Goal: Task Accomplishment & Management: Manage account settings

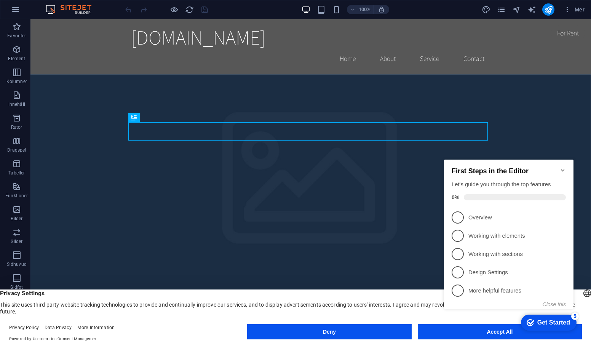
click div "checkmark Get Started 5 First Steps in the Editor Let's guide you through the t…"
click at [431, 333] on button "Accept All" at bounding box center [500, 331] width 164 height 15
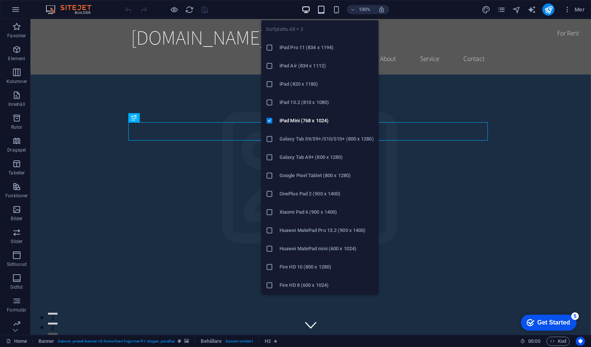
click at [320, 8] on icon "button" at bounding box center [321, 9] width 9 height 9
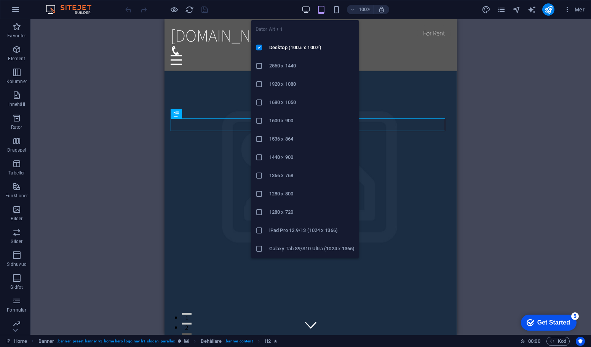
click at [305, 8] on icon "button" at bounding box center [306, 9] width 9 height 9
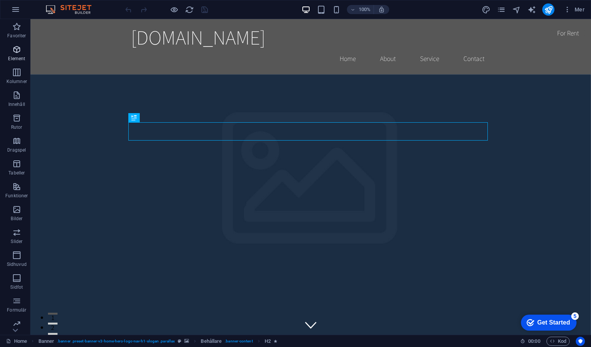
click at [11, 52] on span "Element" at bounding box center [17, 54] width 34 height 18
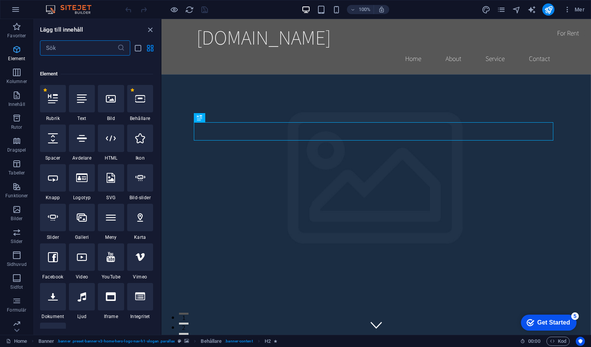
scroll to position [81, 0]
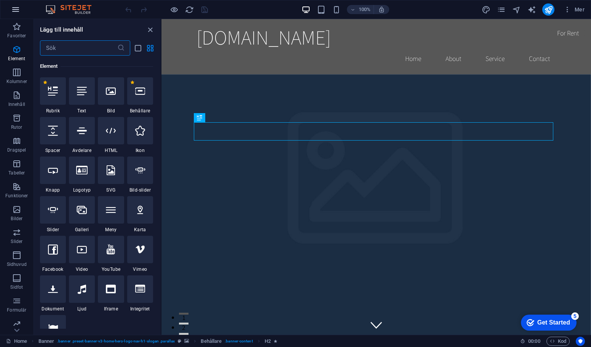
click at [20, 11] on button "button" at bounding box center [15, 9] width 18 height 18
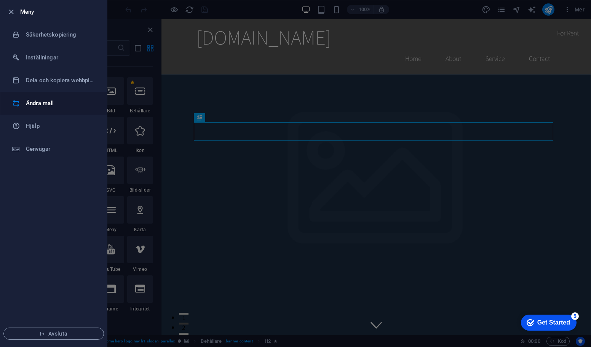
click at [31, 104] on h6 "Ändra mall" at bounding box center [61, 103] width 71 height 9
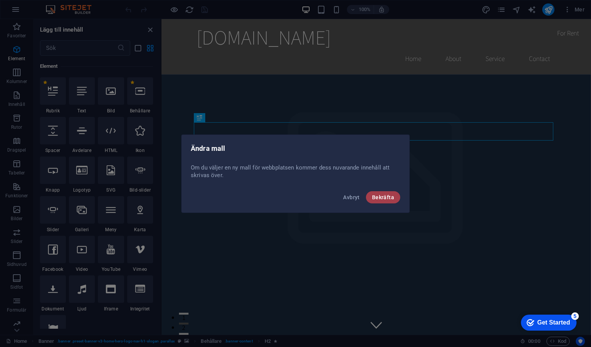
click at [390, 197] on span "Bekräfta" at bounding box center [383, 197] width 22 height 6
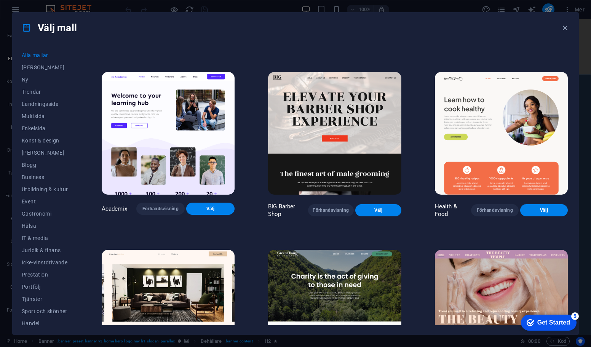
scroll to position [724, 0]
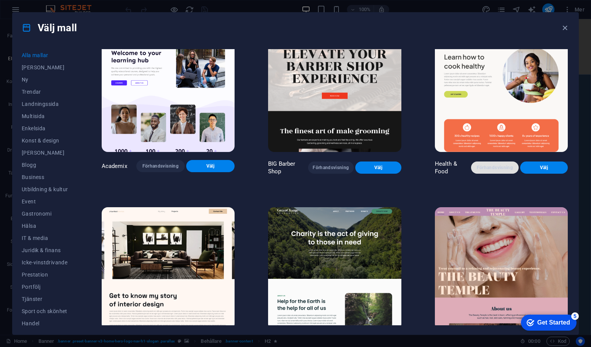
click at [487, 165] on span "Förhandsvisning" at bounding box center [495, 168] width 35 height 6
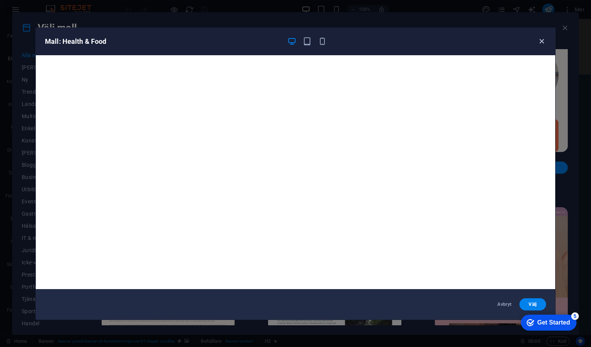
click at [541, 39] on icon "button" at bounding box center [542, 41] width 9 height 9
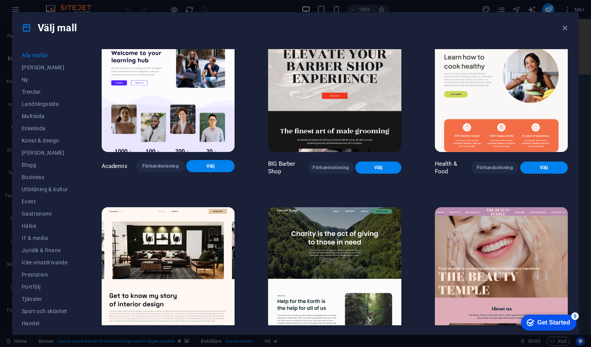
scroll to position [953, 0]
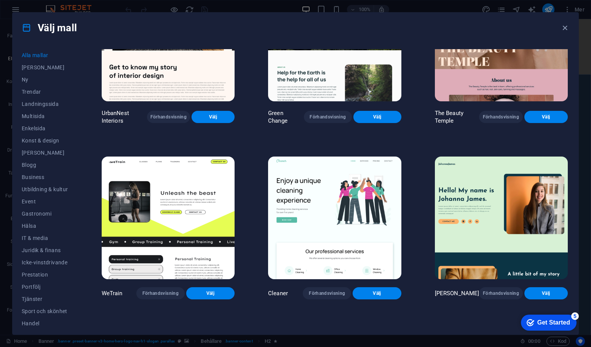
click at [324, 189] on img at bounding box center [334, 218] width 133 height 123
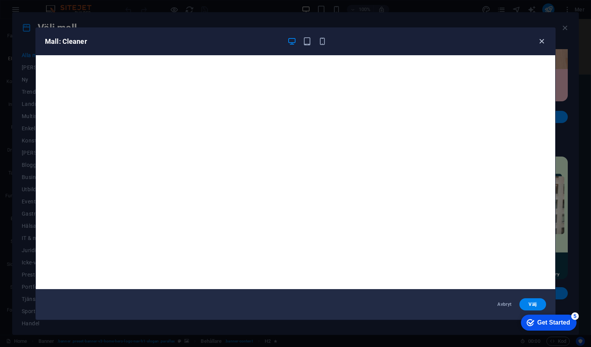
click at [540, 41] on icon "button" at bounding box center [542, 41] width 9 height 9
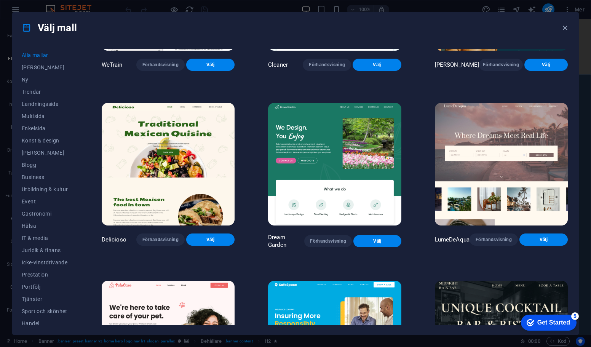
scroll to position [1296, 0]
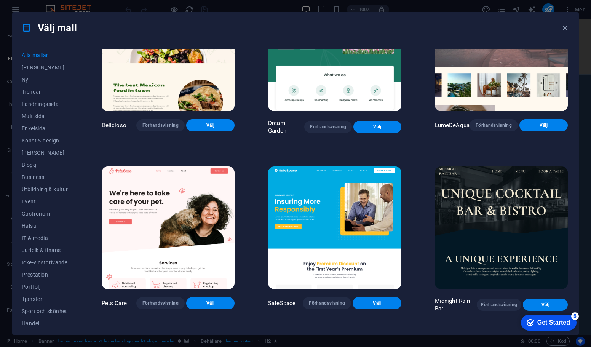
click at [327, 190] on img at bounding box center [334, 228] width 133 height 123
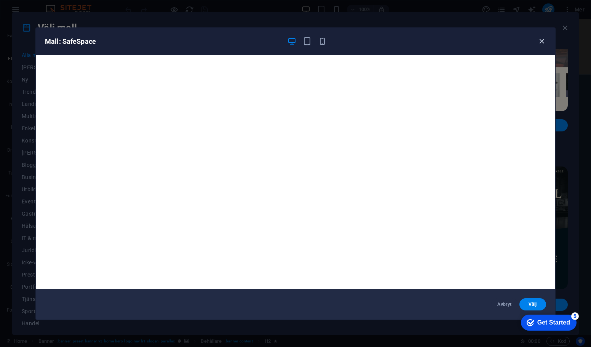
click at [542, 41] on icon "button" at bounding box center [542, 41] width 9 height 9
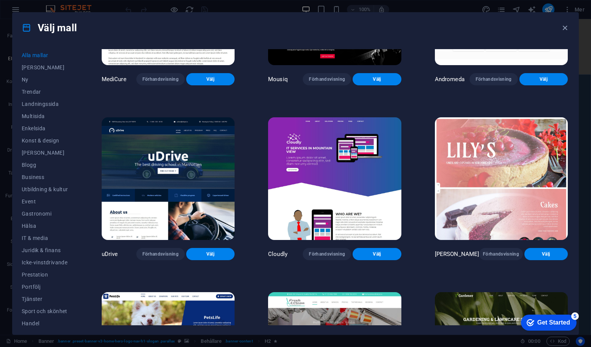
scroll to position [5793, 0]
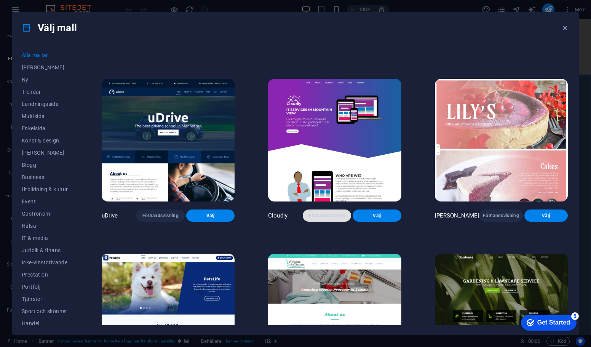
click at [325, 213] on span "Förhandsvisning" at bounding box center [327, 216] width 36 height 6
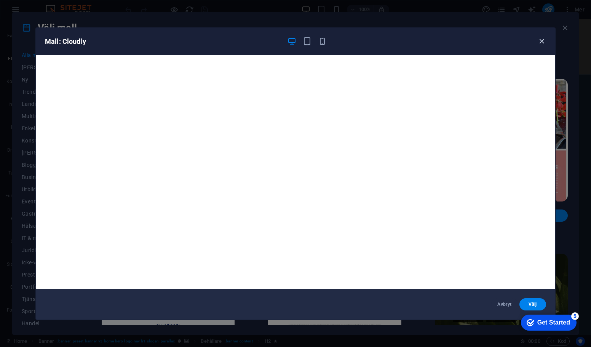
click at [542, 40] on icon "button" at bounding box center [542, 41] width 9 height 9
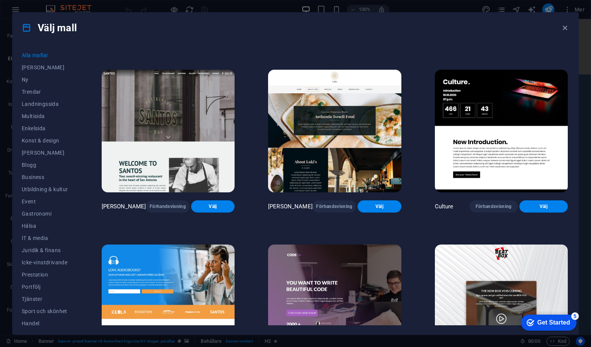
scroll to position [8003, 0]
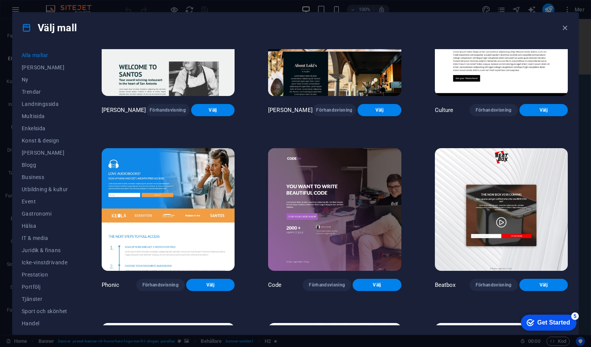
drag, startPoint x: 570, startPoint y: 282, endPoint x: 570, endPoint y: 296, distance: 14.1
click at [570, 296] on div "Alla mallar Mina mallar Ny Trendar Landningssida Multisida Enkelsida Konst & de…" at bounding box center [296, 189] width 566 height 292
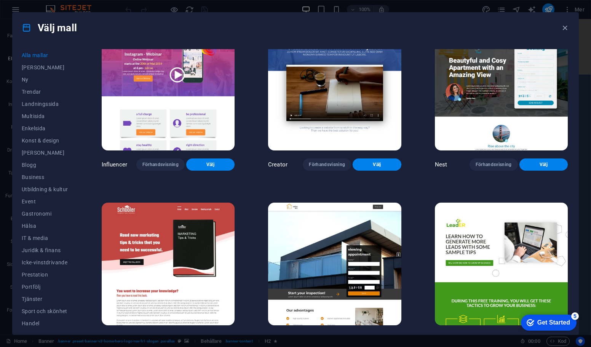
scroll to position [8916, 0]
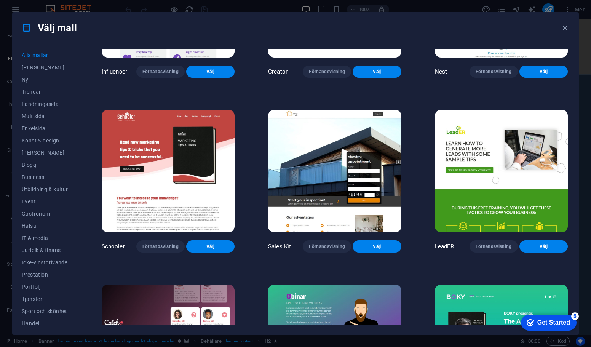
click at [164, 156] on img at bounding box center [168, 171] width 133 height 123
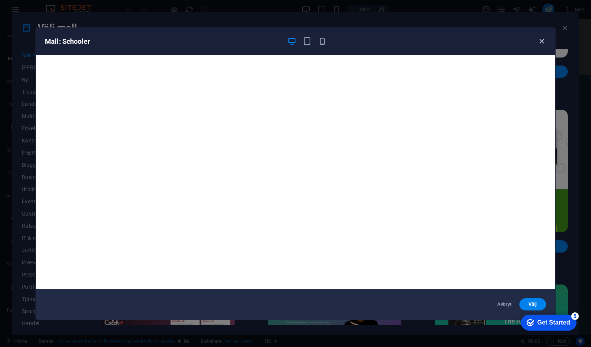
click at [537, 41] on div "Mall: Schooler" at bounding box center [296, 41] width 520 height 27
click at [540, 43] on icon "button" at bounding box center [542, 41] width 9 height 9
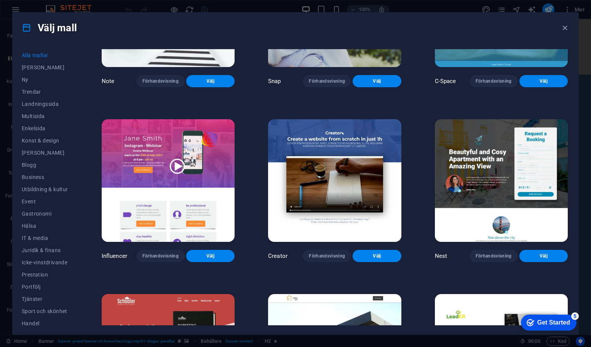
scroll to position [8611, 0]
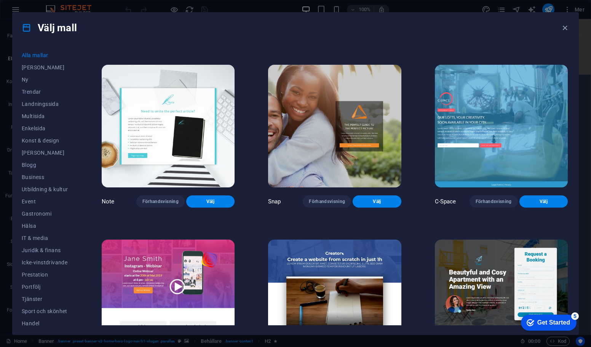
drag, startPoint x: 570, startPoint y: 300, endPoint x: 581, endPoint y: 311, distance: 15.1
click at [582, 316] on div "Välj mall Alla mallar Mina mallar Ny Trendar Landningssida Multisida Enkelsida …" at bounding box center [295, 173] width 591 height 347
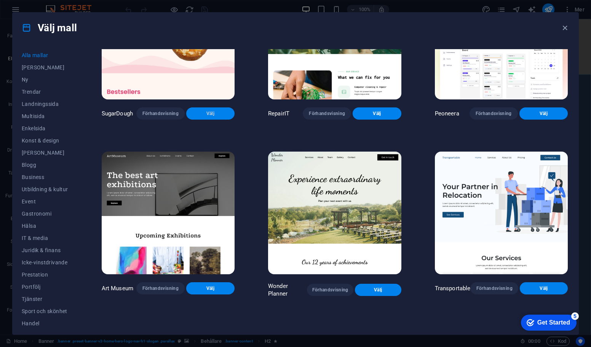
scroll to position [76, 0]
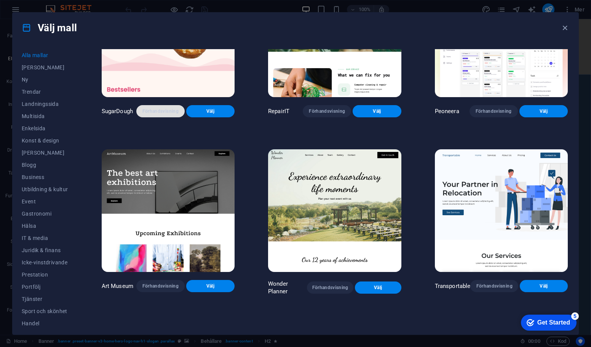
click at [151, 114] on button "Förhandsvisning" at bounding box center [160, 111] width 48 height 12
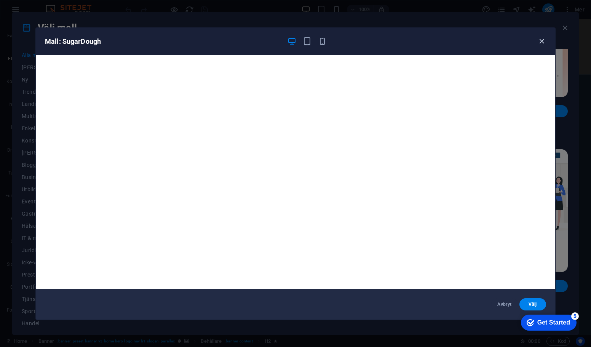
click at [539, 40] on icon "button" at bounding box center [542, 41] width 9 height 9
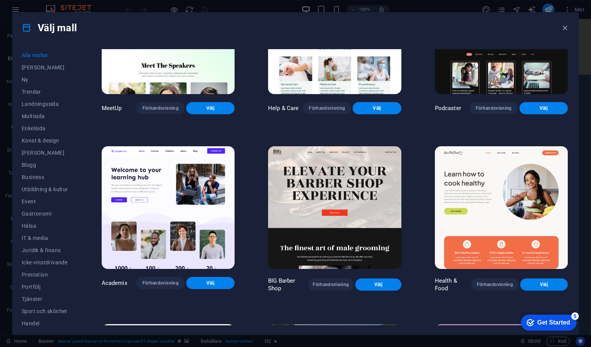
scroll to position [610, 0]
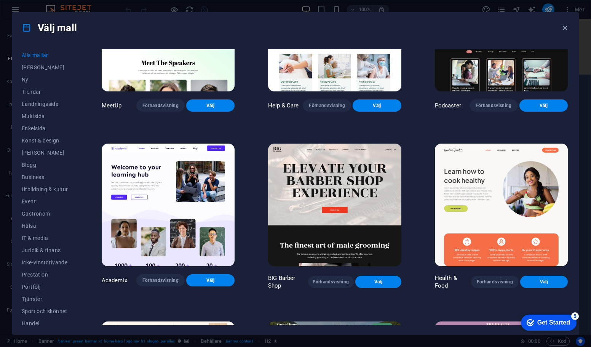
click at [492, 177] on img at bounding box center [501, 205] width 133 height 123
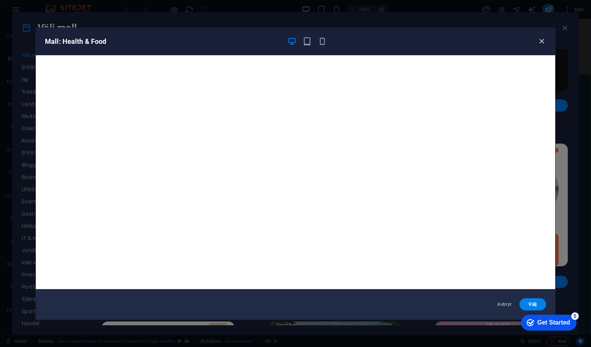
click at [543, 41] on icon "button" at bounding box center [542, 41] width 9 height 9
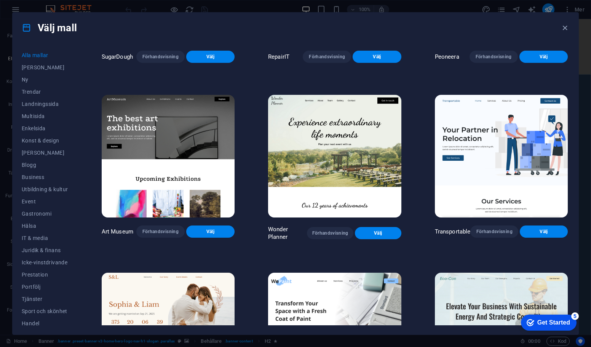
scroll to position [0, 0]
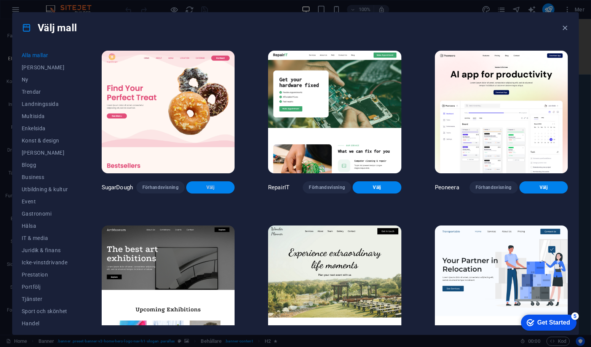
click at [204, 185] on span "Välj" at bounding box center [210, 187] width 36 height 6
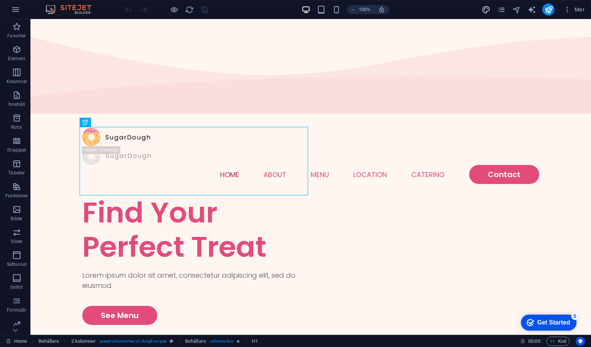
click at [487, 10] on icon "design" at bounding box center [486, 9] width 9 height 9
select select "px"
select select "300"
select select "px"
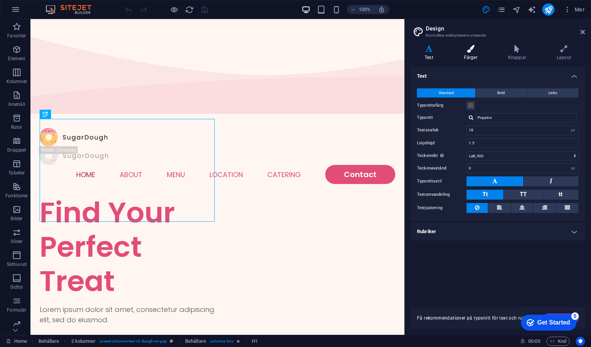
click at [471, 54] on h4 "Färger" at bounding box center [472, 53] width 44 height 16
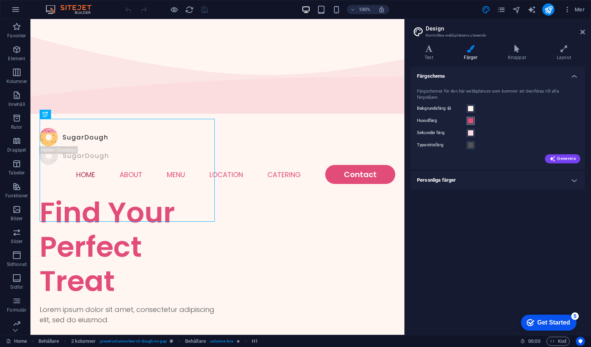
click at [470, 118] on span at bounding box center [471, 121] width 6 height 6
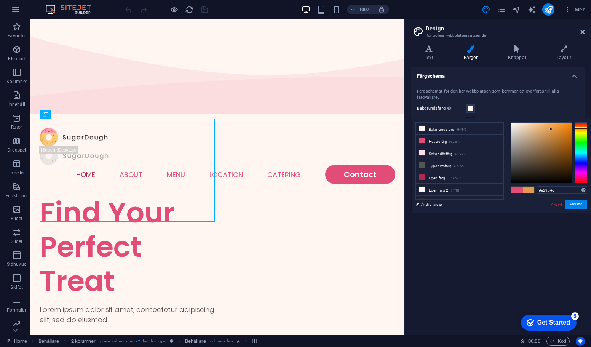
drag, startPoint x: 581, startPoint y: 134, endPoint x: 581, endPoint y: 128, distance: 6.5
click at [581, 128] on div at bounding box center [581, 152] width 12 height 61
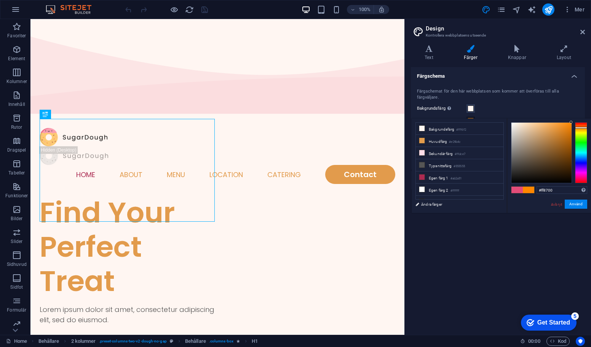
drag, startPoint x: 569, startPoint y: 129, endPoint x: 576, endPoint y: 117, distance: 13.5
click at [576, 117] on body "kliffklatterklubb.se Home Favoriter Element Kolumner Innehåll Rutor Dragspel Ta…" at bounding box center [295, 173] width 591 height 347
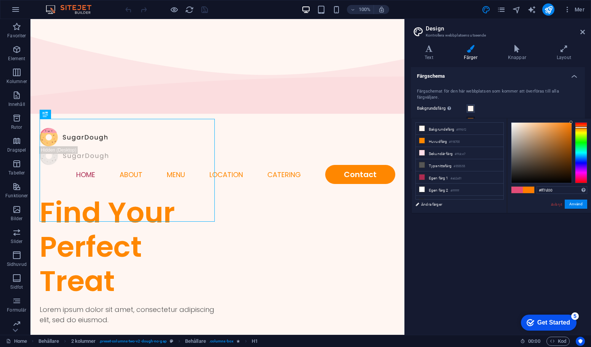
click at [580, 127] on div at bounding box center [581, 128] width 12 height 2
type input "#ff7d00"
drag, startPoint x: 569, startPoint y: 129, endPoint x: 573, endPoint y: 121, distance: 9.0
click at [573, 121] on div "#ff7d00 Format som stöds #0852ed rgb(8, 82, 237) rgba(8, 82, 237, 90%) hsv(221,…" at bounding box center [549, 221] width 84 height 205
click at [558, 53] on h4 "Layout" at bounding box center [564, 53] width 42 height 16
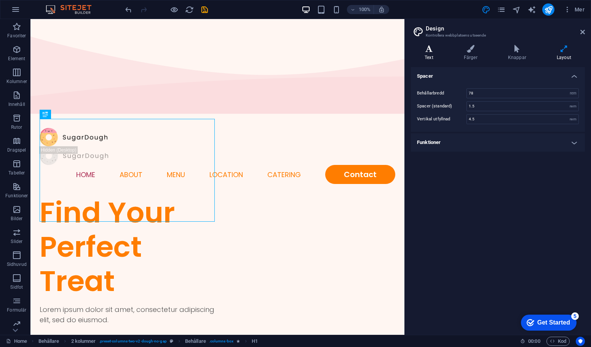
click at [438, 50] on icon at bounding box center [429, 49] width 36 height 8
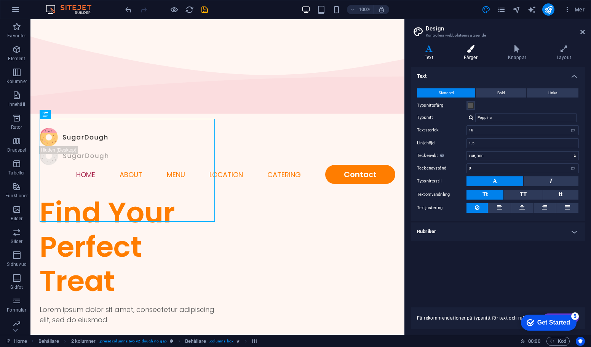
click at [473, 49] on icon at bounding box center [470, 49] width 41 height 8
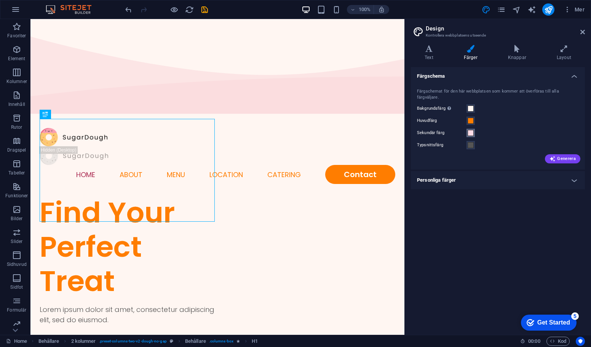
click at [471, 130] on span at bounding box center [471, 133] width 6 height 6
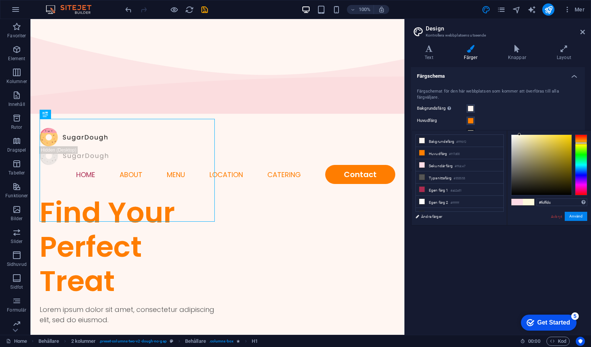
drag, startPoint x: 577, startPoint y: 141, endPoint x: 580, endPoint y: 146, distance: 5.6
click at [580, 146] on div at bounding box center [581, 165] width 12 height 61
drag, startPoint x: 565, startPoint y: 144, endPoint x: 566, endPoint y: 137, distance: 6.9
click at [566, 137] on div at bounding box center [542, 165] width 60 height 60
drag, startPoint x: 566, startPoint y: 137, endPoint x: 561, endPoint y: 128, distance: 10.4
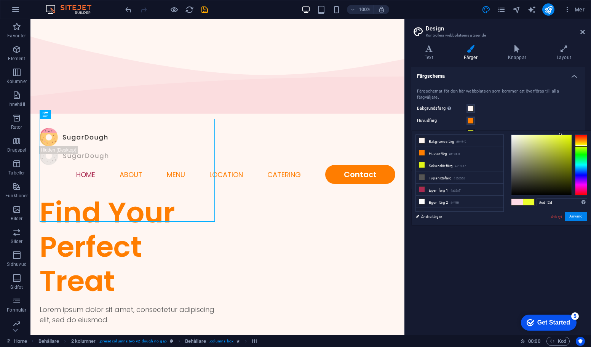
click at [561, 128] on body "kliffklatterklubb.se Home Favoriter Element Kolumner Innehåll Rutor Dragspel Ta…" at bounding box center [295, 173] width 591 height 347
drag, startPoint x: 585, startPoint y: 144, endPoint x: 583, endPoint y: 141, distance: 4.1
click at [583, 141] on div at bounding box center [581, 141] width 12 height 2
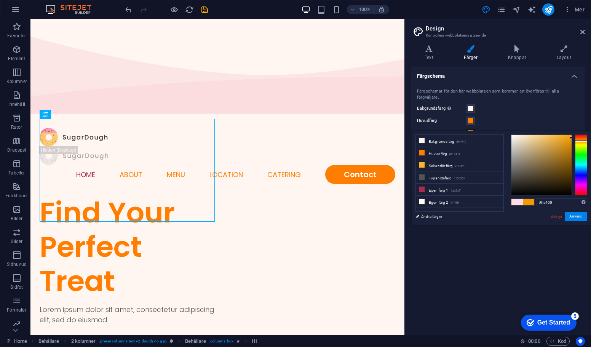
drag, startPoint x: 567, startPoint y: 148, endPoint x: 537, endPoint y: 139, distance: 31.6
click at [579, 132] on div "#ffa400 Format som stöds #0852ed rgb(8, 82, 237) rgba(8, 82, 237, 90%) hsv(221,…" at bounding box center [549, 233] width 84 height 205
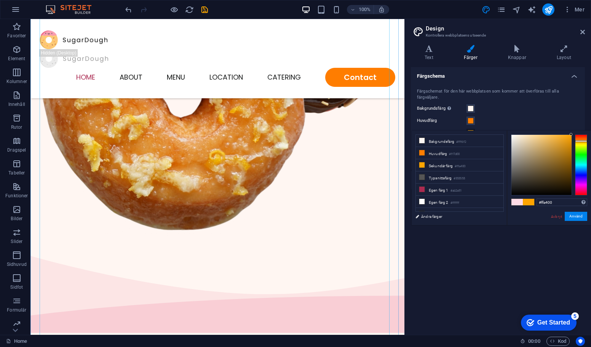
scroll to position [610, 0]
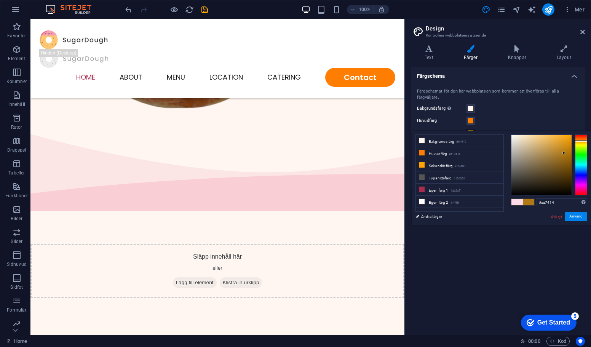
drag, startPoint x: 570, startPoint y: 142, endPoint x: 564, endPoint y: 155, distance: 13.7
click at [564, 155] on div at bounding box center [542, 165] width 60 height 60
drag, startPoint x: 563, startPoint y: 149, endPoint x: 561, endPoint y: 142, distance: 7.0
click at [561, 142] on div at bounding box center [542, 165] width 60 height 60
drag, startPoint x: 561, startPoint y: 142, endPoint x: 557, endPoint y: 158, distance: 16.2
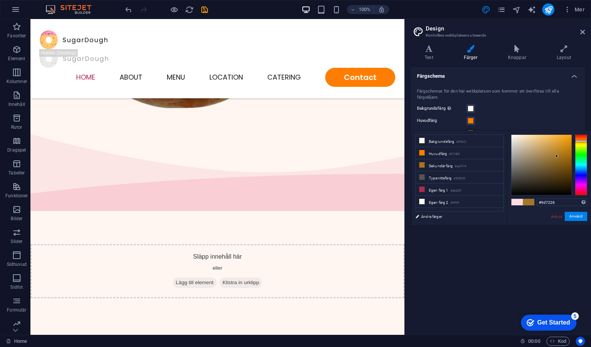
click at [557, 157] on div at bounding box center [557, 156] width 3 height 3
click at [563, 156] on div at bounding box center [542, 165] width 60 height 60
click at [578, 147] on div at bounding box center [581, 165] width 12 height 61
click at [575, 165] on div at bounding box center [581, 165] width 12 height 61
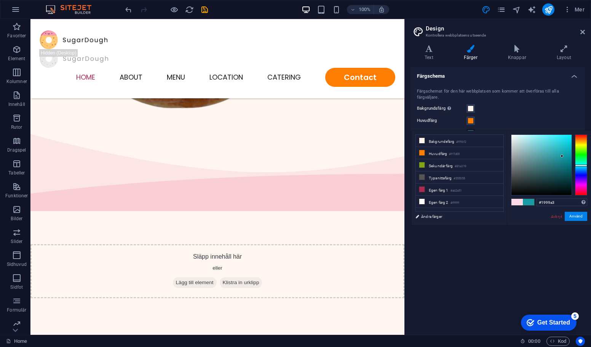
click at [579, 173] on div at bounding box center [581, 165] width 12 height 61
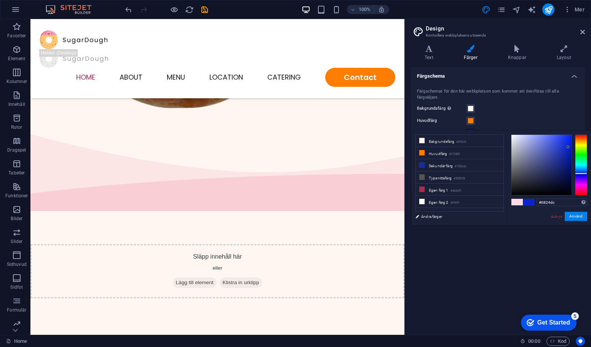
drag, startPoint x: 569, startPoint y: 152, endPoint x: 569, endPoint y: 143, distance: 8.8
click at [569, 143] on div at bounding box center [542, 165] width 60 height 60
click at [582, 148] on div at bounding box center [581, 165] width 12 height 61
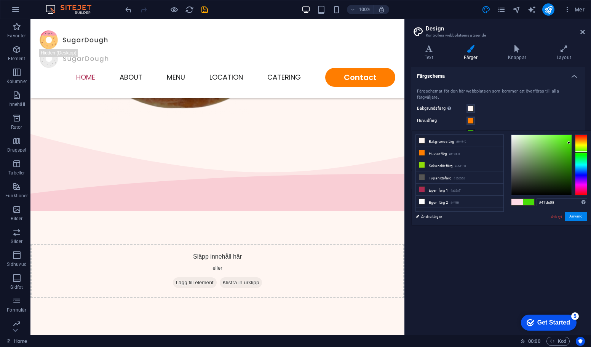
click at [582, 152] on div at bounding box center [581, 152] width 12 height 2
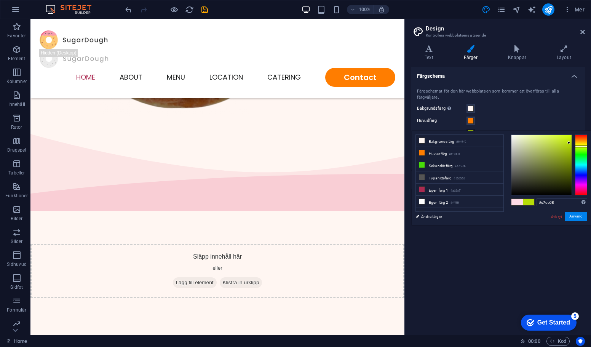
type input "#cfdc08"
drag, startPoint x: 581, startPoint y: 149, endPoint x: 581, endPoint y: 145, distance: 3.8
click at [581, 145] on div at bounding box center [581, 165] width 12 height 61
click at [471, 106] on span at bounding box center [471, 109] width 6 height 6
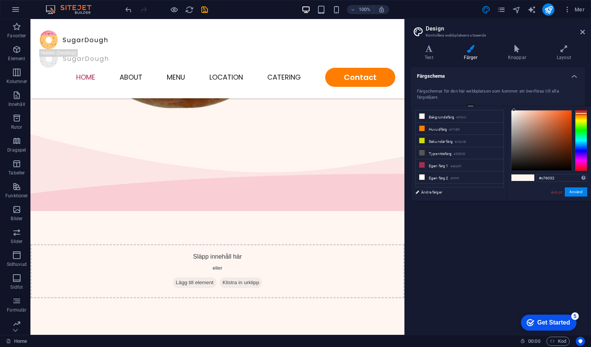
click at [556, 123] on div at bounding box center [542, 141] width 60 height 60
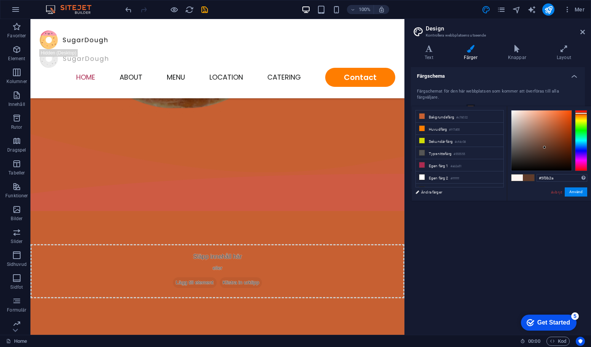
drag, startPoint x: 561, startPoint y: 116, endPoint x: 545, endPoint y: 148, distance: 36.0
click at [545, 148] on div at bounding box center [542, 141] width 60 height 60
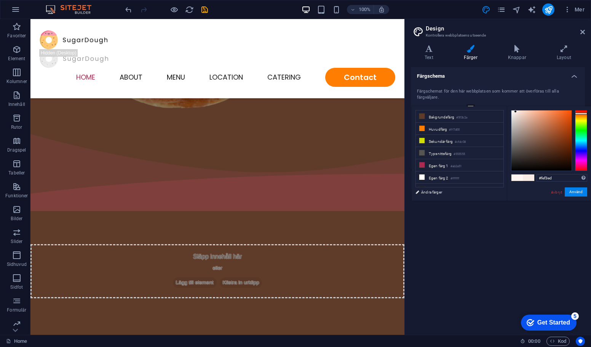
type input "#fef4ef"
drag, startPoint x: 545, startPoint y: 148, endPoint x: 515, endPoint y: 111, distance: 48.0
click at [515, 111] on div at bounding box center [514, 110] width 3 height 3
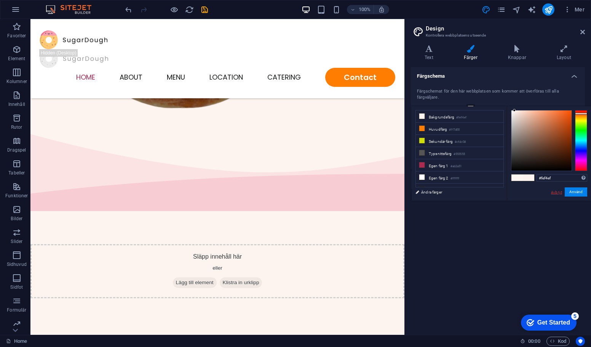
click at [558, 191] on link "Avbryt" at bounding box center [557, 192] width 13 height 6
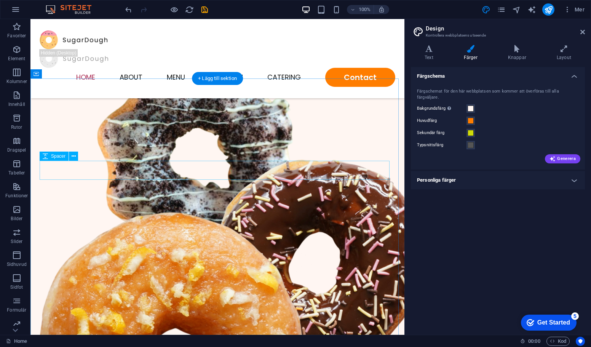
scroll to position [0, 0]
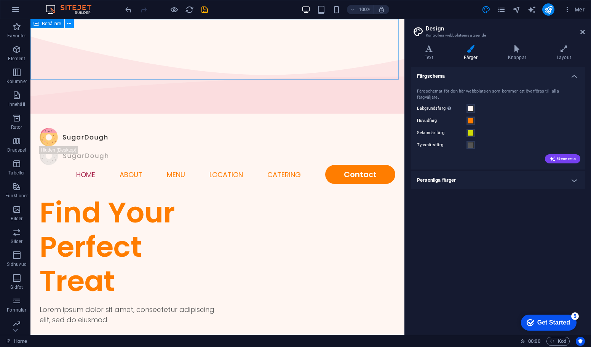
click at [69, 26] on icon at bounding box center [69, 24] width 4 height 8
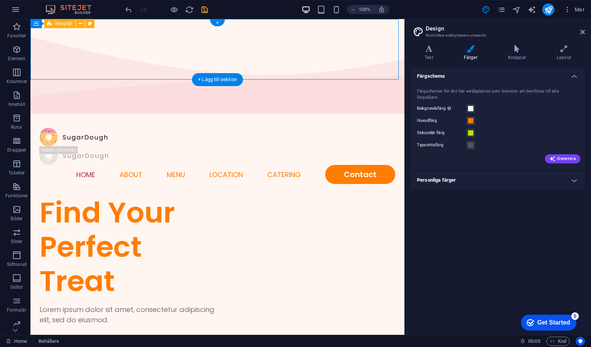
click at [394, 117] on div "Home About Menu Location Catering Contact" at bounding box center [217, 156] width 374 height 79
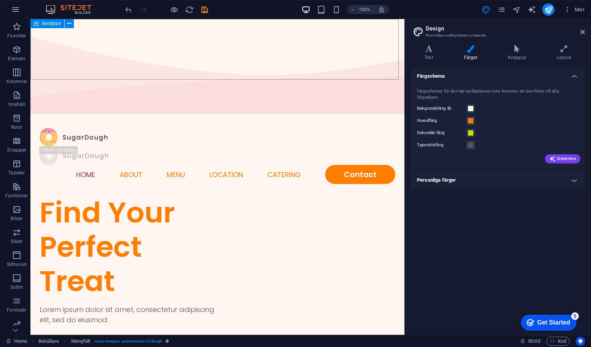
click at [35, 23] on icon at bounding box center [36, 23] width 5 height 9
click at [69, 21] on icon at bounding box center [69, 24] width 4 height 8
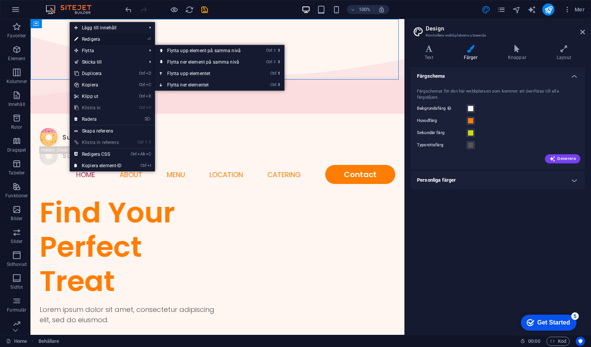
click at [98, 38] on link "⏎ Redigera" at bounding box center [98, 39] width 57 height 11
select select "multiple-waves"
select select "vh"
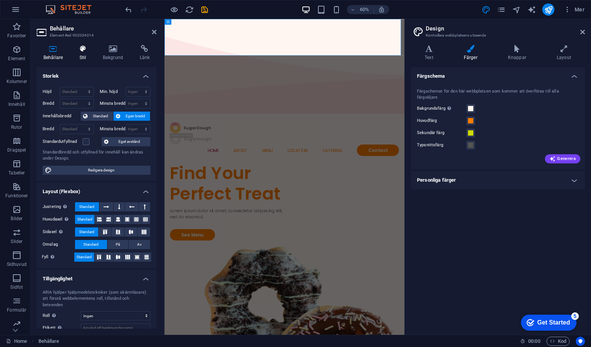
click at [88, 51] on icon at bounding box center [83, 49] width 20 height 8
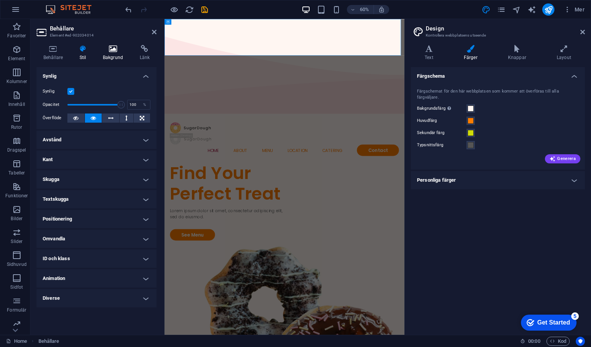
click at [114, 51] on icon at bounding box center [113, 49] width 34 height 8
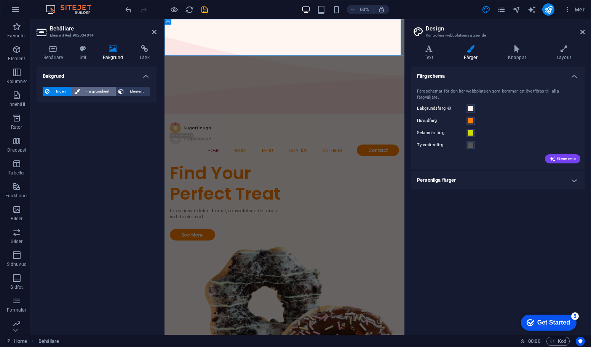
click at [101, 90] on span "Färg/gradient" at bounding box center [97, 91] width 31 height 9
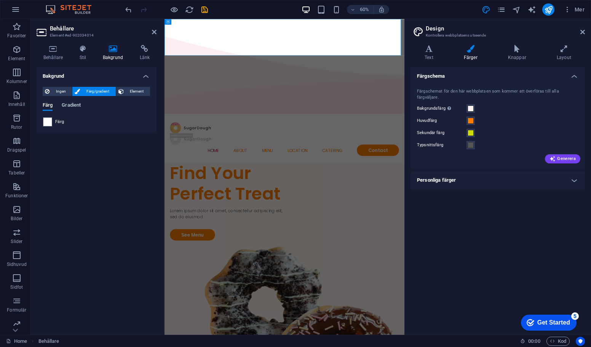
click at [72, 104] on span "Gradient" at bounding box center [71, 106] width 19 height 11
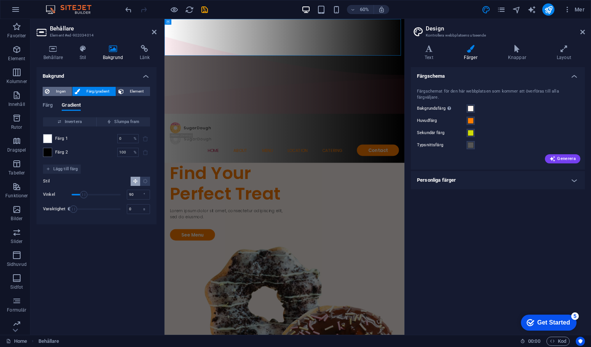
click at [66, 93] on span "Ingen" at bounding box center [61, 91] width 18 height 9
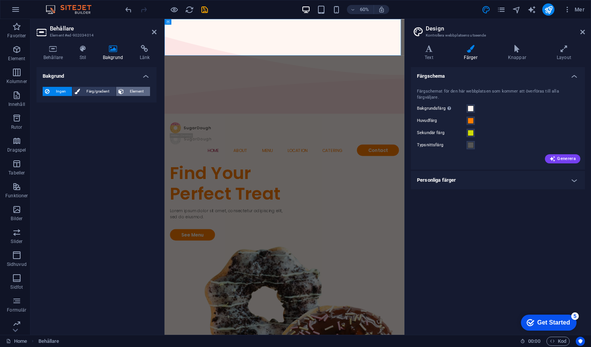
click at [128, 91] on span "Element" at bounding box center [137, 91] width 22 height 9
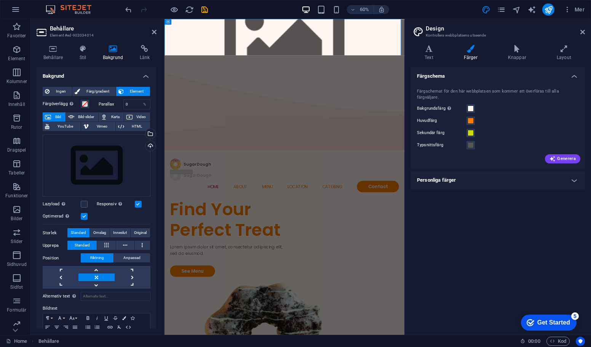
click at [128, 91] on span "Element" at bounding box center [137, 91] width 22 height 9
click at [98, 73] on h4 "Bakgrund" at bounding box center [97, 74] width 120 height 14
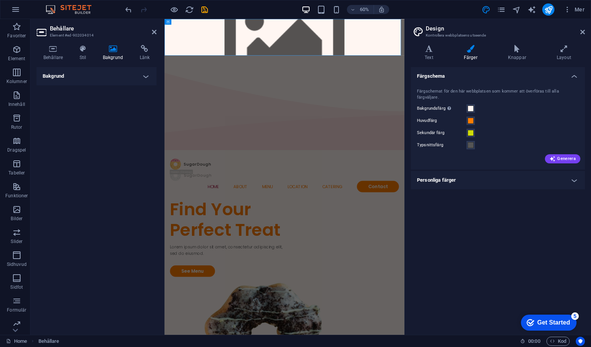
click at [141, 75] on h4 "Bakgrund" at bounding box center [97, 76] width 120 height 18
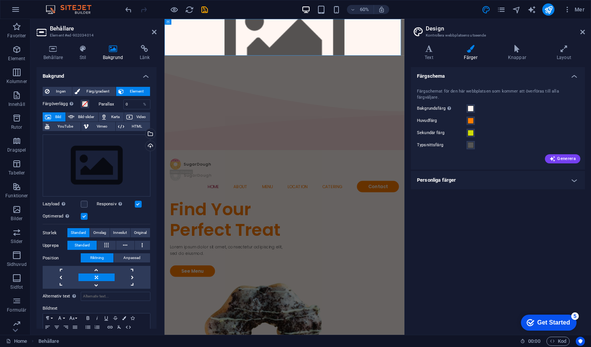
click at [133, 93] on span "Element" at bounding box center [137, 91] width 22 height 9
click at [67, 94] on span "Ingen" at bounding box center [61, 91] width 18 height 9
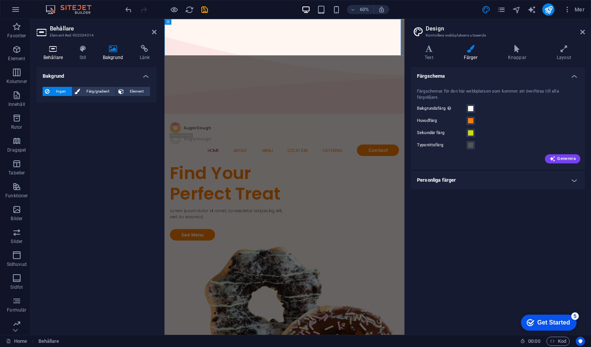
click at [51, 51] on icon at bounding box center [53, 49] width 33 height 8
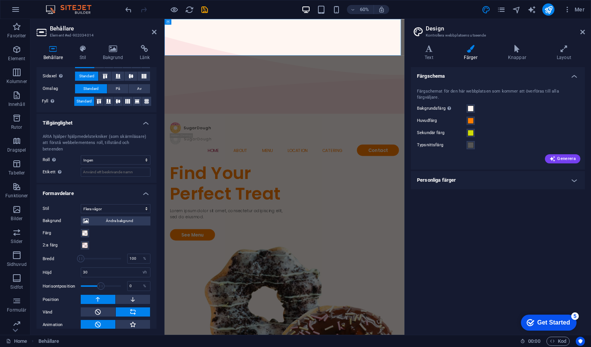
scroll to position [157, 0]
click at [144, 204] on select "Ingen Triangel Fyrkant Diagonal Polygon 1 Polygon 2 Sicksack Flera sicksack Våg…" at bounding box center [116, 208] width 70 height 9
click at [120, 204] on select "Ingen Triangel Fyrkant Diagonal Polygon 1 Polygon 2 Sicksack Flera sicksack Våg…" at bounding box center [116, 208] width 70 height 9
click at [81, 213] on select "Ingen Triangel Fyrkant Diagonal Polygon 1 Polygon 2 Sicksack Flera sicksack Våg…" at bounding box center [116, 208] width 70 height 9
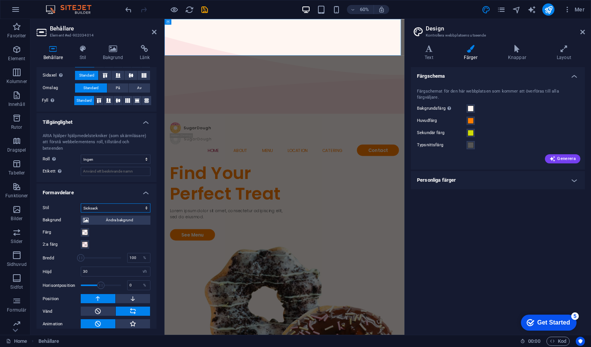
scroll to position [132, 0]
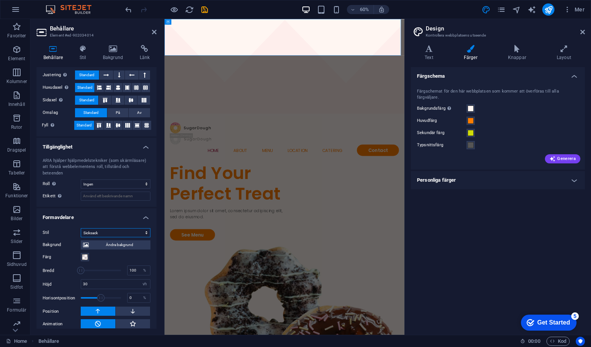
click at [145, 228] on select "Ingen Triangel Fyrkant Diagonal Polygon 1 Polygon 2 Sicksack Flera sicksack Våg…" at bounding box center [116, 232] width 70 height 9
select select "polygon-2"
click at [81, 228] on select "Ingen Triangel Fyrkant Diagonal Polygon 1 Polygon 2 Sicksack Flera sicksack Våg…" at bounding box center [116, 232] width 70 height 9
click at [85, 254] on span at bounding box center [85, 257] width 6 height 6
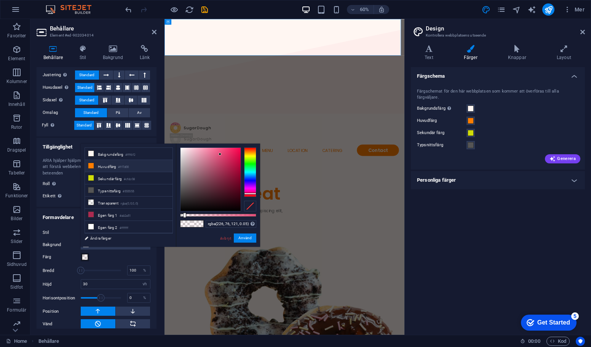
click at [93, 165] on icon at bounding box center [90, 165] width 5 height 5
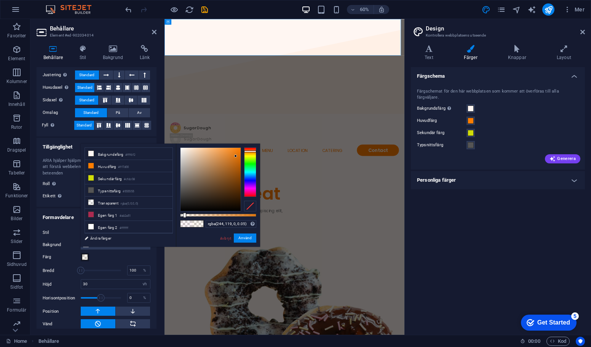
type input "rgba(247, 121, 0, 0.05)"
drag, startPoint x: 220, startPoint y: 156, endPoint x: 243, endPoint y: 149, distance: 23.5
click at [243, 149] on div at bounding box center [218, 179] width 76 height 64
click at [240, 238] on button "Använd" at bounding box center [245, 238] width 22 height 9
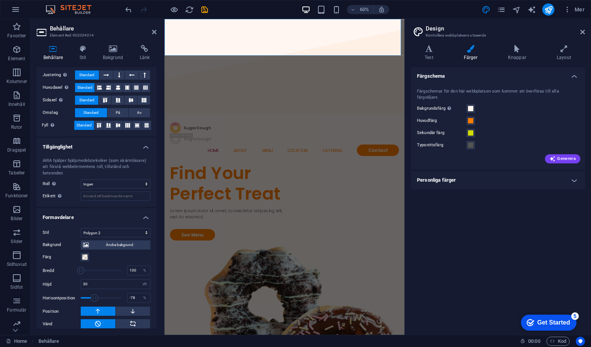
drag, startPoint x: 98, startPoint y: 290, endPoint x: 94, endPoint y: 291, distance: 4.2
click at [94, 294] on span at bounding box center [95, 298] width 8 height 8
drag, startPoint x: 94, startPoint y: 291, endPoint x: 111, endPoint y: 290, distance: 16.4
click at [102, 294] on span at bounding box center [99, 298] width 8 height 8
drag, startPoint x: 111, startPoint y: 290, endPoint x: 99, endPoint y: 291, distance: 11.8
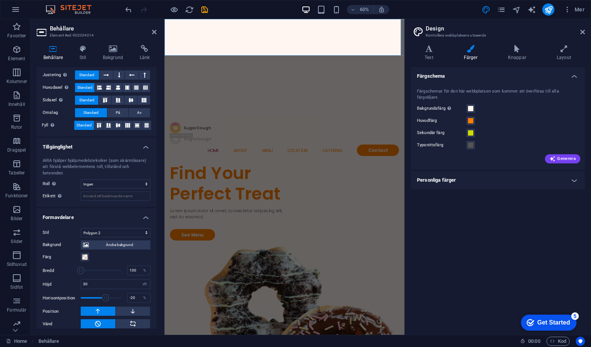
click at [102, 294] on span at bounding box center [106, 298] width 8 height 8
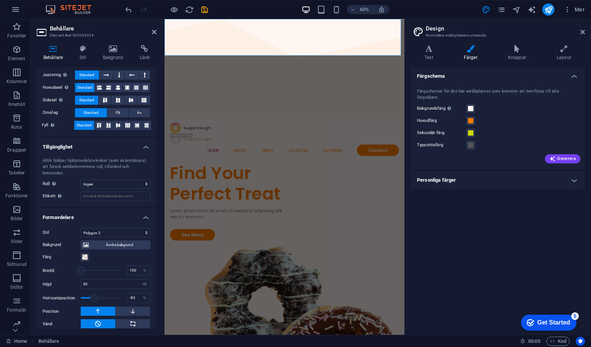
drag, startPoint x: 98, startPoint y: 291, endPoint x: 94, endPoint y: 290, distance: 4.6
click at [94, 294] on span at bounding box center [94, 298] width 8 height 8
drag, startPoint x: 95, startPoint y: 290, endPoint x: 101, endPoint y: 291, distance: 7.0
click at [101, 294] on span at bounding box center [102, 298] width 8 height 8
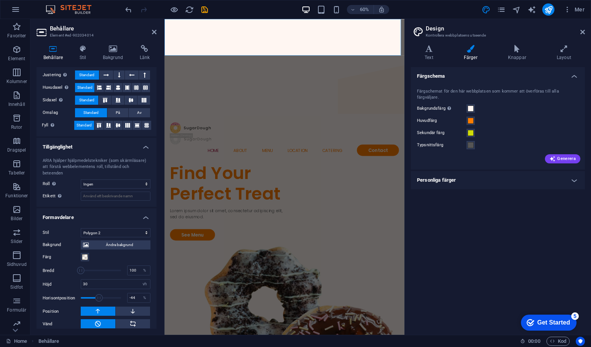
click at [97, 294] on span at bounding box center [99, 298] width 8 height 8
type input "-78"
click at [94, 294] on span at bounding box center [95, 298] width 8 height 8
click at [103, 240] on span "Ändra bakgrund" at bounding box center [119, 244] width 57 height 9
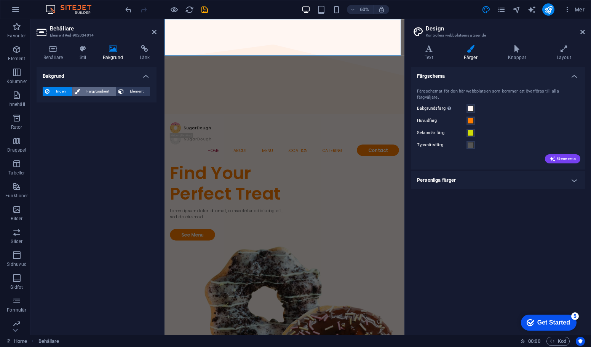
click at [99, 91] on span "Färg/gradient" at bounding box center [97, 91] width 31 height 9
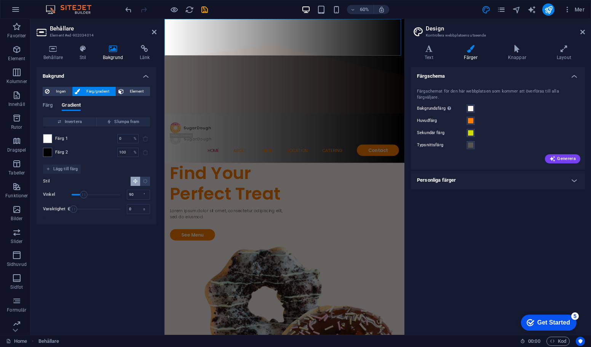
click at [56, 104] on div "Färg Gradient" at bounding box center [97, 110] width 108 height 14
click at [153, 30] on icon at bounding box center [154, 32] width 5 height 6
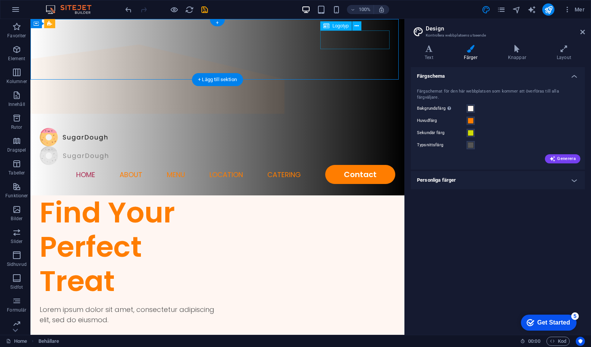
click at [339, 146] on div at bounding box center [218, 155] width 356 height 19
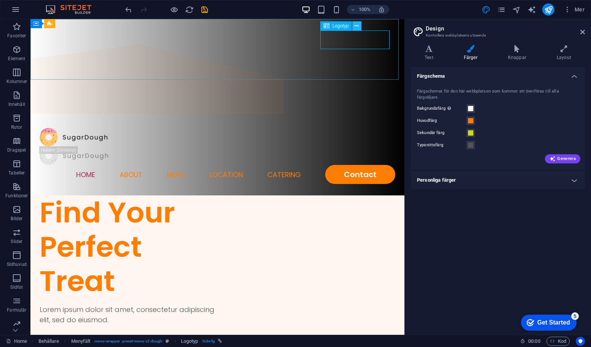
click at [357, 29] on icon at bounding box center [357, 26] width 4 height 8
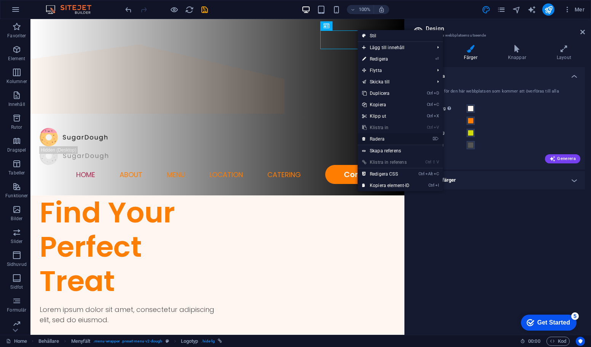
click at [386, 139] on link "⌦ Radera" at bounding box center [386, 138] width 57 height 11
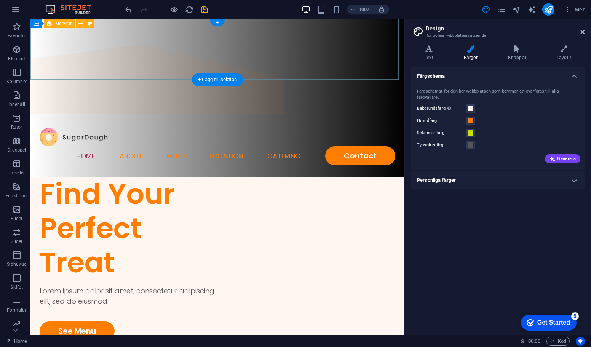
click at [53, 117] on div "Home About Menu Location Catering Contact" at bounding box center [217, 147] width 374 height 61
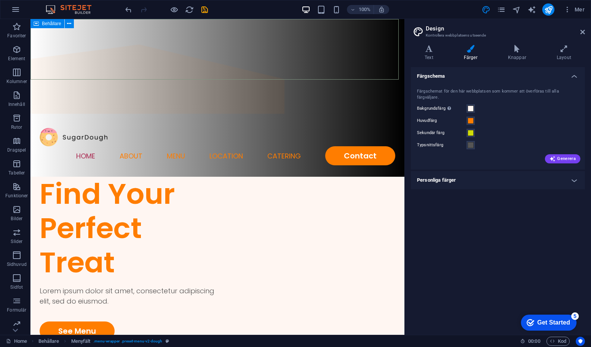
click at [37, 22] on icon at bounding box center [36, 23] width 5 height 9
click at [69, 25] on icon at bounding box center [69, 24] width 4 height 8
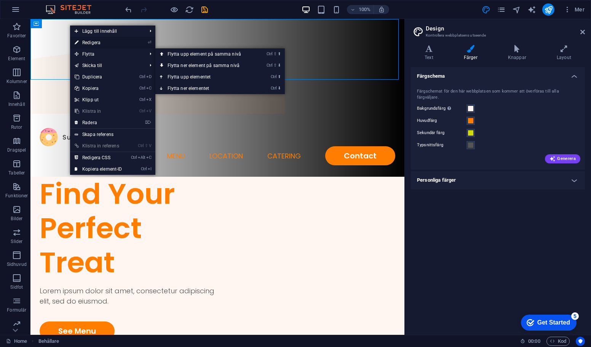
click at [95, 42] on link "⏎ Redigera" at bounding box center [98, 42] width 57 height 11
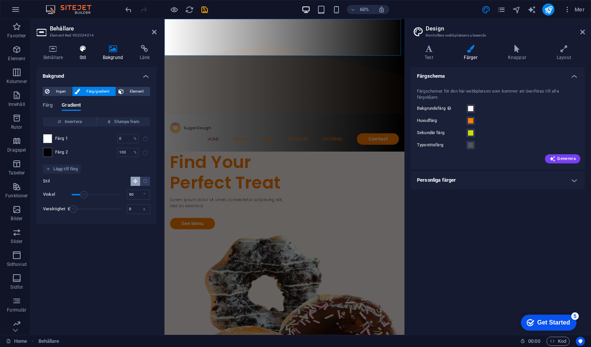
click at [89, 50] on icon at bounding box center [83, 49] width 20 height 8
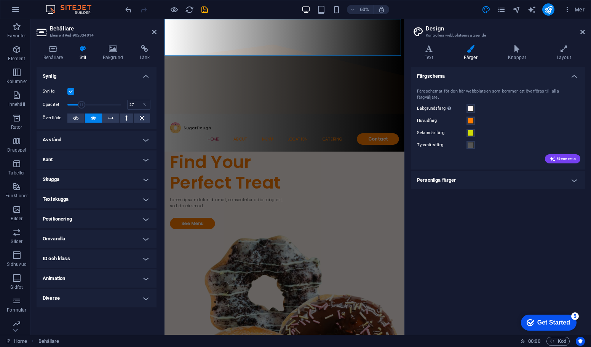
drag, startPoint x: 119, startPoint y: 104, endPoint x: 82, endPoint y: 108, distance: 37.6
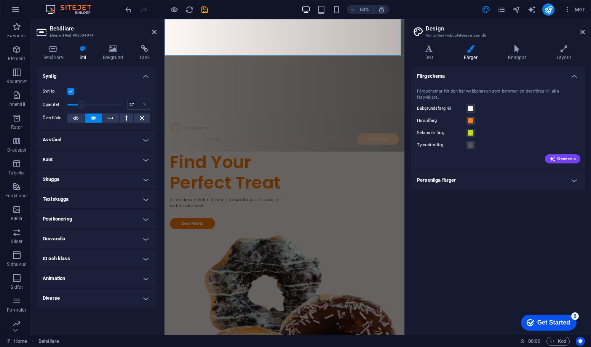
click at [82, 108] on span at bounding box center [82, 105] width 8 height 8
type input "100"
drag, startPoint x: 82, startPoint y: 108, endPoint x: 154, endPoint y: 107, distance: 72.4
click at [154, 107] on div "Synlig Opacitet 100 % Överflöde" at bounding box center [97, 105] width 120 height 48
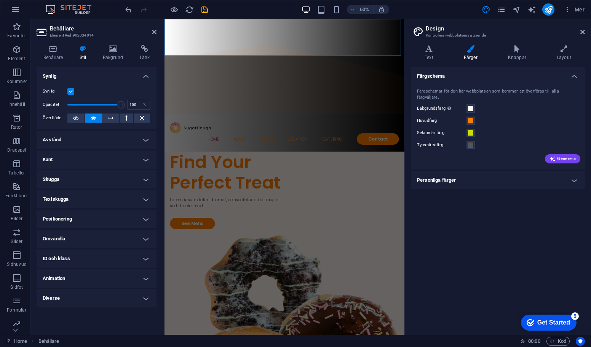
click at [72, 91] on label at bounding box center [70, 91] width 7 height 7
click at [0, 0] on input "Synlig" at bounding box center [0, 0] width 0 height 0
click at [72, 91] on label at bounding box center [70, 91] width 7 height 7
click at [0, 0] on input "Synlig" at bounding box center [0, 0] width 0 height 0
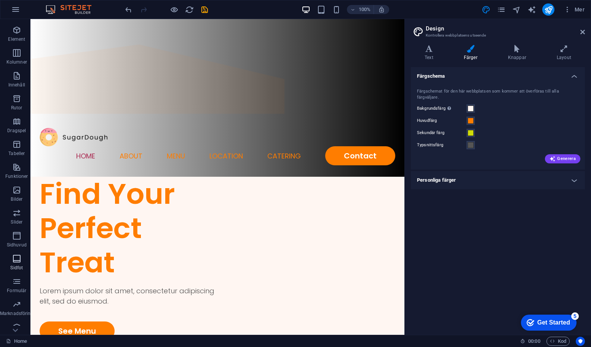
scroll to position [27, 0]
click at [16, 11] on icon "button" at bounding box center [15, 9] width 9 height 9
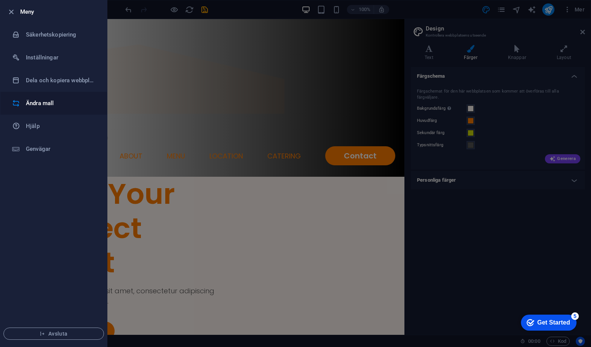
click at [46, 101] on h6 "Ändra mall" at bounding box center [61, 103] width 71 height 9
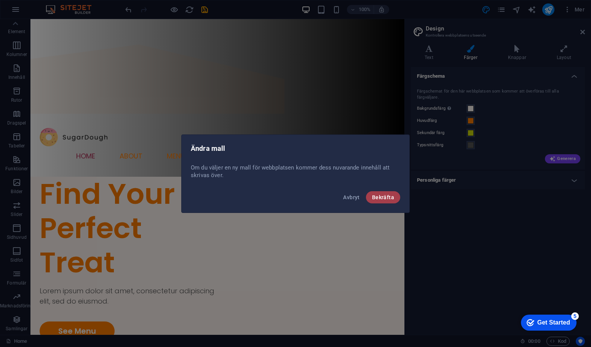
click at [379, 195] on span "Bekräfta" at bounding box center [383, 197] width 22 height 6
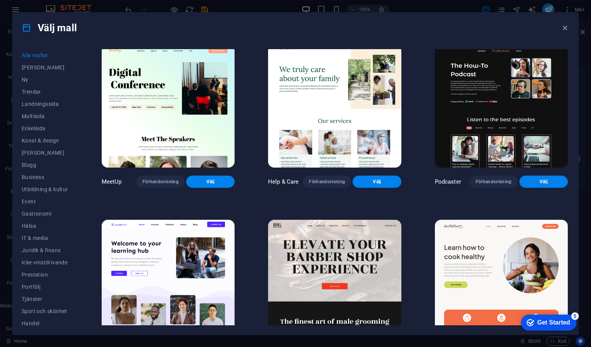
scroll to position [686, 0]
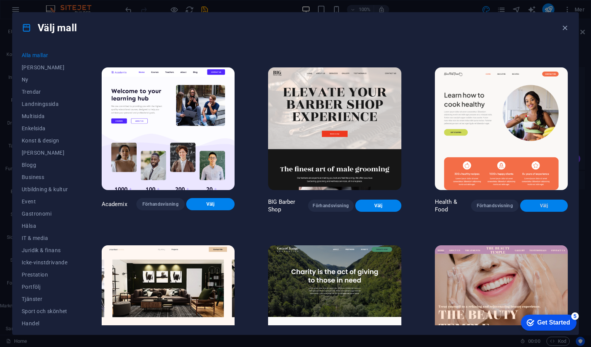
click at [546, 203] on span "Välj" at bounding box center [544, 206] width 35 height 6
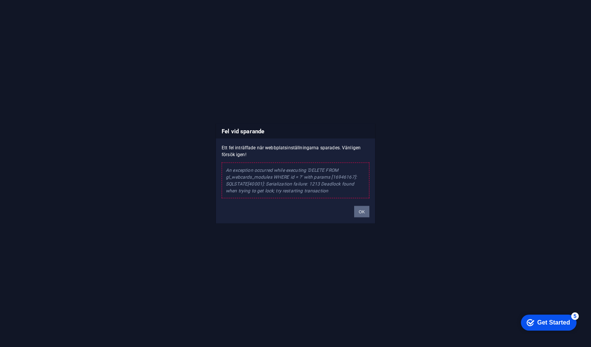
click at [364, 213] on button "OK" at bounding box center [361, 211] width 15 height 11
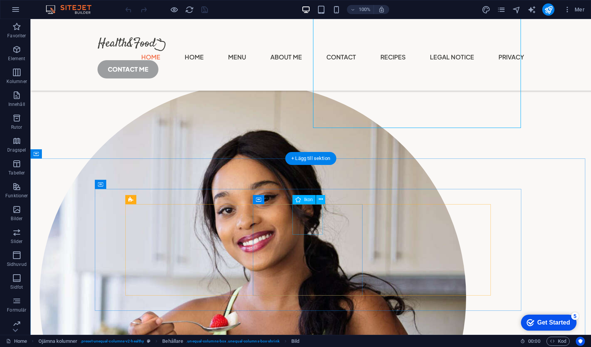
scroll to position [191, 0]
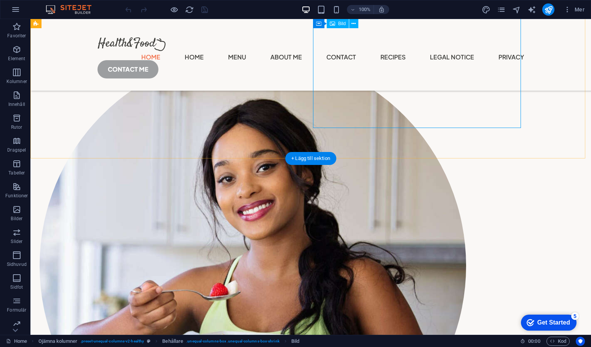
click at [409, 107] on figure at bounding box center [253, 266] width 427 height 427
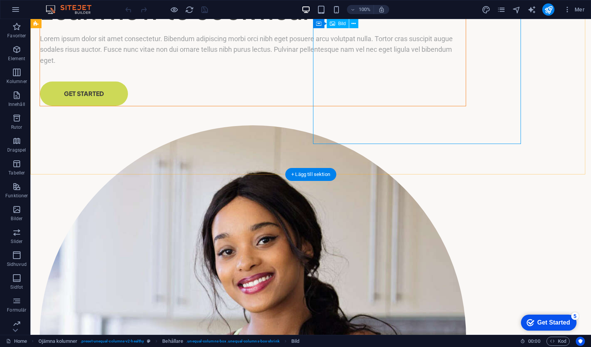
scroll to position [38, 0]
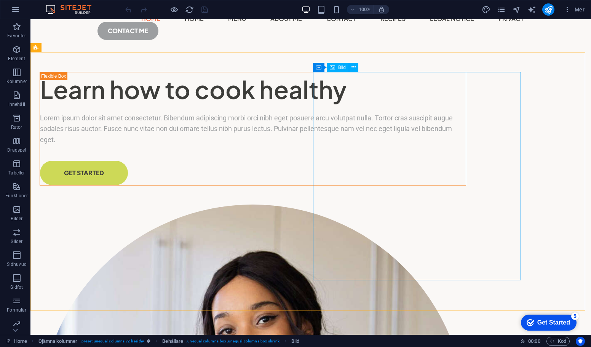
click at [344, 67] on span "Bild" at bounding box center [342, 67] width 8 height 5
click at [355, 68] on button at bounding box center [352, 67] width 9 height 9
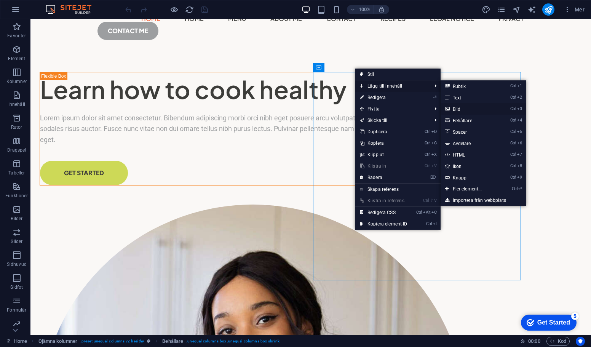
click at [474, 109] on link "Ctrl 3 Bild" at bounding box center [469, 108] width 57 height 11
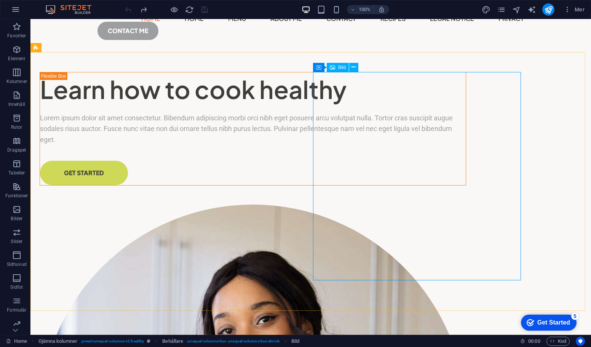
click at [335, 67] on icon at bounding box center [332, 67] width 5 height 9
click at [341, 67] on span "Bild" at bounding box center [342, 67] width 8 height 5
click at [355, 67] on icon at bounding box center [354, 67] width 4 height 8
click at [321, 68] on icon at bounding box center [318, 67] width 5 height 9
click at [352, 67] on icon at bounding box center [352, 67] width 4 height 8
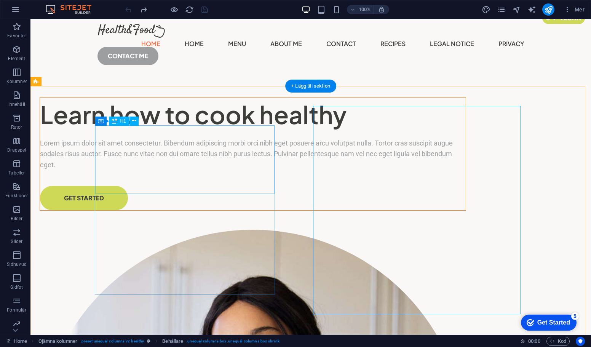
scroll to position [0, 0]
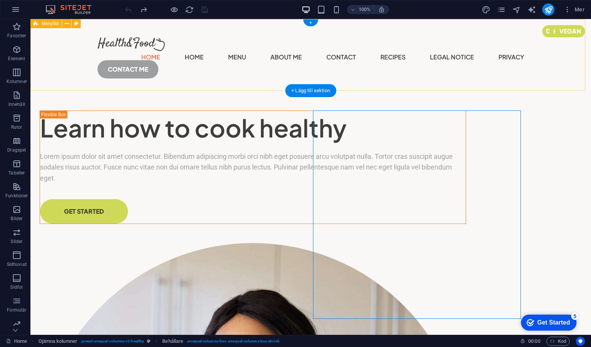
click at [66, 54] on div "Home Home Menu About Me Contact Recipes Legal Notice Privacy CONTACT ME" at bounding box center [310, 55] width 561 height 72
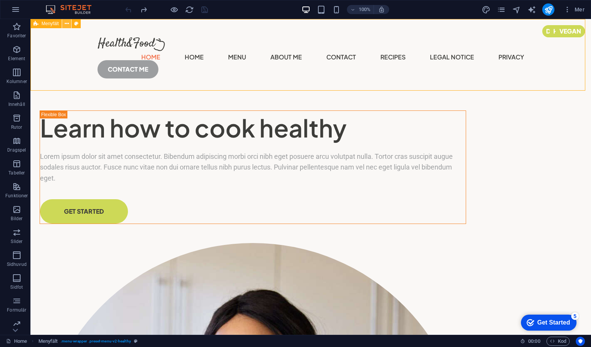
click at [67, 22] on icon at bounding box center [67, 24] width 4 height 8
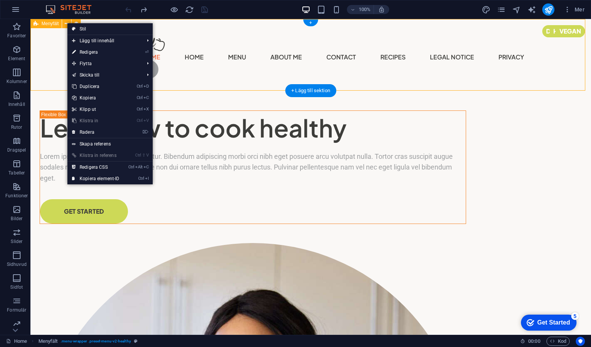
click at [59, 46] on div "Home Home Menu About Me Contact Recipes Legal Notice Privacy CONTACT ME" at bounding box center [310, 55] width 561 height 72
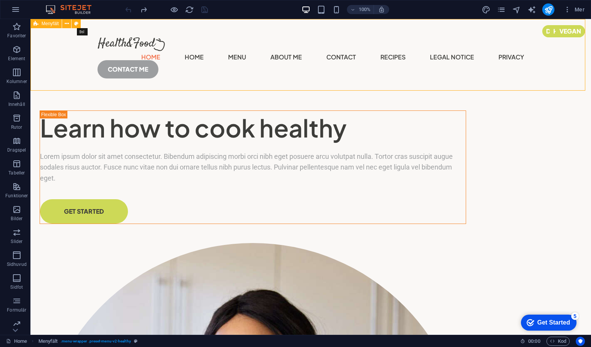
click at [77, 22] on icon at bounding box center [76, 24] width 4 height 8
select select "px"
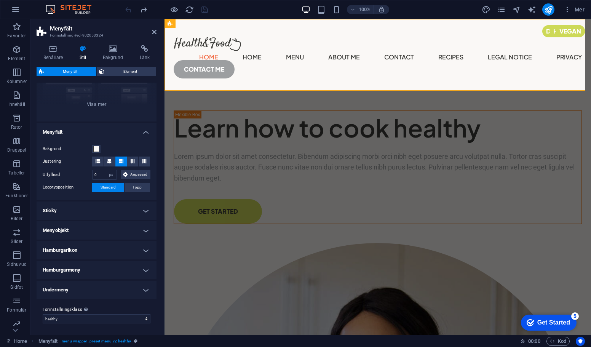
scroll to position [90, 0]
click at [100, 147] on button "Bakgrund" at bounding box center [96, 148] width 8 height 8
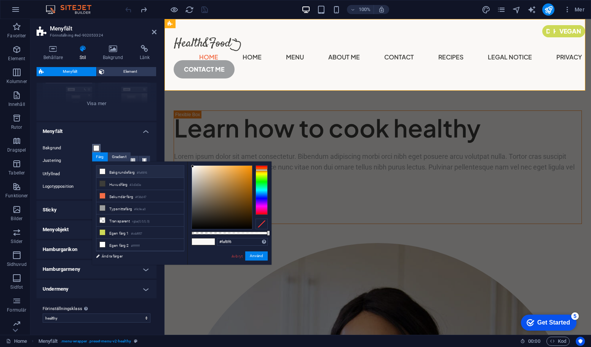
click at [260, 170] on div at bounding box center [262, 190] width 12 height 50
type input "#ff9400"
drag, startPoint x: 248, startPoint y: 174, endPoint x: 255, endPoint y: 162, distance: 14.0
click at [255, 162] on div "#ff9400 Format som stöds #0852ed rgb(8, 82, 237) rgba(8, 82, 237, 90%) hsv(221,…" at bounding box center [230, 269] width 84 height 214
click at [256, 258] on button "Använd" at bounding box center [256, 256] width 22 height 9
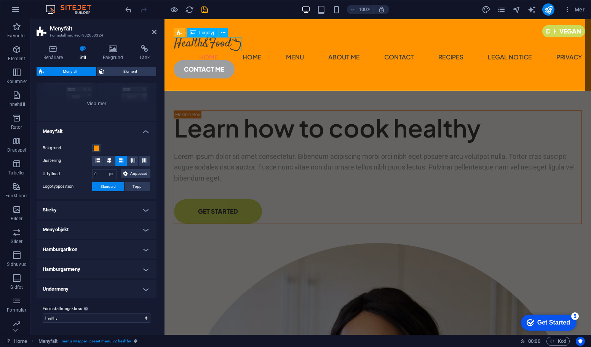
click at [202, 43] on div at bounding box center [378, 44] width 409 height 14
click at [200, 31] on span "Logotyp" at bounding box center [207, 32] width 16 height 5
click at [224, 34] on icon at bounding box center [223, 33] width 4 height 8
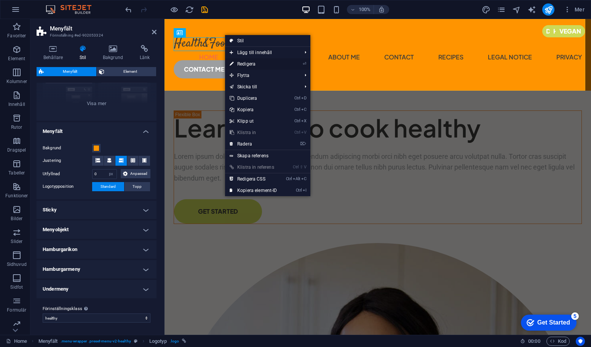
click at [252, 64] on link "⏎ Redigera" at bounding box center [253, 63] width 57 height 11
select select "px"
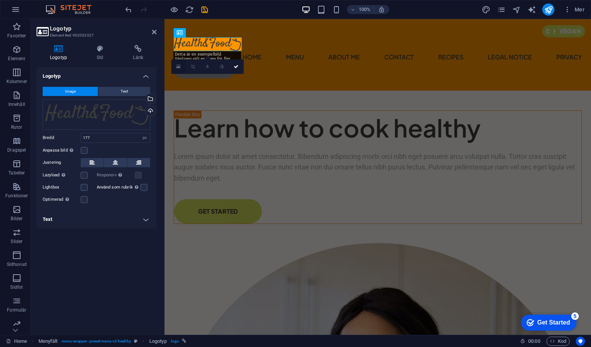
click at [179, 67] on icon at bounding box center [178, 66] width 4 height 5
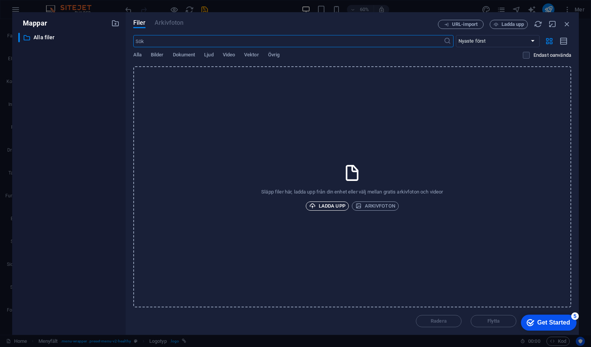
click at [338, 205] on span "Ladda upp" at bounding box center [327, 206] width 36 height 9
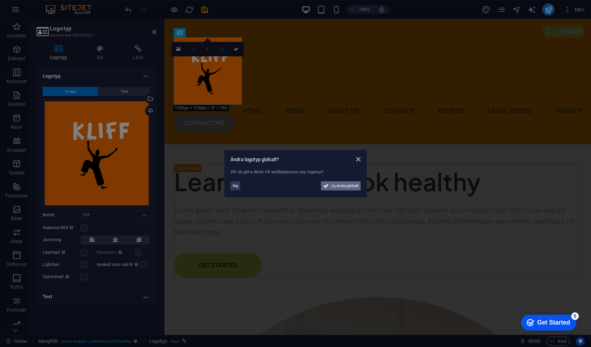
click at [339, 186] on span "Ja, ändra globalt" at bounding box center [344, 185] width 27 height 9
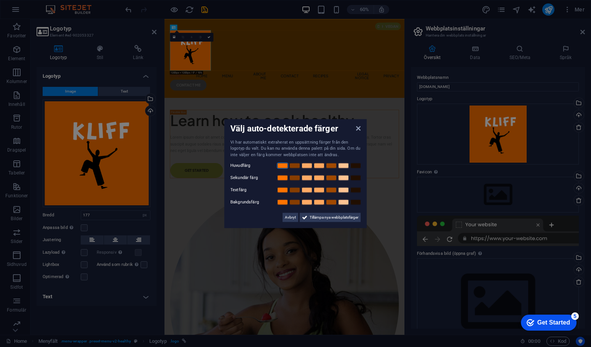
click at [284, 165] on link at bounding box center [282, 166] width 11 height 6
click at [305, 178] on link at bounding box center [306, 178] width 11 height 6
click at [324, 219] on span "Tillämpa nya webbplatsfärger" at bounding box center [334, 217] width 49 height 9
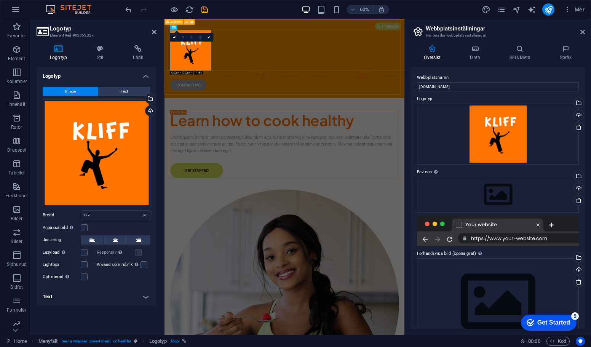
click at [272, 68] on div "Home Home Menu About Me Contact Recipes Legal Notice Privacy CONTACT ME" at bounding box center [365, 84] width 400 height 131
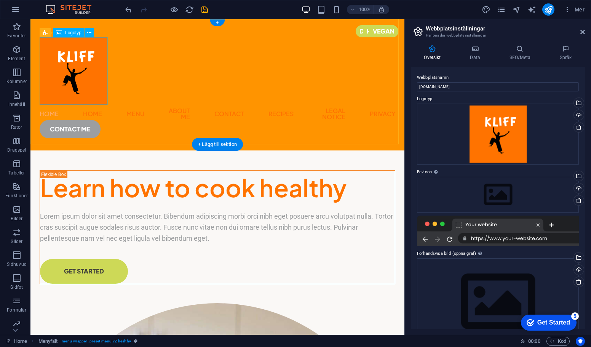
click at [93, 68] on div at bounding box center [218, 70] width 356 height 67
click at [64, 35] on div "Logotyp" at bounding box center [69, 32] width 32 height 9
click at [92, 32] on button at bounding box center [89, 32] width 9 height 9
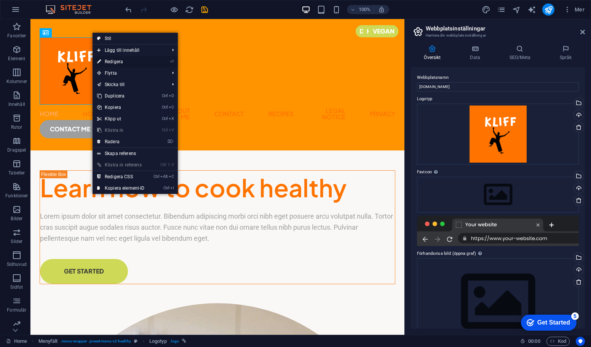
click at [116, 64] on link "⏎ Redigera" at bounding box center [121, 61] width 57 height 11
select select "px"
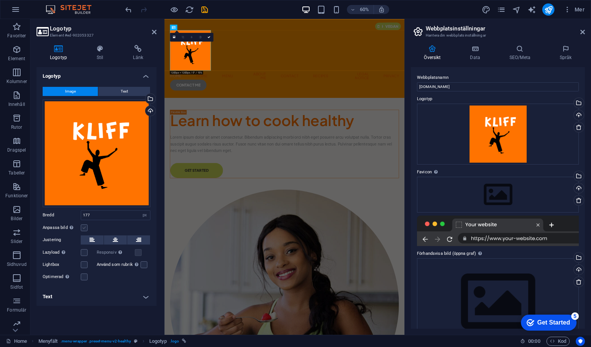
click at [84, 229] on label at bounding box center [84, 227] width 7 height 7
click at [0, 0] on input "Anpassa bild Anpassa bilden automatiskt att passa en bestämd bredd och höjd" at bounding box center [0, 0] width 0 height 0
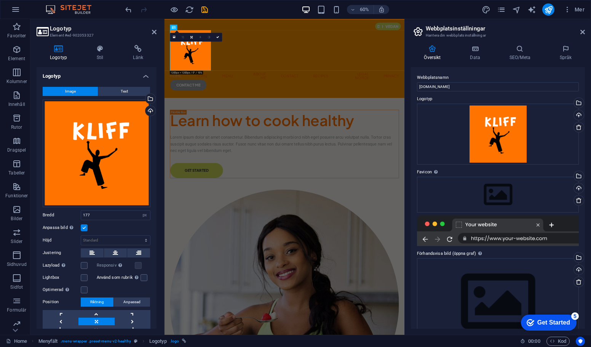
click at [85, 226] on label at bounding box center [84, 227] width 7 height 7
click at [0, 0] on input "Anpassa bild Anpassa bilden automatiskt att passa en bestämd bredd och höjd" at bounding box center [0, 0] width 0 height 0
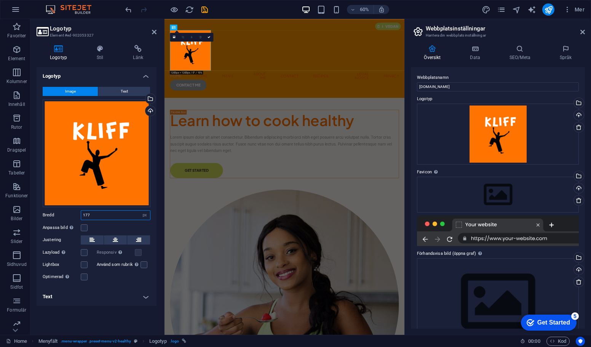
click at [95, 216] on input "177" at bounding box center [115, 215] width 69 height 9
click at [83, 228] on label at bounding box center [84, 227] width 7 height 7
click at [0, 0] on input "Anpassa bild Anpassa bilden automatiskt att passa en bestämd bredd och höjd" at bounding box center [0, 0] width 0 height 0
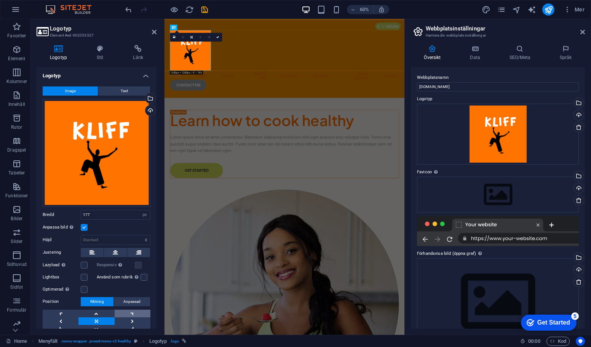
scroll to position [0, 0]
click at [115, 238] on select "Standard auto px" at bounding box center [115, 240] width 69 height 9
select select "px"
click at [138, 236] on select "Standard auto px" at bounding box center [115, 240] width 69 height 9
click at [99, 238] on input "177" at bounding box center [115, 240] width 69 height 9
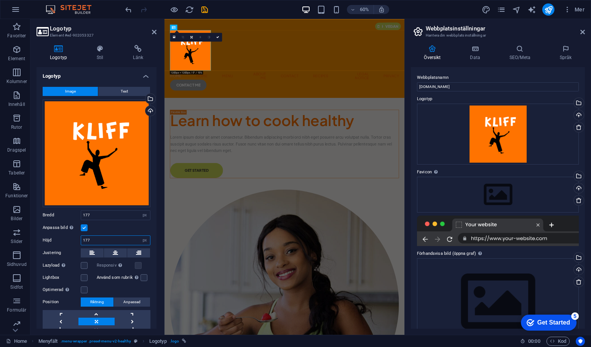
click at [99, 238] on input "177" at bounding box center [115, 240] width 69 height 9
type input "120"
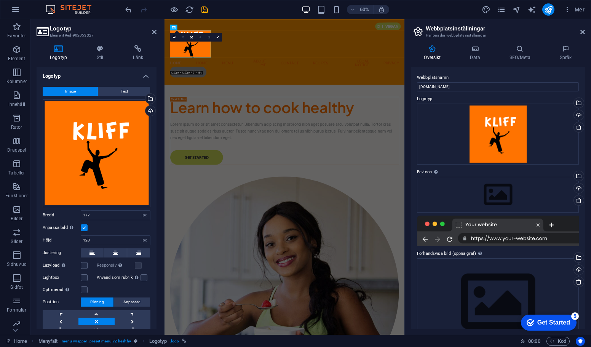
click at [80, 225] on label "Anpassa bild Anpassa bilden automatiskt att passa en bestämd bredd och höjd" at bounding box center [62, 227] width 38 height 9
click at [0, 0] on input "Anpassa bild Anpassa bilden automatiskt att passa en bestämd bredd och höjd" at bounding box center [0, 0] width 0 height 0
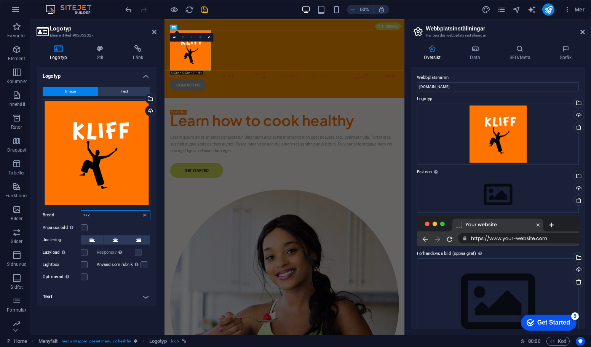
click at [112, 217] on input "177" at bounding box center [115, 215] width 69 height 9
type input "120"
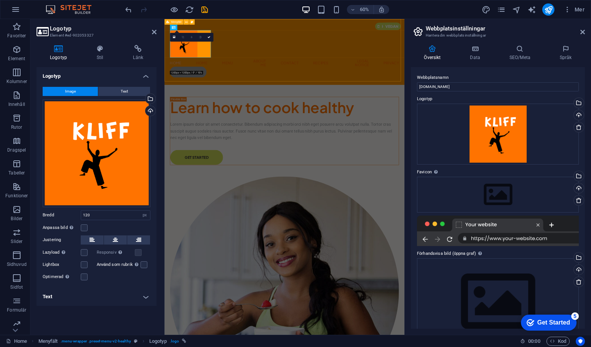
click at [402, 46] on div "Home Home Menu About Me Contact Recipes Legal Notice Privacy CONTACT ME" at bounding box center [365, 74] width 400 height 110
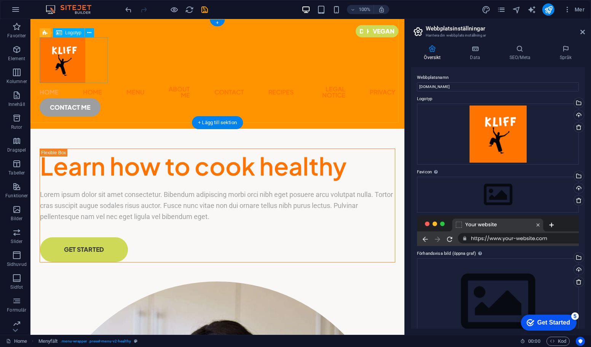
click at [77, 69] on div at bounding box center [218, 60] width 356 height 46
click at [88, 31] on icon at bounding box center [89, 33] width 4 height 8
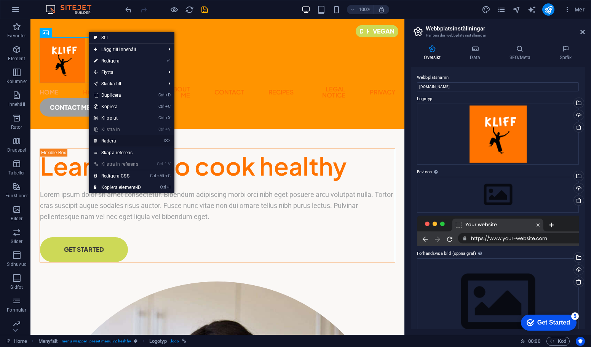
click at [108, 140] on link "⌦ Radera" at bounding box center [117, 140] width 57 height 11
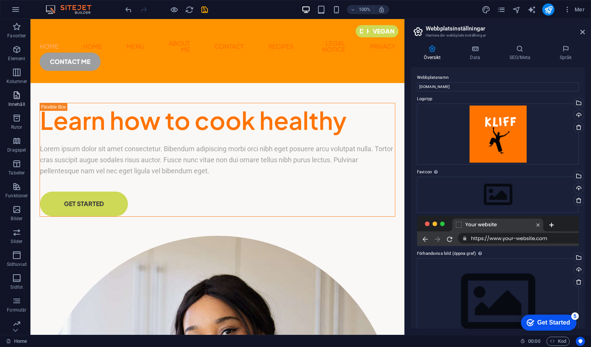
click at [17, 98] on icon "button" at bounding box center [16, 95] width 9 height 9
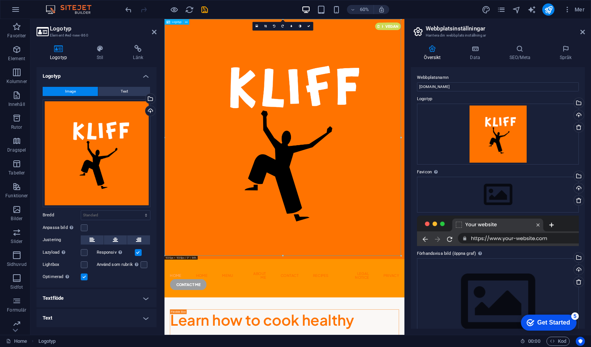
drag, startPoint x: 450, startPoint y: 274, endPoint x: 367, endPoint y: 371, distance: 128.1
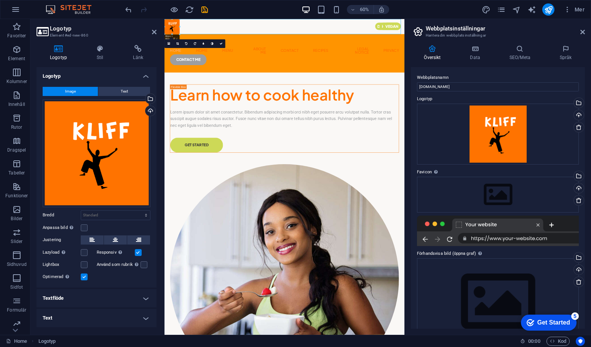
drag, startPoint x: 282, startPoint y: 256, endPoint x: -209, endPoint y: -112, distance: 614.3
type input "66"
select select "px"
drag, startPoint x: 184, startPoint y: 34, endPoint x: 184, endPoint y: 58, distance: 24.8
click at [154, 29] on icon at bounding box center [154, 32] width 5 height 6
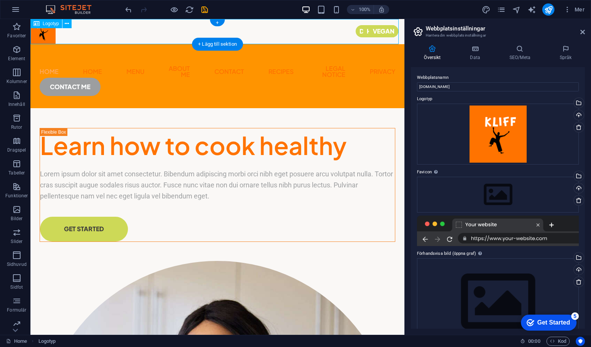
click at [50, 34] on div at bounding box center [217, 31] width 374 height 25
select select "px"
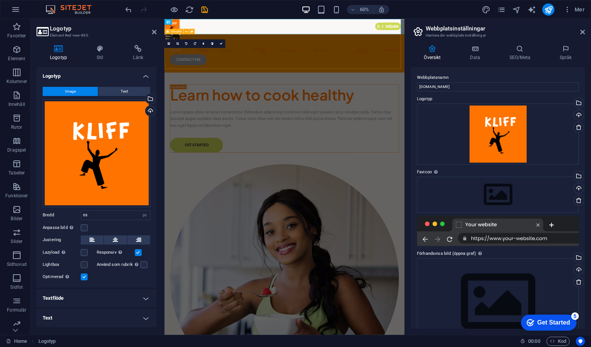
click at [267, 50] on div "Home Home Menu About Me Contact Recipes Legal Notice Privacy CONTACT ME" at bounding box center [365, 76] width 400 height 64
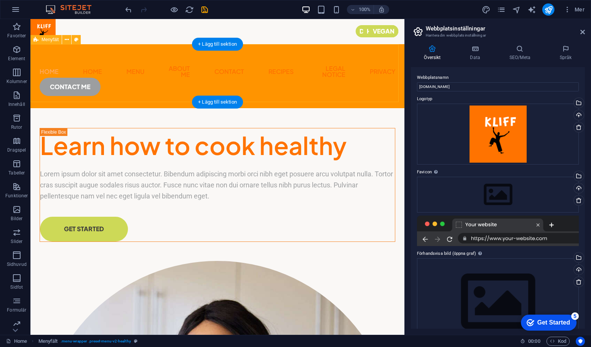
click at [63, 56] on div "Home Home Menu About Me Contact Recipes Legal Notice Privacy CONTACT ME" at bounding box center [217, 76] width 374 height 64
click at [76, 41] on icon at bounding box center [76, 40] width 4 height 8
select select "px"
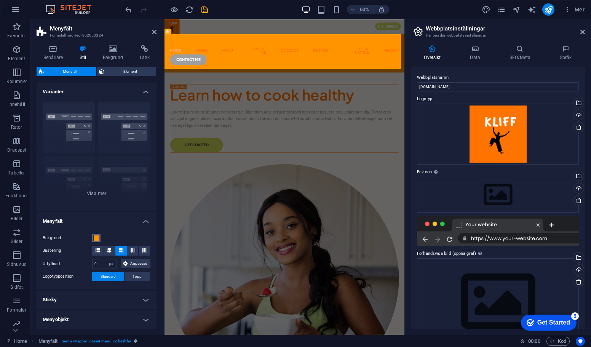
click at [93, 237] on span at bounding box center [96, 238] width 6 height 6
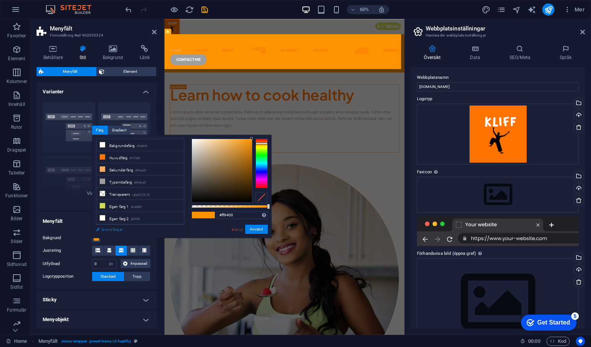
click at [103, 228] on link "Ändra färger" at bounding box center [136, 230] width 88 height 10
click at [97, 238] on span at bounding box center [96, 238] width 6 height 6
select select "px"
select select "400"
select select "px"
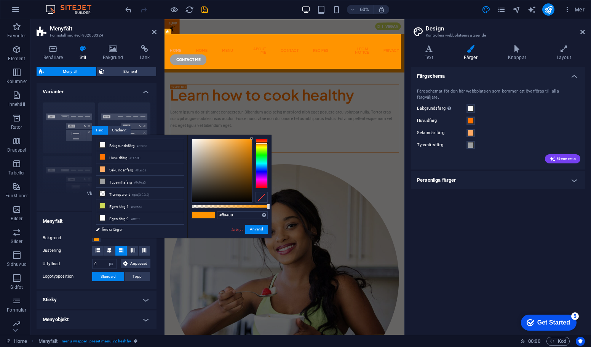
click at [202, 216] on span at bounding box center [197, 215] width 11 height 6
click at [242, 229] on link "Avbryt" at bounding box center [237, 230] width 13 height 6
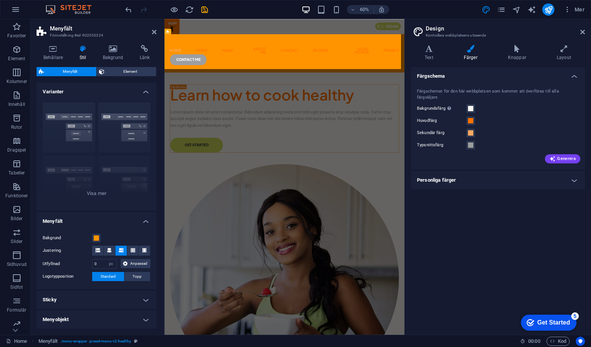
click at [457, 242] on div "Färgschema Färgschemat för den här webbplatsen som kommer att överföras till al…" at bounding box center [498, 198] width 174 height 262
click at [182, 34] on div at bounding box center [365, 31] width 400 height 25
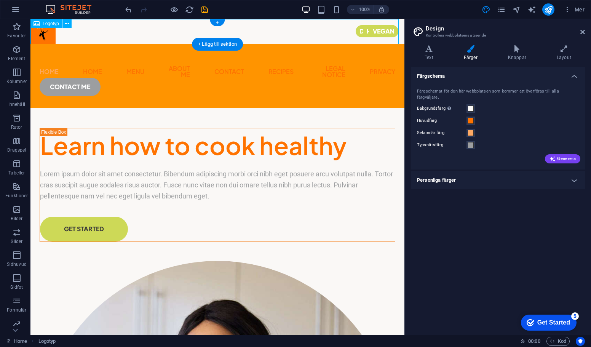
click at [46, 35] on div at bounding box center [217, 31] width 374 height 25
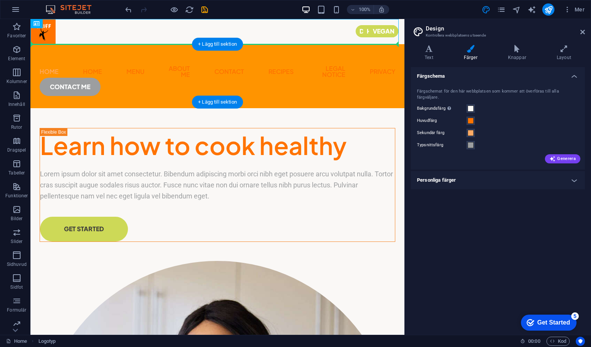
drag, startPoint x: 69, startPoint y: 43, endPoint x: 43, endPoint y: 58, distance: 29.5
drag, startPoint x: 46, startPoint y: 37, endPoint x: 46, endPoint y: 61, distance: 24.4
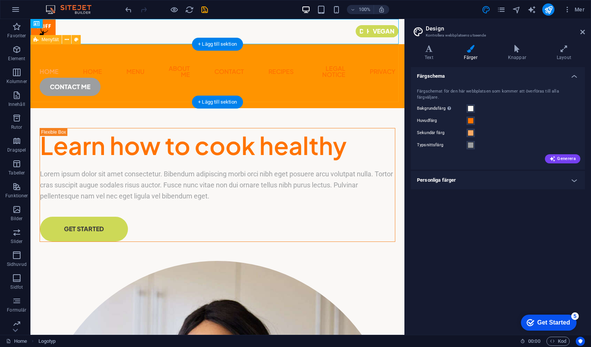
click at [43, 54] on div "Home Home Menu About Me Contact Recipes Legal Notice Privacy CONTACT ME" at bounding box center [217, 76] width 374 height 64
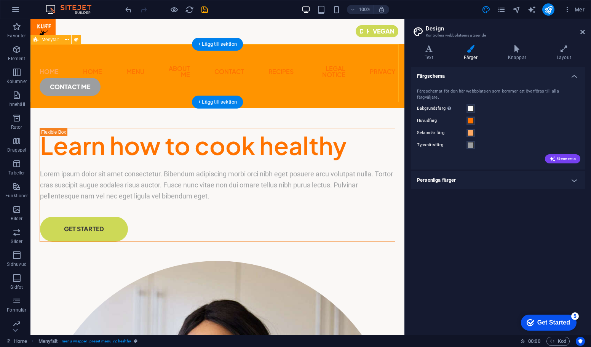
click at [43, 54] on div "Home Home Menu About Me Contact Recipes Legal Notice Privacy CONTACT ME" at bounding box center [217, 76] width 374 height 64
select select "px"
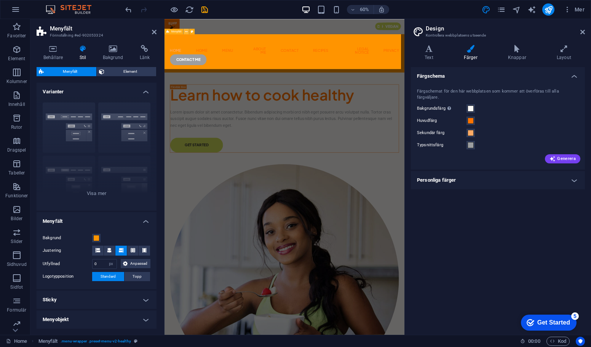
click at [186, 31] on icon at bounding box center [186, 31] width 3 height 5
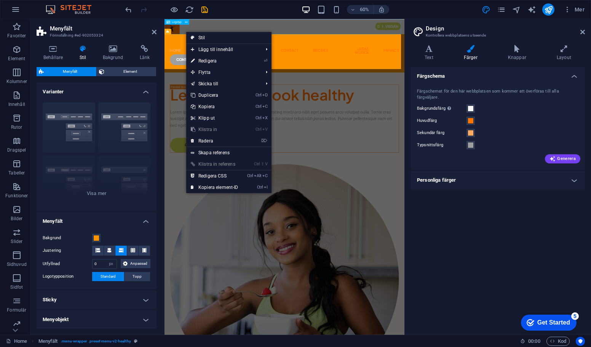
click at [253, 32] on div at bounding box center [365, 31] width 400 height 25
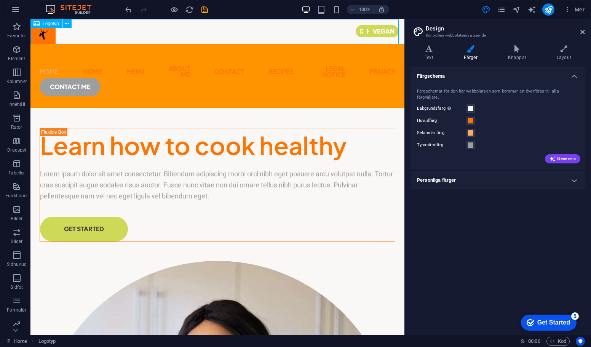
click at [172, 29] on div at bounding box center [217, 31] width 374 height 25
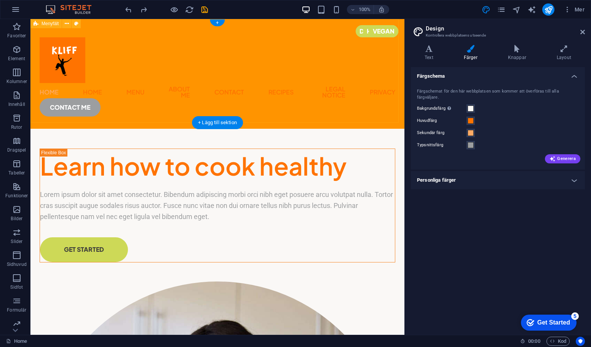
click at [178, 82] on div "Home Home Menu About Me Contact Recipes Legal Notice Privacy CONTACT ME" at bounding box center [217, 74] width 374 height 110
click at [204, 98] on div "Home Home Menu About Me Contact Recipes Legal Notice Privacy CONTACT ME" at bounding box center [217, 74] width 374 height 110
click at [197, 90] on nav "Home Home Menu About Me Contact Recipes Legal Notice Privacy" at bounding box center [218, 92] width 356 height 18
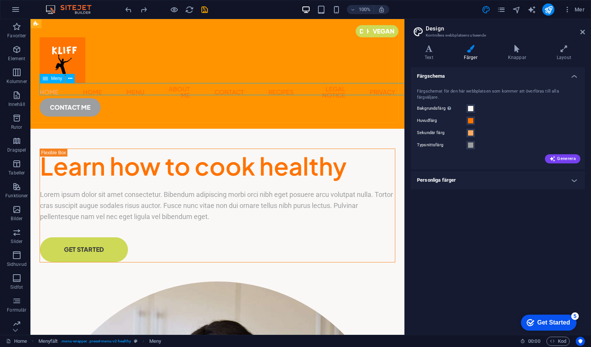
click at [44, 77] on icon at bounding box center [45, 78] width 5 height 9
click at [70, 77] on icon at bounding box center [70, 79] width 4 height 8
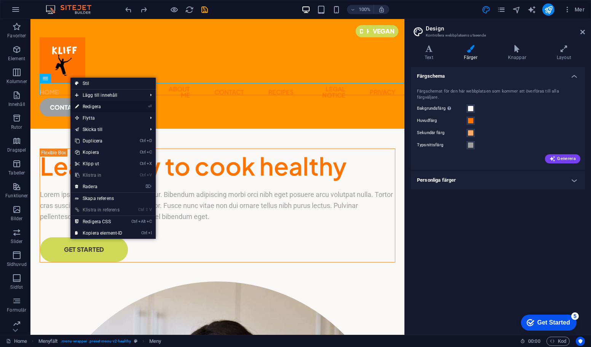
click at [94, 106] on link "⏎ Redigera" at bounding box center [99, 106] width 57 height 11
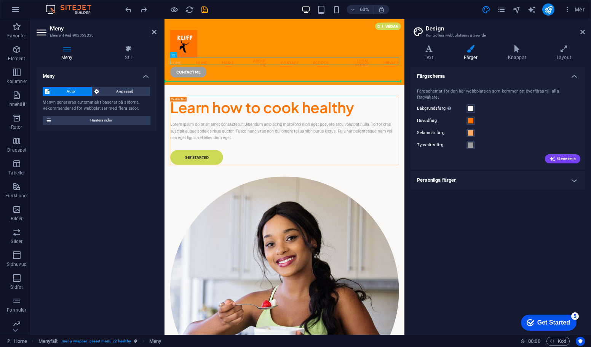
drag, startPoint x: 194, startPoint y: 85, endPoint x: 244, endPoint y: 80, distance: 50.5
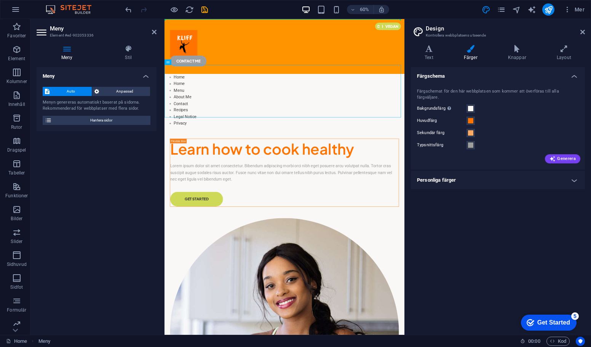
drag, startPoint x: 333, startPoint y: 82, endPoint x: 283, endPoint y: 53, distance: 57.6
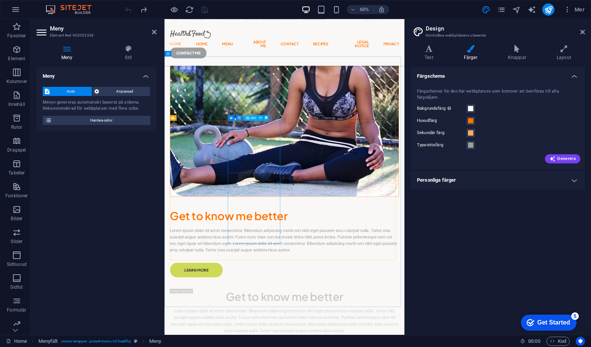
scroll to position [1143, 0]
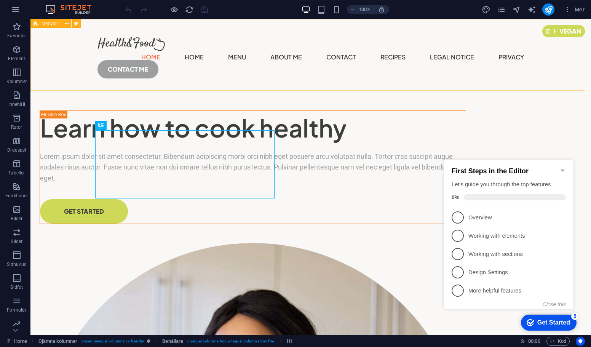
click at [76, 22] on icon at bounding box center [76, 24] width 4 height 8
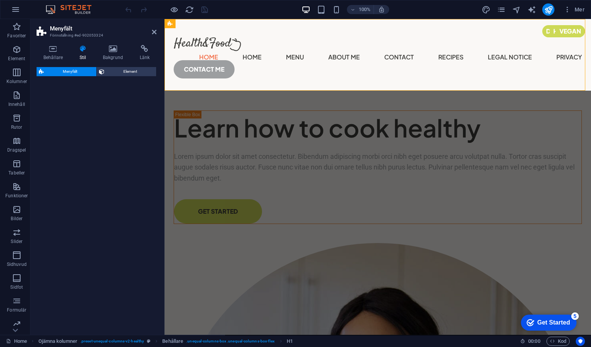
select select "px"
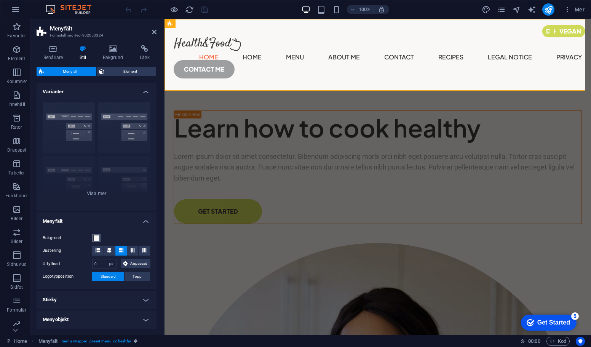
click at [100, 238] on button "Bakgrund" at bounding box center [96, 238] width 8 height 8
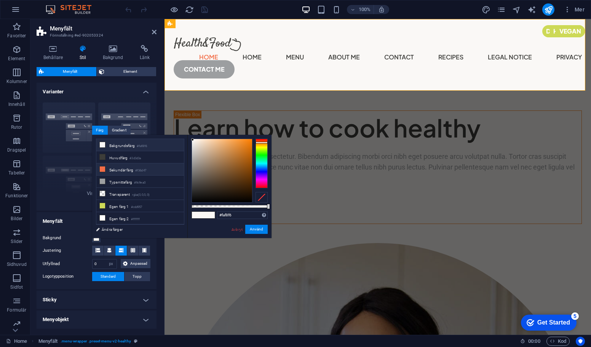
click at [120, 168] on li "Sekundär färg #f36d47" at bounding box center [140, 169] width 88 height 12
click at [263, 142] on div at bounding box center [262, 164] width 12 height 50
type input "#ff7d17"
drag, startPoint x: 250, startPoint y: 143, endPoint x: 247, endPoint y: 137, distance: 7.0
click at [247, 137] on div "#ff7d17 Format som stöds #0852ed rgb(8, 82, 237) rgba(8, 82, 237, 90%) hsv(221,…" at bounding box center [230, 242] width 84 height 214
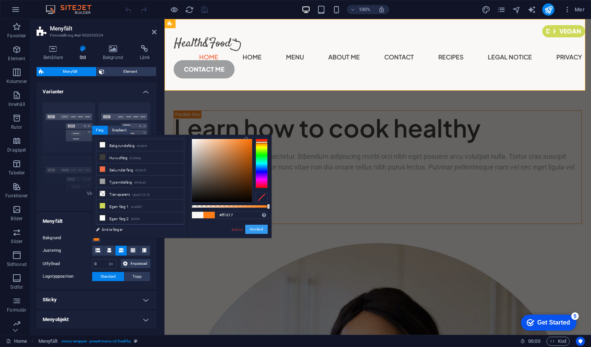
click at [258, 229] on button "Använd" at bounding box center [256, 229] width 22 height 9
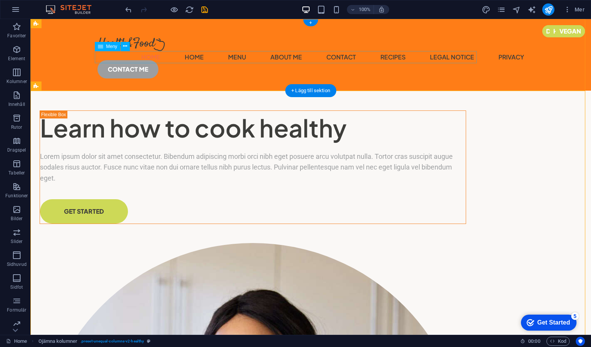
click at [191, 54] on nav "Home Home Menu About Me Contact Recipes Legal Notice Privacy" at bounding box center [311, 57] width 427 height 12
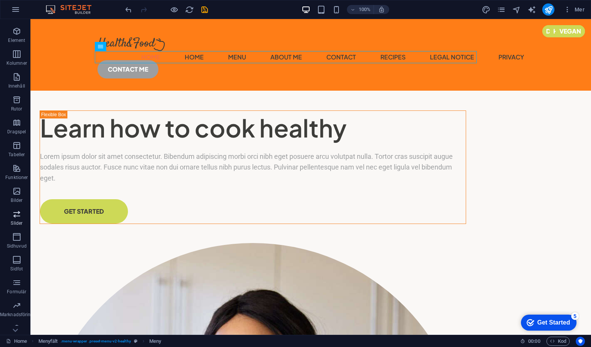
scroll to position [27, 0]
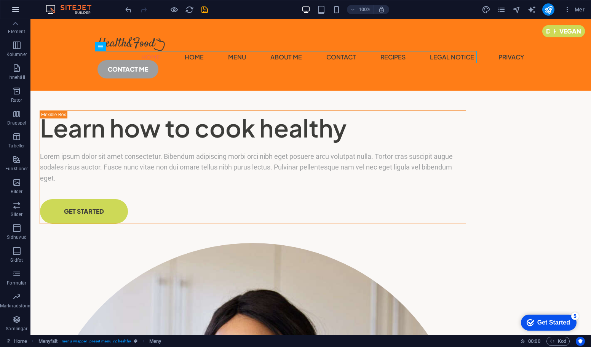
click at [17, 8] on icon "button" at bounding box center [15, 9] width 9 height 9
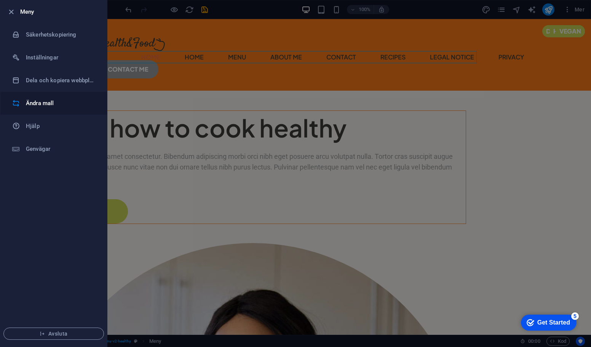
click at [38, 101] on h6 "Ändra mall" at bounding box center [61, 103] width 71 height 9
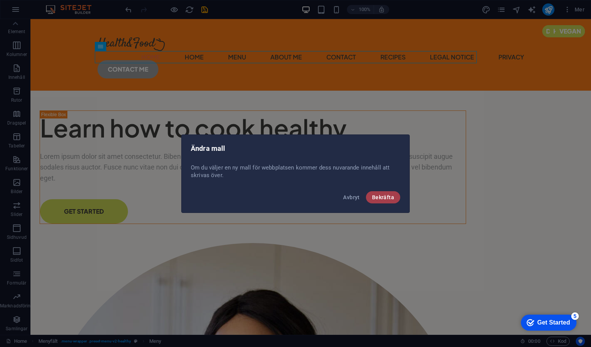
click at [391, 199] on span "Bekräfta" at bounding box center [383, 197] width 22 height 6
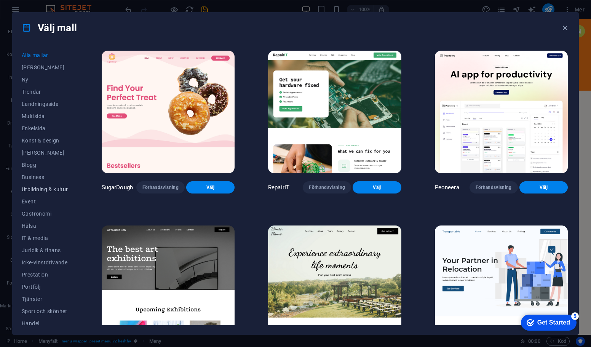
scroll to position [29, 0]
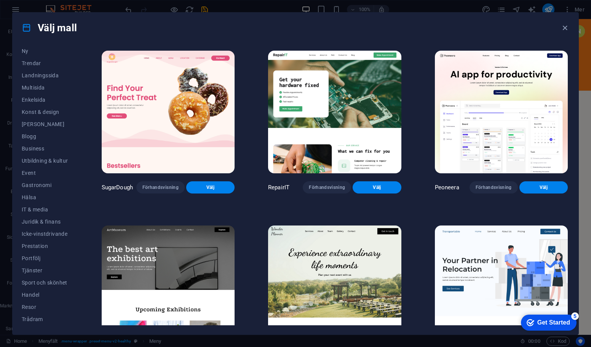
click at [557, 324] on div "Get Started" at bounding box center [554, 322] width 33 height 7
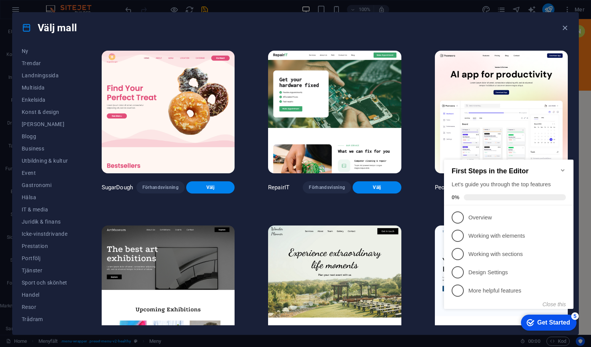
click at [99, 80] on div "Alla mallar Mina mallar Ny Trendar Landningssida Multisida Enkelsida Konst & de…" at bounding box center [296, 189] width 566 height 292
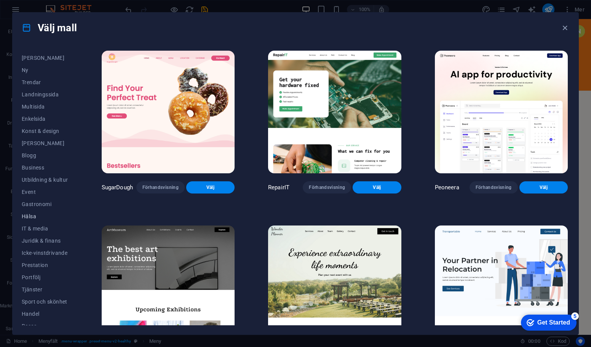
scroll to position [0, 0]
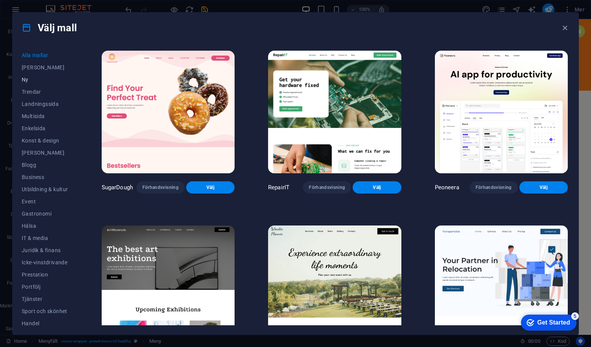
click at [27, 79] on span "Ny" at bounding box center [45, 80] width 46 height 6
click at [46, 58] on span "Alla mallar" at bounding box center [45, 55] width 46 height 6
click at [35, 90] on span "Trendar" at bounding box center [45, 92] width 46 height 6
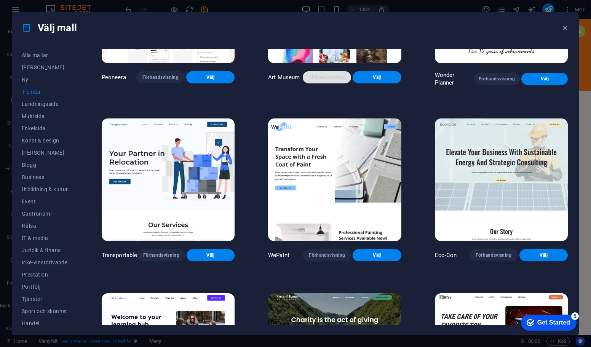
scroll to position [114, 0]
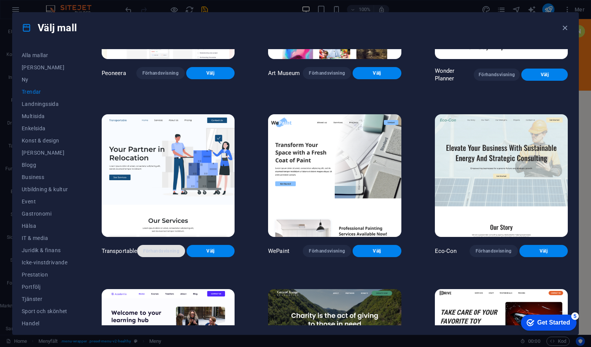
click at [162, 250] on span "Förhandsvisning" at bounding box center [161, 251] width 36 height 6
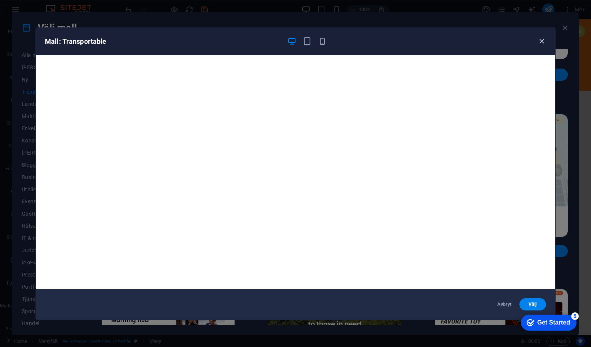
click at [539, 41] on icon "button" at bounding box center [542, 41] width 9 height 9
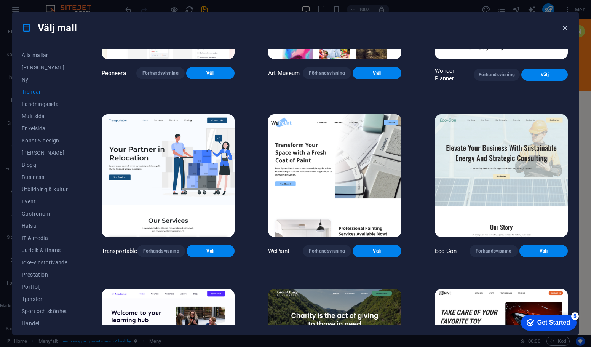
click at [566, 26] on icon "button" at bounding box center [565, 28] width 9 height 9
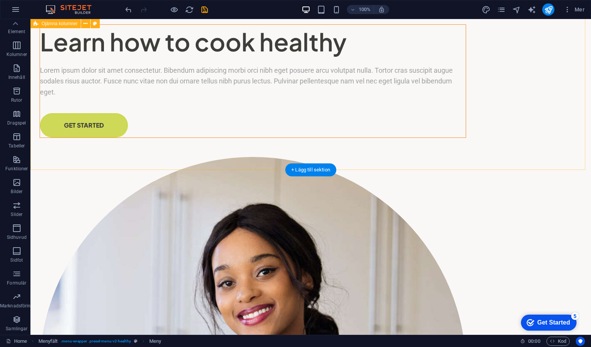
scroll to position [305, 0]
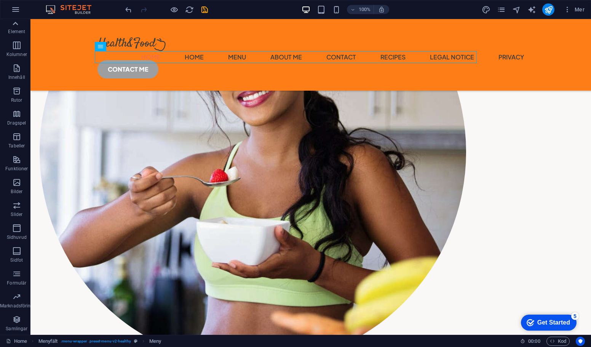
click at [17, 20] on icon at bounding box center [15, 23] width 11 height 11
click at [19, 140] on icon "button" at bounding box center [16, 140] width 9 height 9
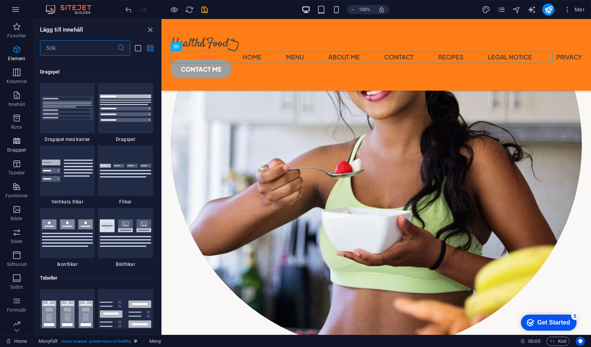
scroll to position [2433, 0]
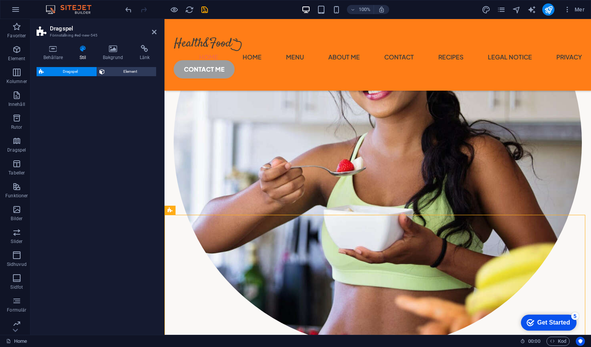
select select "rem"
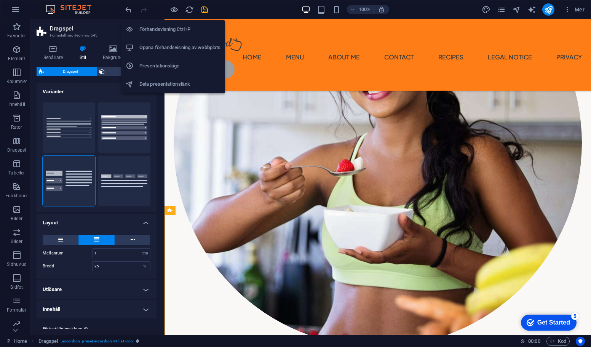
click at [171, 27] on h6 "Förhandsvisning Ctrl+P" at bounding box center [179, 29] width 81 height 9
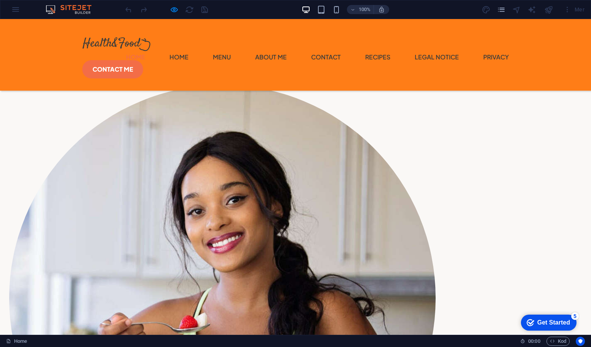
scroll to position [229, 0]
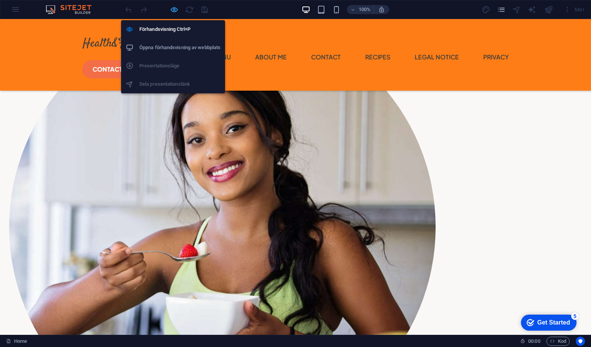
click at [172, 10] on icon "button" at bounding box center [174, 9] width 9 height 9
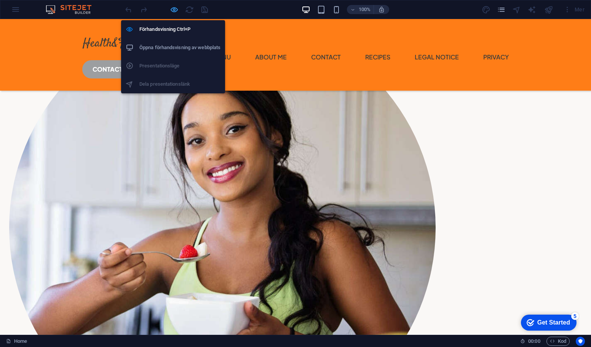
select select "rem"
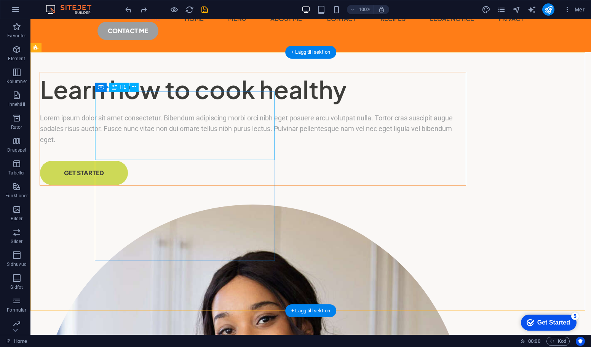
scroll to position [0, 0]
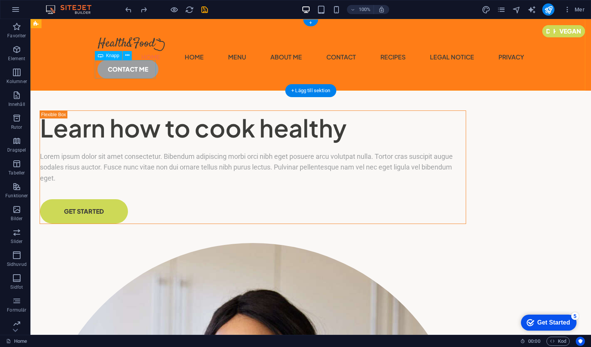
click at [138, 69] on div "CONTACT ME" at bounding box center [311, 69] width 427 height 18
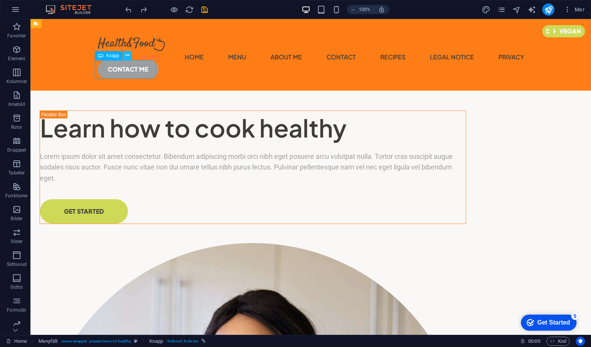
click at [127, 56] on icon at bounding box center [127, 55] width 4 height 8
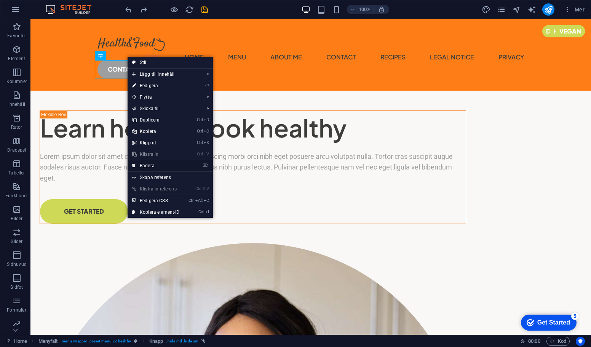
click at [156, 167] on link "⌦ Radera" at bounding box center [156, 165] width 57 height 11
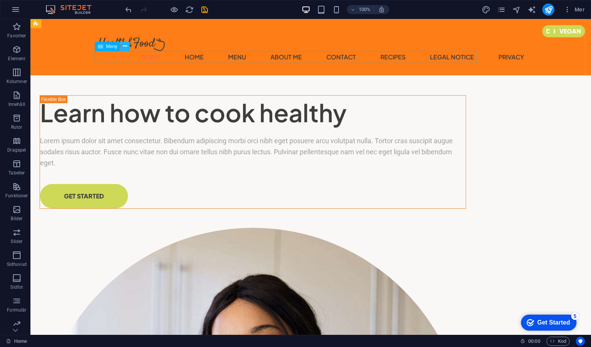
click at [122, 47] on button at bounding box center [125, 46] width 9 height 9
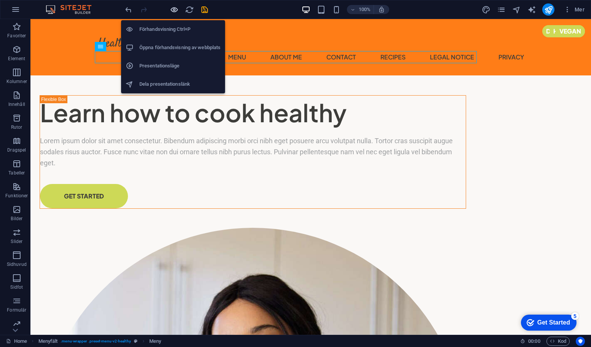
click at [176, 10] on icon "button" at bounding box center [174, 9] width 9 height 9
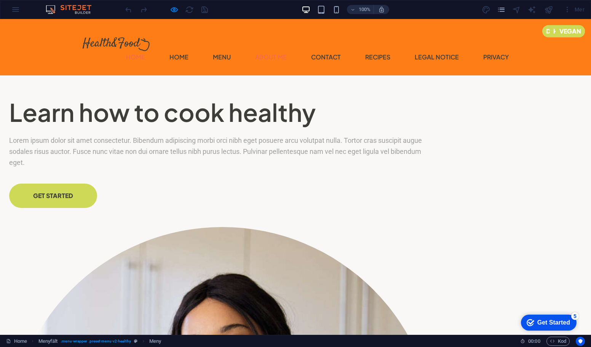
click at [255, 56] on link "About Me" at bounding box center [271, 57] width 32 height 12
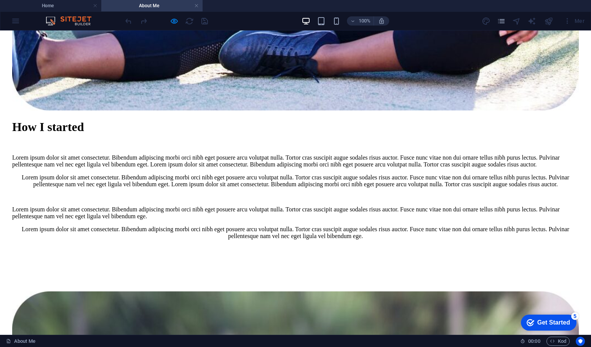
scroll to position [648, 0]
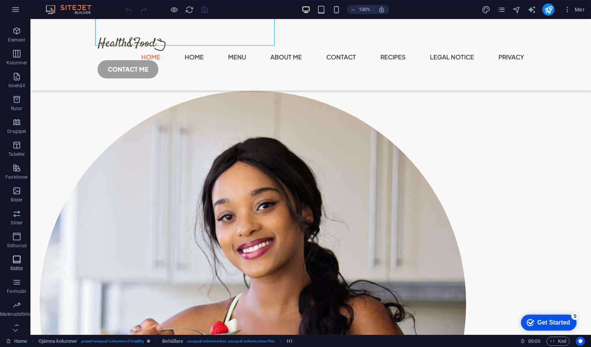
scroll to position [27, 0]
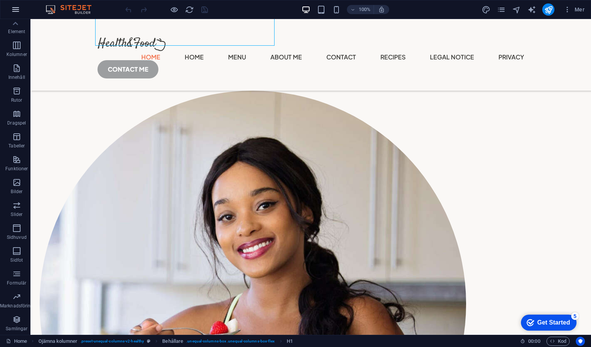
click at [18, 10] on icon "button" at bounding box center [15, 9] width 9 height 9
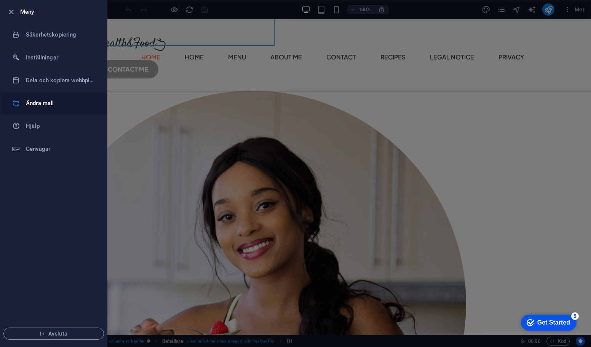
click at [41, 100] on h6 "Ändra mall" at bounding box center [61, 103] width 71 height 9
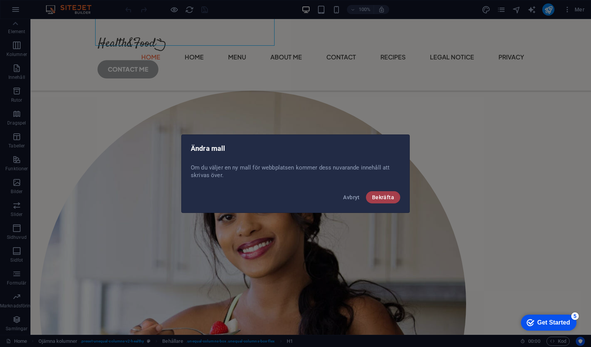
click at [373, 197] on span "Bekräfta" at bounding box center [383, 197] width 22 height 6
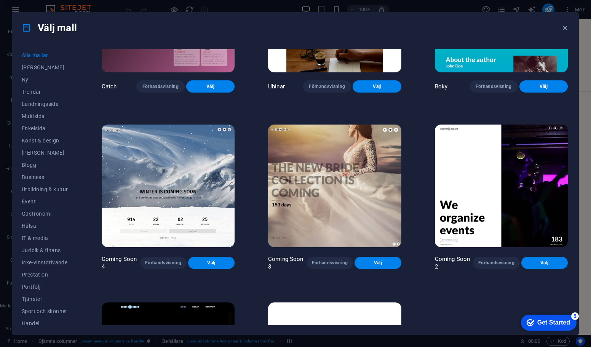
scroll to position [9251, 0]
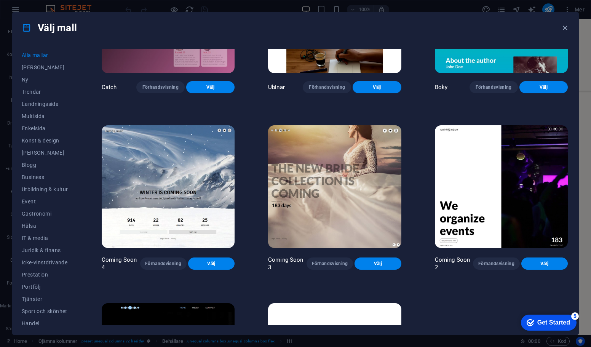
click at [552, 322] on div "Get Started" at bounding box center [554, 322] width 33 height 7
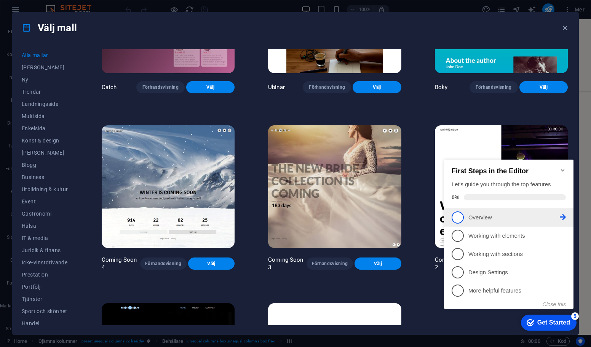
click at [460, 218] on span "1" at bounding box center [458, 218] width 12 height 12
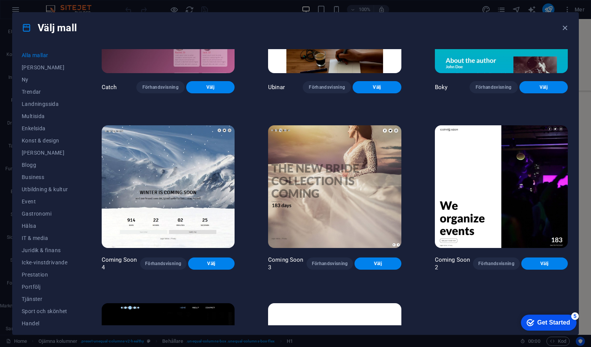
scroll to position [0, 0]
click at [547, 321] on div "Get Started" at bounding box center [554, 322] width 33 height 7
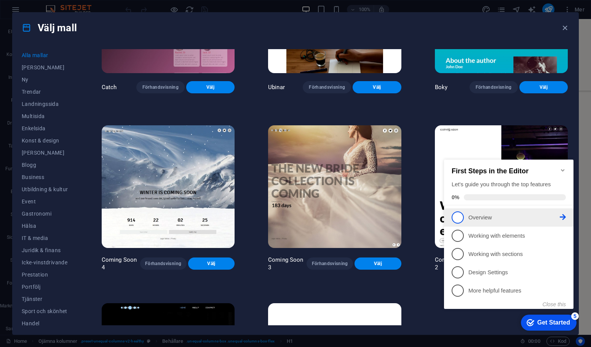
click at [458, 217] on span "1" at bounding box center [458, 218] width 12 height 12
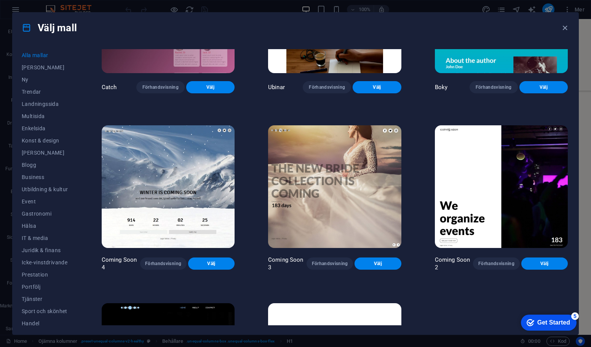
click at [550, 317] on div "checkmark Get Started 5" at bounding box center [549, 323] width 56 height 16
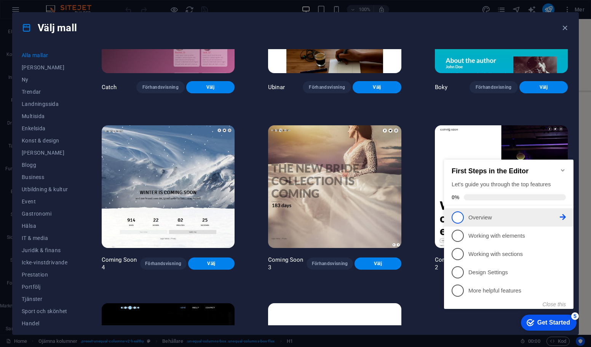
click at [563, 218] on icon at bounding box center [563, 217] width 6 height 6
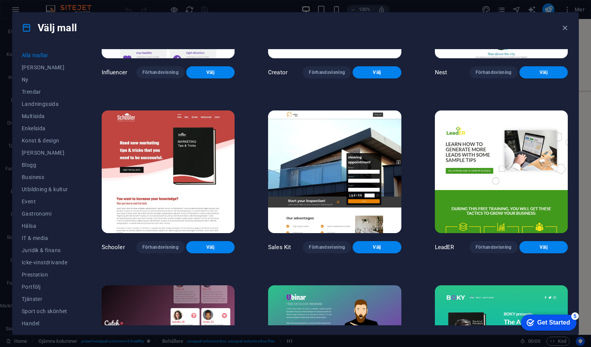
scroll to position [8755, 0]
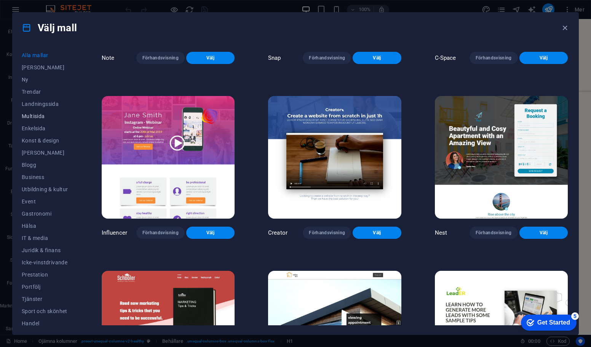
click at [44, 113] on span "Multisida" at bounding box center [45, 116] width 46 height 6
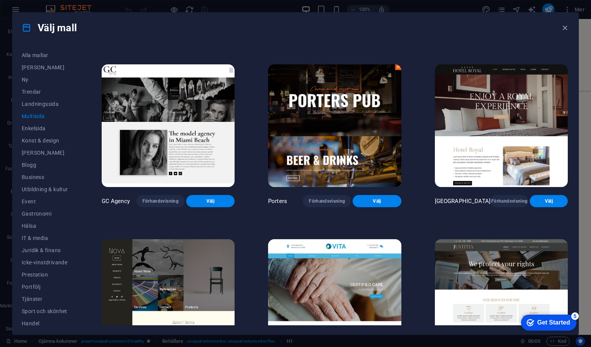
scroll to position [3065, 0]
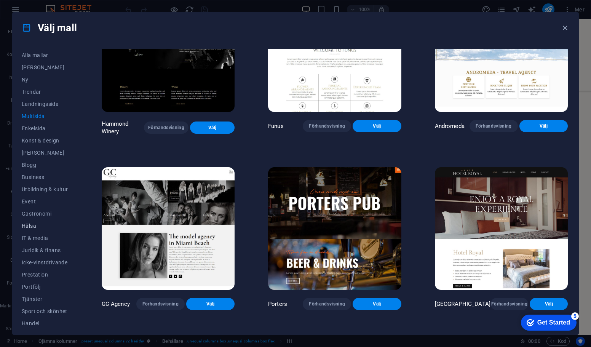
click at [35, 224] on span "Hälsa" at bounding box center [45, 226] width 46 height 6
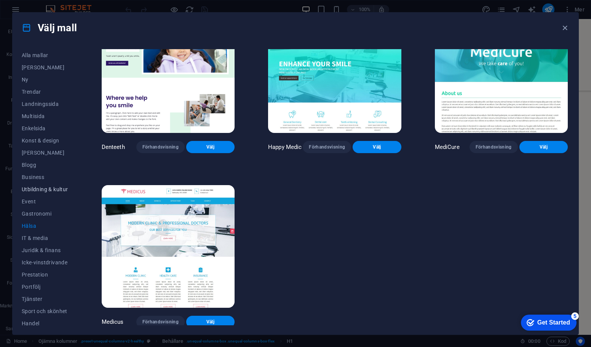
click at [33, 189] on span "Utbildning & kultur" at bounding box center [45, 189] width 46 height 6
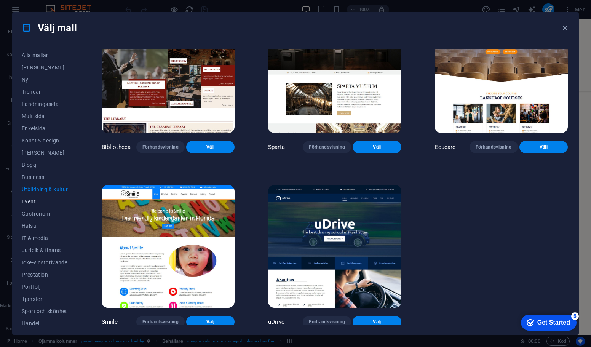
click at [36, 202] on span "Event" at bounding box center [45, 202] width 46 height 6
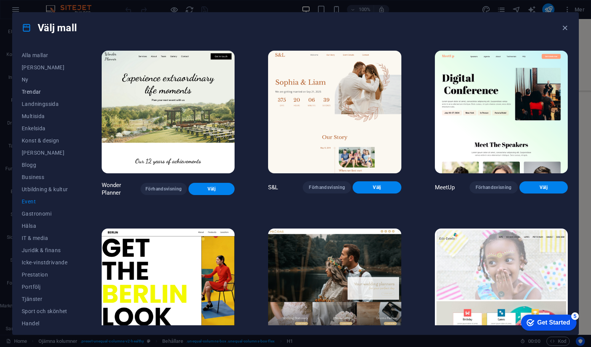
click at [41, 96] on button "Trendar" at bounding box center [45, 92] width 46 height 12
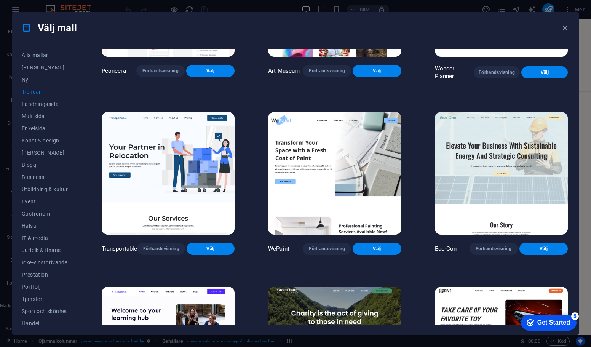
scroll to position [114, 0]
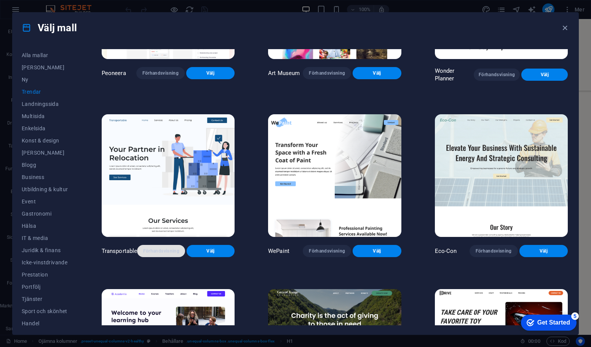
click at [159, 248] on span "Förhandsvisning" at bounding box center [161, 251] width 36 height 6
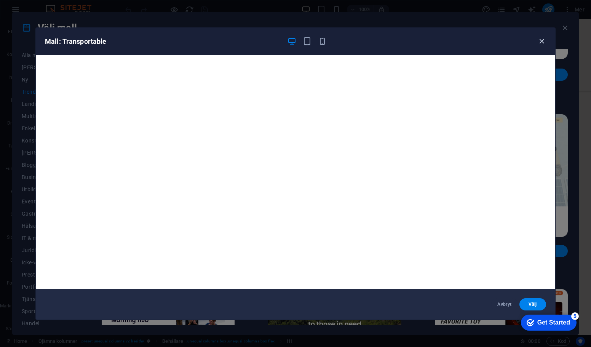
click at [545, 42] on icon "button" at bounding box center [542, 41] width 9 height 9
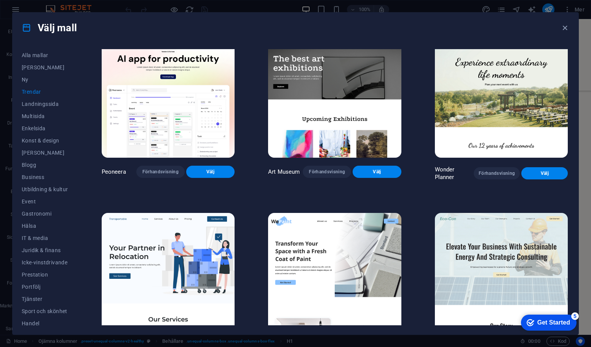
scroll to position [0, 0]
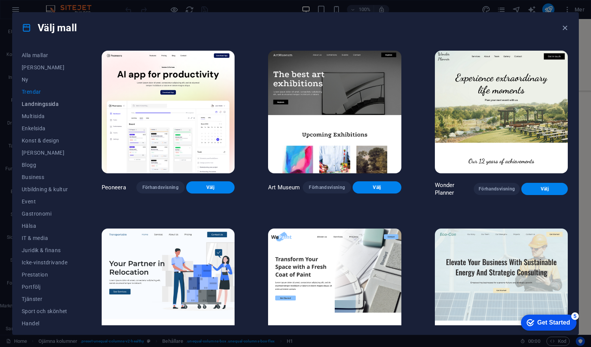
click at [45, 101] on span "Landningssida" at bounding box center [45, 104] width 46 height 6
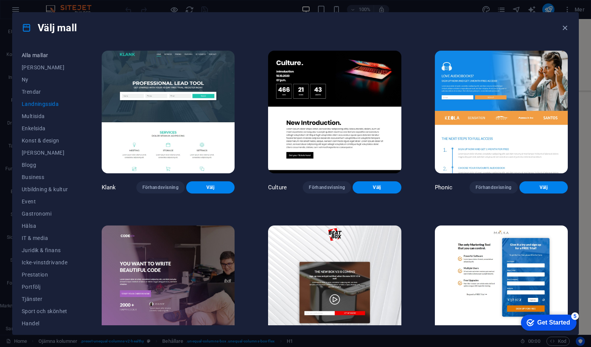
click at [41, 59] on button "Alla mallar" at bounding box center [45, 55] width 46 height 12
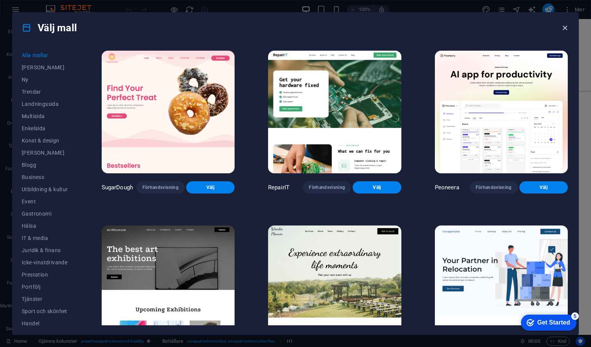
click at [567, 28] on icon "button" at bounding box center [565, 28] width 9 height 9
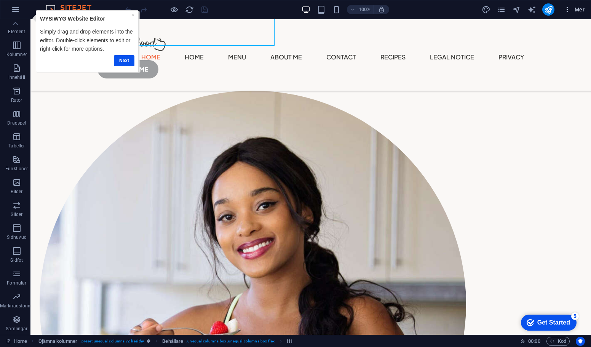
click at [567, 9] on icon "button" at bounding box center [568, 10] width 8 height 8
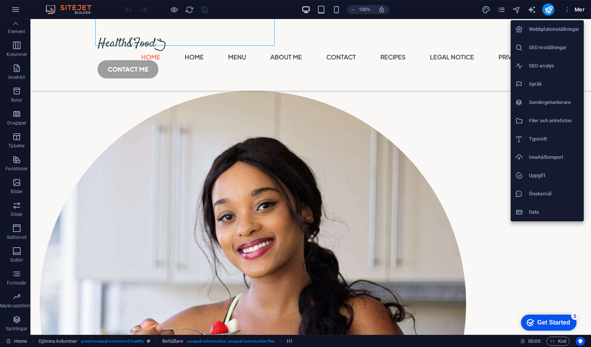
click at [449, 13] on div at bounding box center [295, 173] width 591 height 347
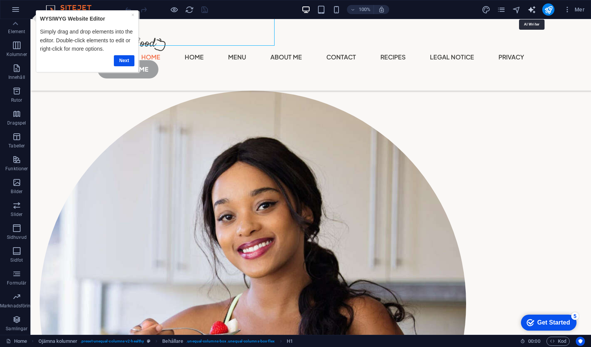
click at [532, 11] on icon "text_generator" at bounding box center [532, 9] width 9 height 9
select select "English"
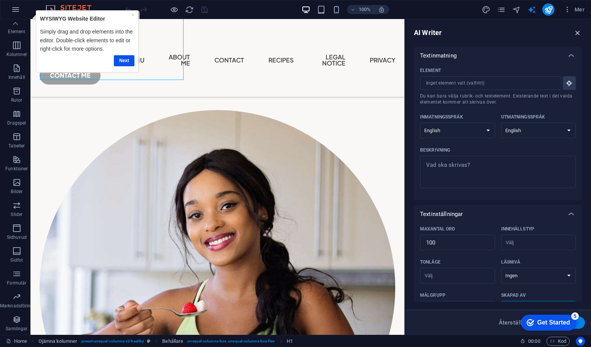
click at [575, 29] on icon "button" at bounding box center [578, 33] width 8 height 8
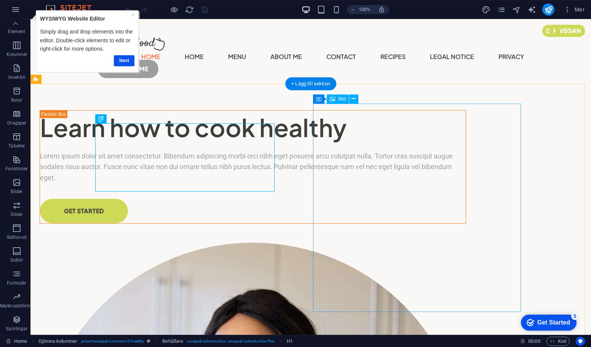
scroll to position [115, 0]
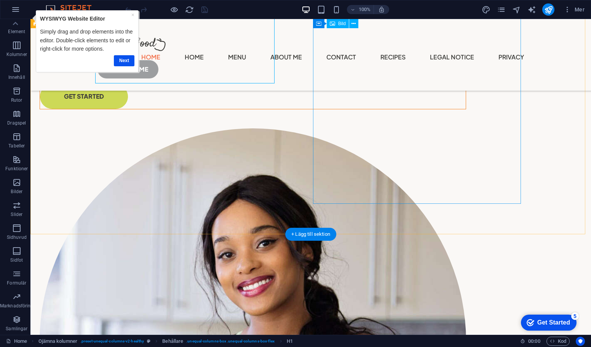
click at [424, 136] on figure at bounding box center [253, 341] width 427 height 427
click at [367, 130] on figure at bounding box center [253, 341] width 427 height 427
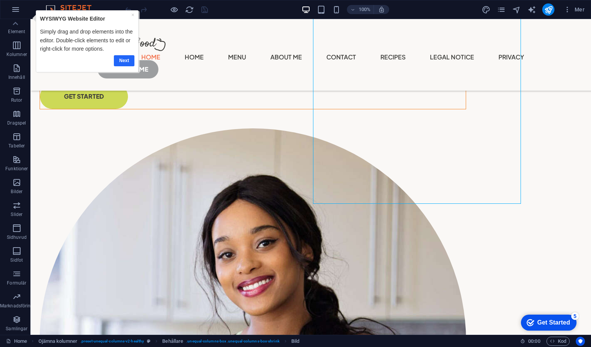
click at [119, 61] on link "Next" at bounding box center [124, 60] width 21 height 11
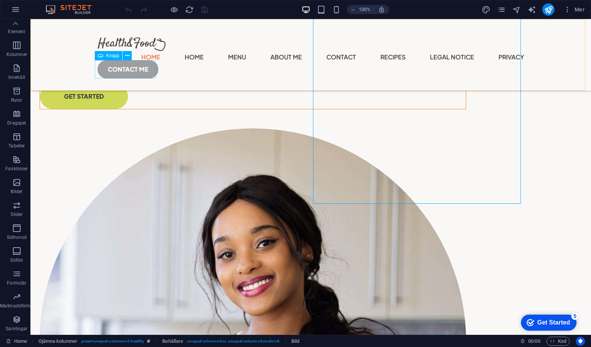
scroll to position [0, 0]
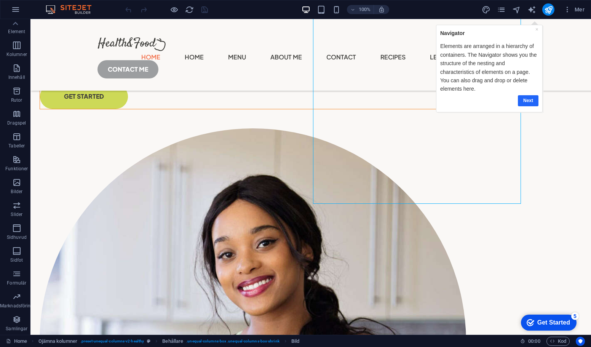
click at [528, 100] on link "Next" at bounding box center [528, 100] width 21 height 11
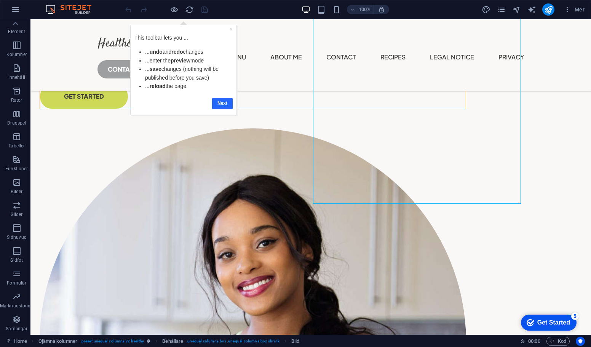
drag, startPoint x: 322, startPoint y: 103, endPoint x: 223, endPoint y: 103, distance: 99.1
click at [223, 103] on link "Next" at bounding box center [222, 103] width 21 height 11
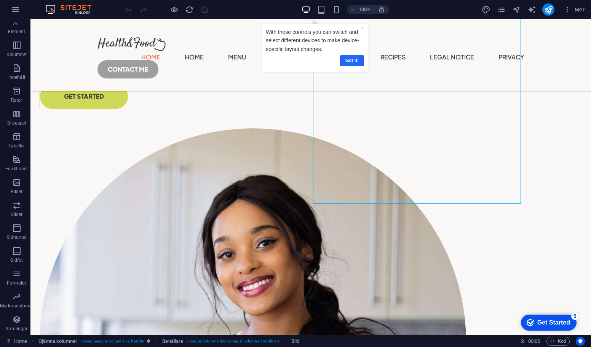
click at [358, 63] on link "Got it!" at bounding box center [352, 60] width 24 height 11
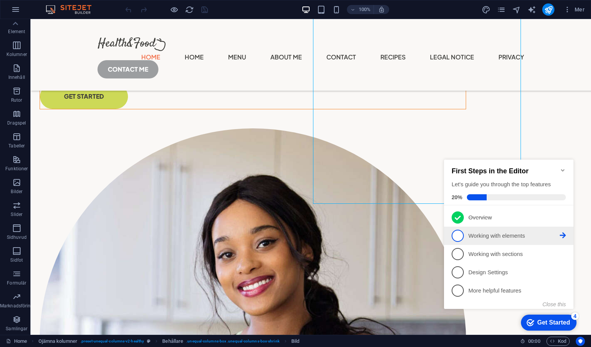
click at [461, 236] on span "2" at bounding box center [458, 236] width 12 height 12
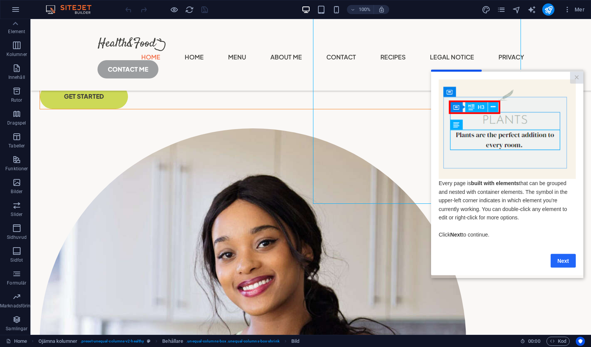
click at [560, 261] on link "Next" at bounding box center [563, 261] width 25 height 14
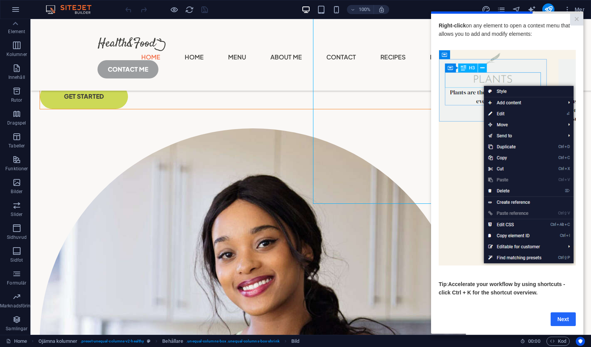
click at [564, 320] on link "Next" at bounding box center [563, 319] width 25 height 14
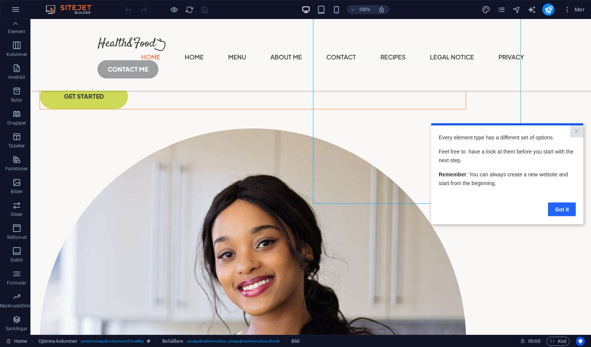
click at [563, 212] on link "Got it" at bounding box center [562, 209] width 28 height 14
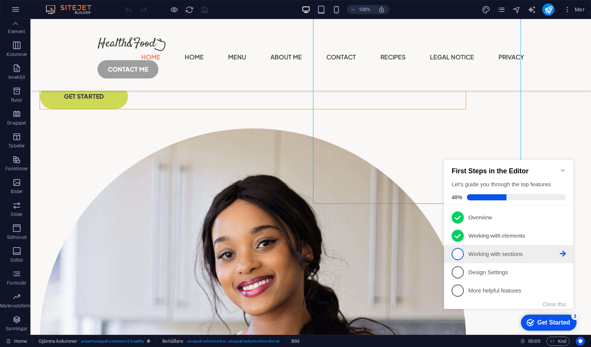
click at [503, 251] on p "Working with sections - incomplete" at bounding box center [514, 254] width 91 height 8
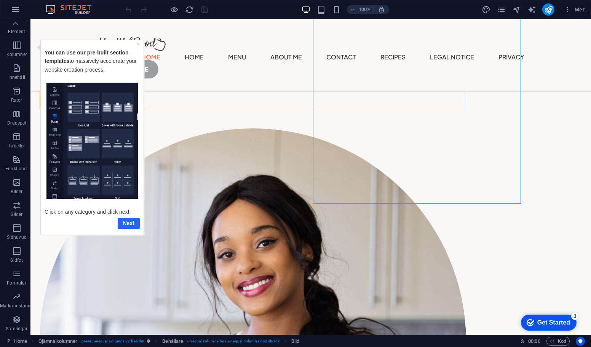
click at [128, 224] on link "Next" at bounding box center [128, 223] width 22 height 11
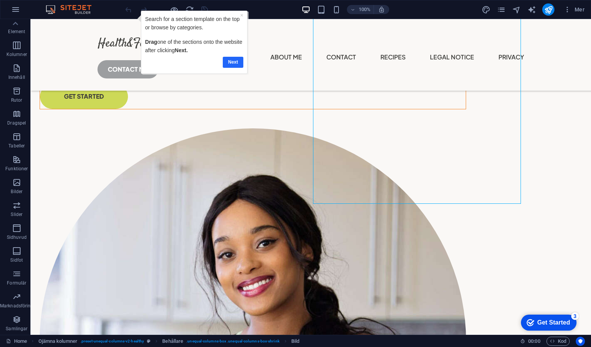
click at [232, 58] on link "Next" at bounding box center [233, 62] width 21 height 11
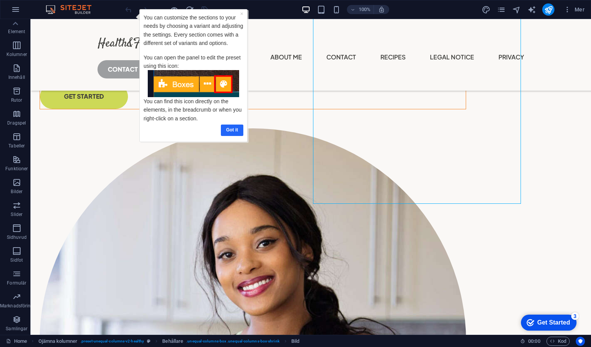
click at [236, 130] on link "Got it" at bounding box center [232, 130] width 22 height 11
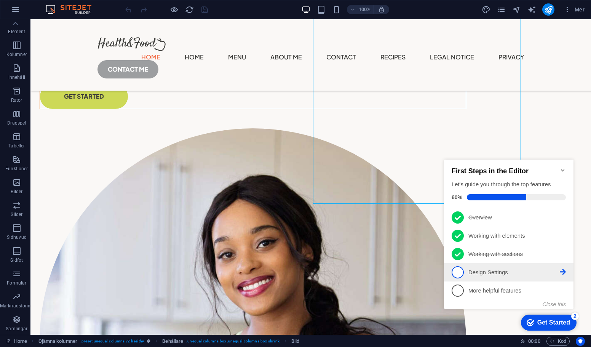
click at [455, 269] on span "4" at bounding box center [458, 272] width 12 height 12
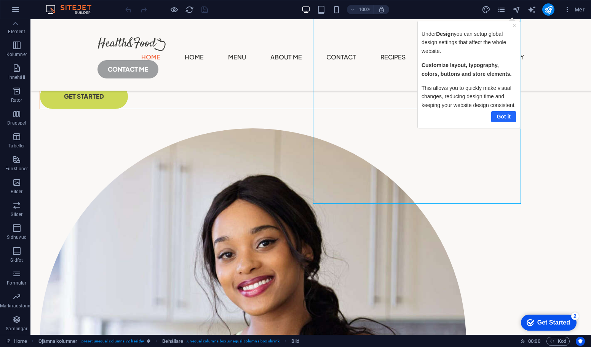
click at [506, 122] on link "Got it" at bounding box center [503, 116] width 25 height 11
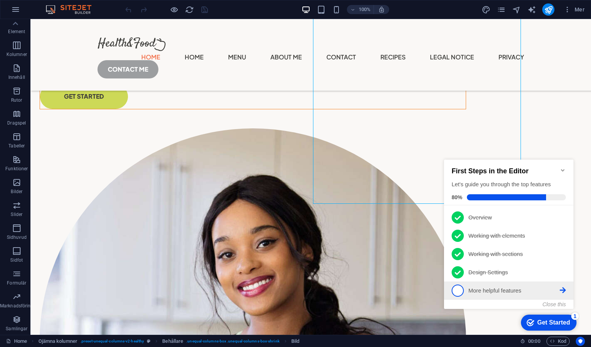
click at [495, 285] on link "5 More helpful features - incomplete" at bounding box center [509, 291] width 114 height 12
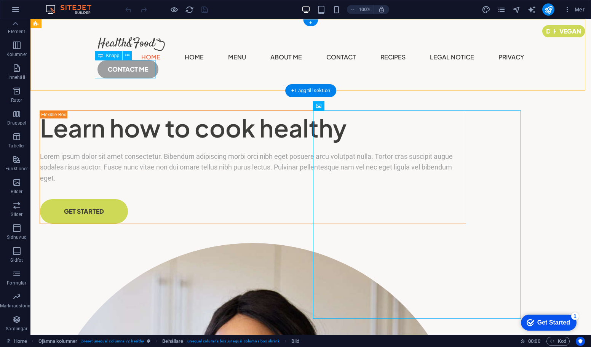
click at [128, 72] on div "CONTACT ME" at bounding box center [311, 69] width 427 height 18
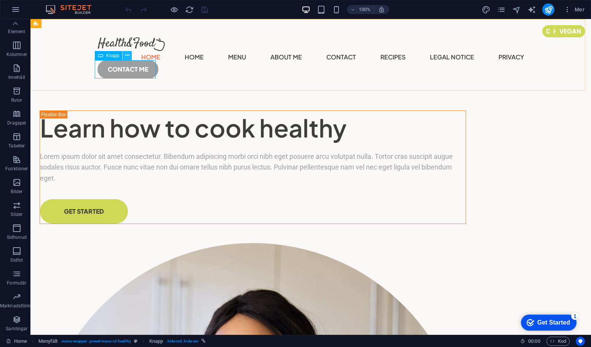
click at [129, 55] on icon at bounding box center [127, 55] width 4 height 8
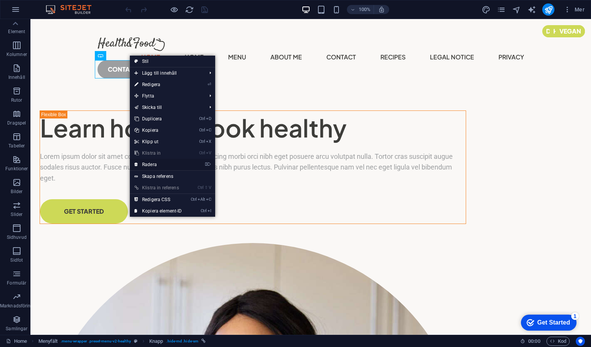
click at [152, 161] on link "⌦ Radera" at bounding box center [158, 164] width 57 height 11
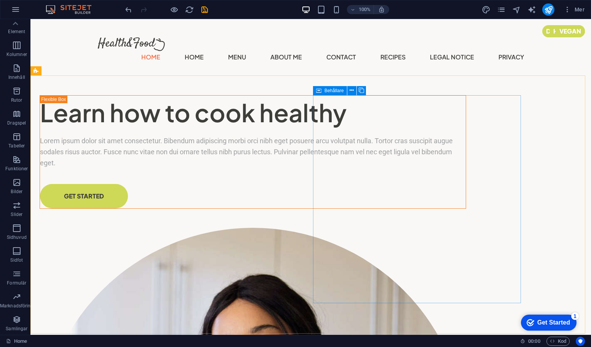
click at [320, 91] on icon at bounding box center [318, 90] width 5 height 9
click at [353, 91] on icon at bounding box center [352, 91] width 4 height 8
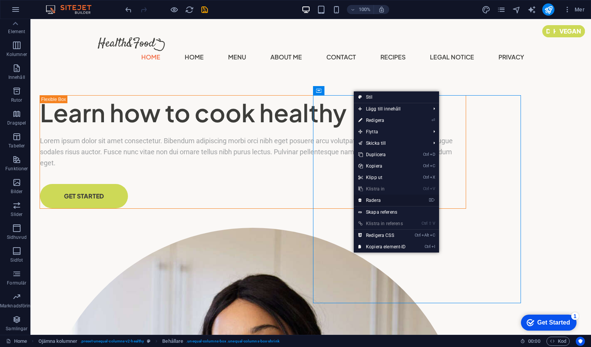
click at [381, 200] on link "⌦ Radera" at bounding box center [382, 200] width 57 height 11
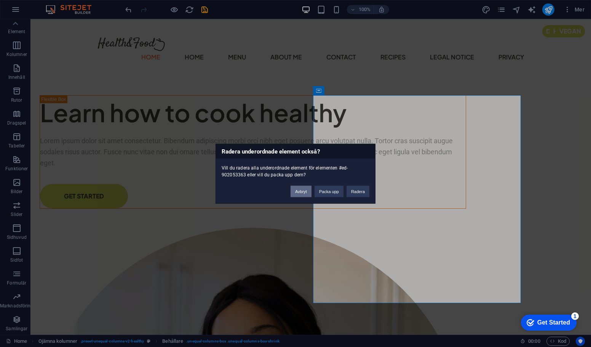
drag, startPoint x: 304, startPoint y: 192, endPoint x: 274, endPoint y: 173, distance: 36.2
click at [304, 192] on button "Avbryt" at bounding box center [301, 191] width 21 height 11
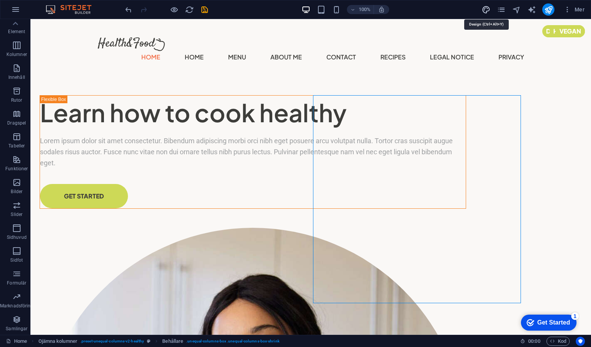
click at [484, 12] on icon "design" at bounding box center [486, 9] width 9 height 9
select select "px"
select select "400"
select select "px"
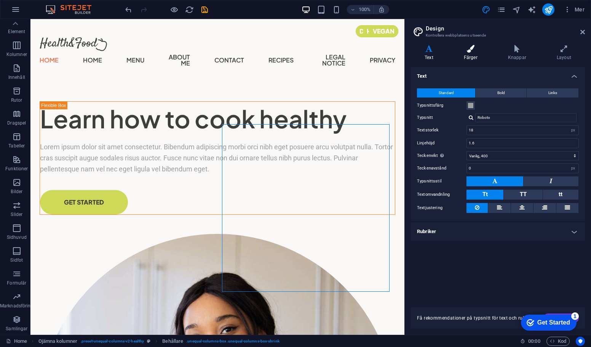
click at [476, 52] on h4 "Färger" at bounding box center [472, 53] width 44 height 16
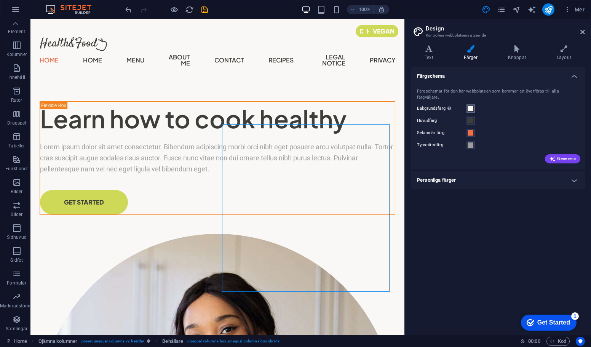
click at [471, 106] on span at bounding box center [471, 109] width 6 height 6
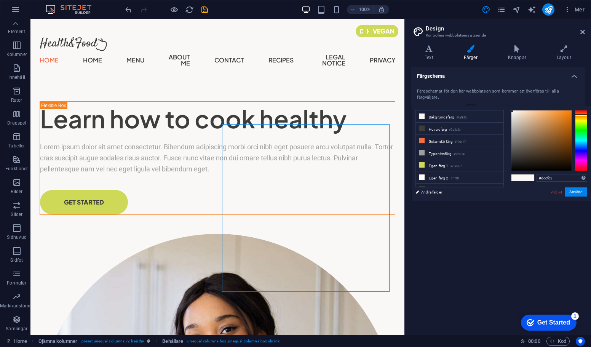
click at [518, 119] on div at bounding box center [542, 141] width 60 height 60
click at [527, 124] on div at bounding box center [542, 141] width 60 height 60
click at [559, 127] on div at bounding box center [542, 141] width 60 height 60
click at [563, 119] on div at bounding box center [542, 141] width 60 height 60
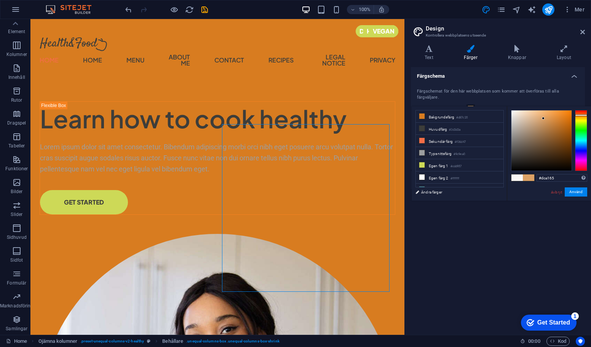
click at [544, 119] on div at bounding box center [542, 141] width 60 height 60
click at [540, 118] on div at bounding box center [542, 141] width 60 height 60
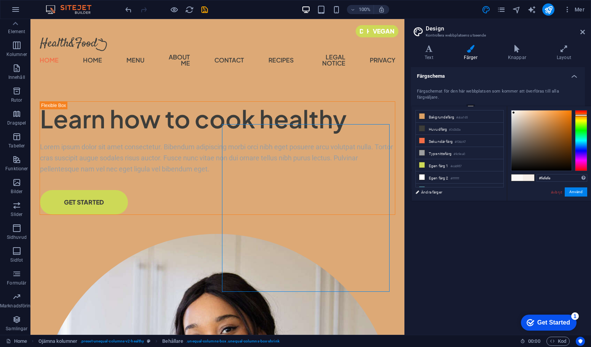
type input "#ffffff"
drag, startPoint x: 521, startPoint y: 112, endPoint x: 511, endPoint y: 110, distance: 10.8
click at [512, 111] on div at bounding box center [542, 141] width 60 height 60
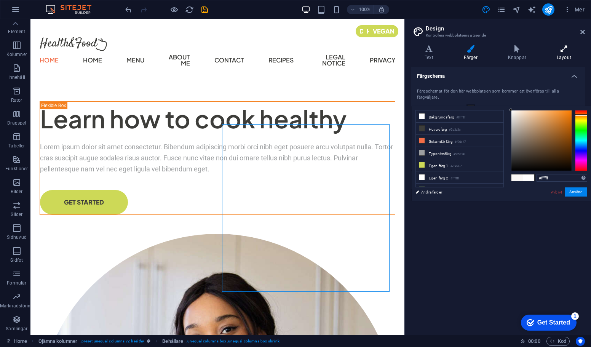
click at [559, 49] on icon at bounding box center [564, 49] width 42 height 8
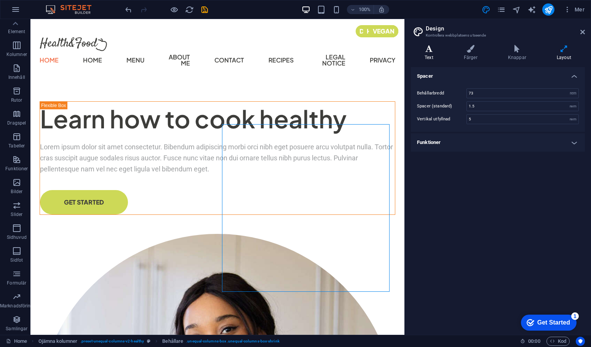
click at [437, 53] on h4 "Text" at bounding box center [430, 53] width 39 height 16
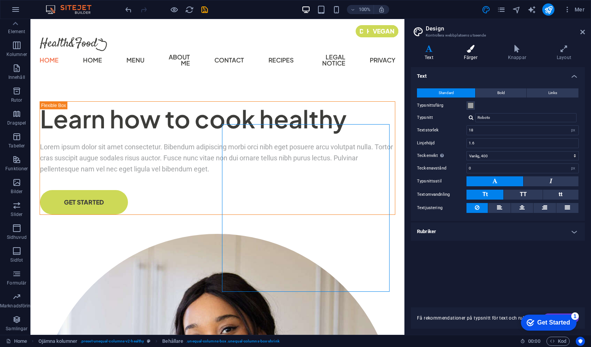
click at [470, 53] on h4 "Färger" at bounding box center [472, 53] width 44 height 16
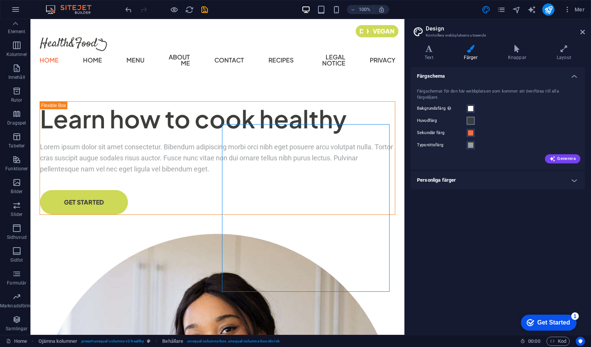
click at [471, 118] on span at bounding box center [471, 121] width 6 height 6
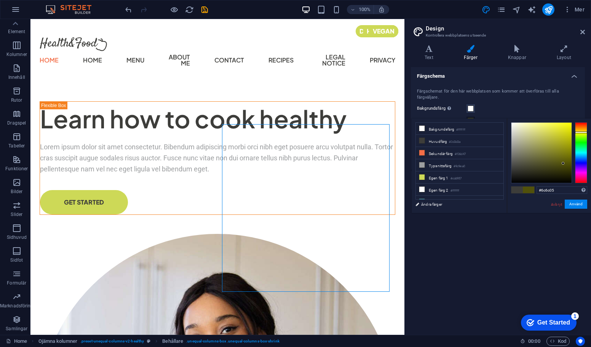
drag, startPoint x: 537, startPoint y: 149, endPoint x: 569, endPoint y: 157, distance: 33.1
click at [569, 157] on div at bounding box center [542, 153] width 60 height 60
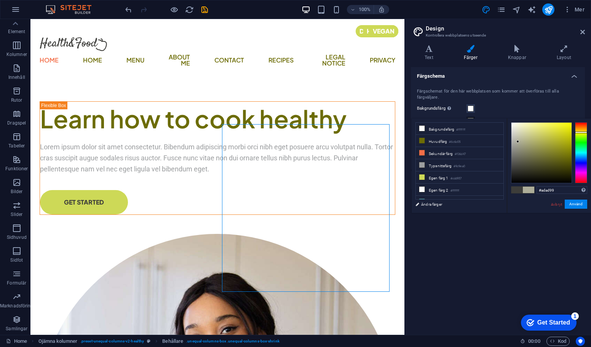
drag, startPoint x: 569, startPoint y: 157, endPoint x: 518, endPoint y: 142, distance: 52.8
click at [518, 142] on div at bounding box center [518, 141] width 3 height 3
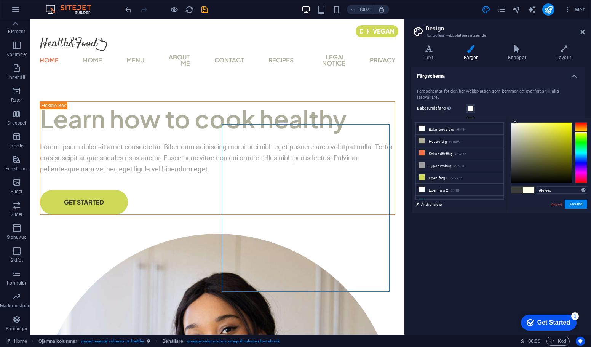
drag, startPoint x: 518, startPoint y: 142, endPoint x: 516, endPoint y: 123, distance: 19.2
click at [516, 123] on div at bounding box center [515, 122] width 3 height 3
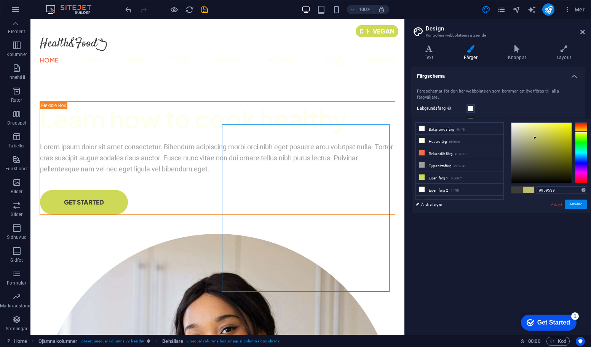
drag, startPoint x: 516, startPoint y: 123, endPoint x: 548, endPoint y: 147, distance: 41.1
click at [537, 139] on div at bounding box center [535, 137] width 3 height 3
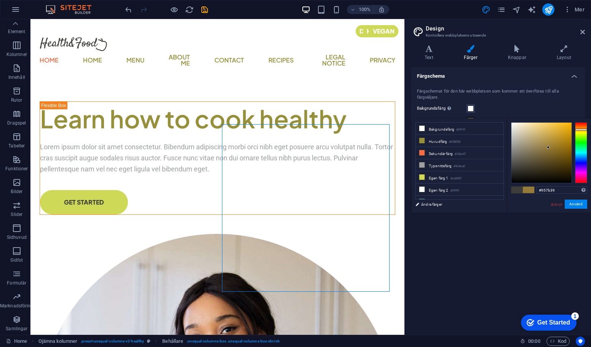
click at [581, 130] on div at bounding box center [581, 130] width 12 height 2
click at [581, 132] on div at bounding box center [581, 152] width 12 height 61
click at [580, 129] on div at bounding box center [581, 152] width 12 height 61
drag, startPoint x: 561, startPoint y: 132, endPoint x: 573, endPoint y: 126, distance: 13.0
click at [573, 126] on div at bounding box center [549, 152] width 76 height 61
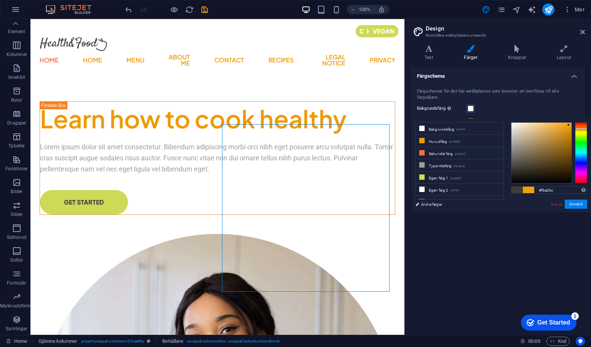
type input "#f7a30d"
drag, startPoint x: 569, startPoint y: 130, endPoint x: 569, endPoint y: 124, distance: 6.1
click at [569, 124] on div at bounding box center [542, 153] width 60 height 60
click at [582, 207] on button "Använd" at bounding box center [576, 204] width 22 height 9
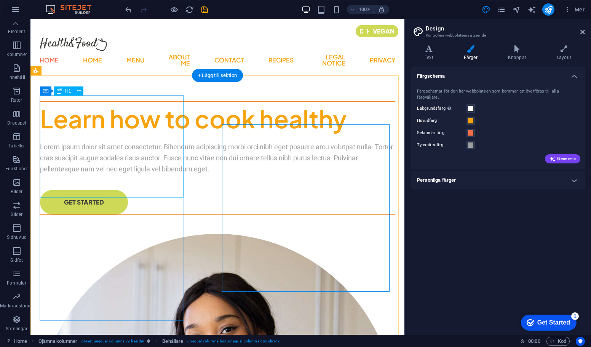
click at [107, 136] on div "Learn how to cook healthy" at bounding box center [217, 119] width 355 height 34
click at [103, 136] on div "Learn how to cook healthy" at bounding box center [217, 119] width 355 height 34
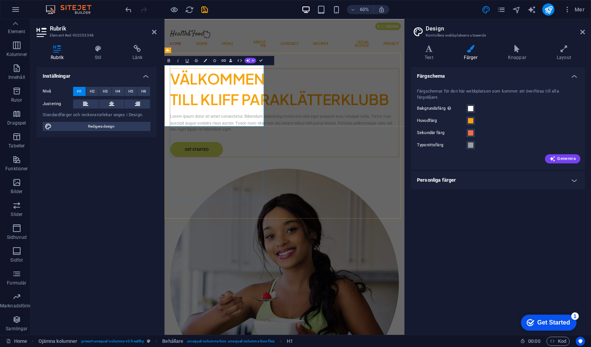
scroll to position [0, 90]
click at [112, 101] on icon at bounding box center [111, 103] width 5 height 9
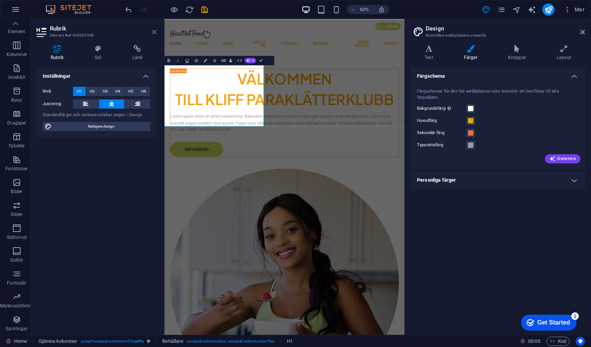
click at [153, 32] on icon at bounding box center [154, 32] width 5 height 6
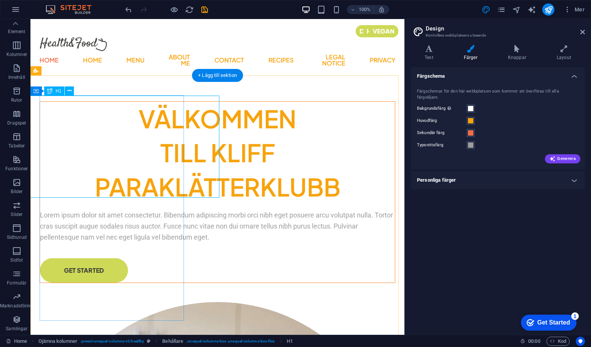
click at [102, 154] on div "VÄLKOMMEN TILL KLIFF PARAKLÄTTERKLUBB" at bounding box center [217, 153] width 355 height 103
click at [102, 148] on div "VÄLKOMMEN TILL KLIFF PARAKLÄTTERKLUBB" at bounding box center [217, 153] width 355 height 103
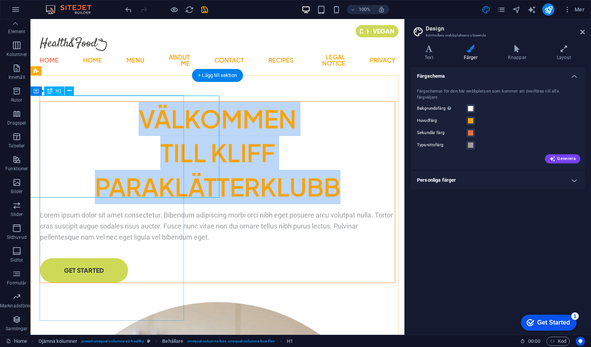
scroll to position [0, 0]
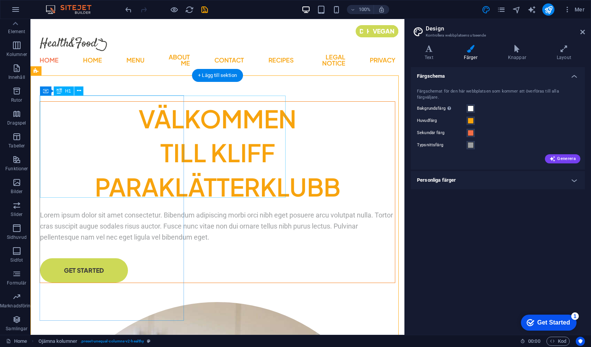
click at [118, 133] on div "VÄLKOMMEN TILL KLIFF PARAKLÄTTERKLUBB" at bounding box center [217, 153] width 355 height 103
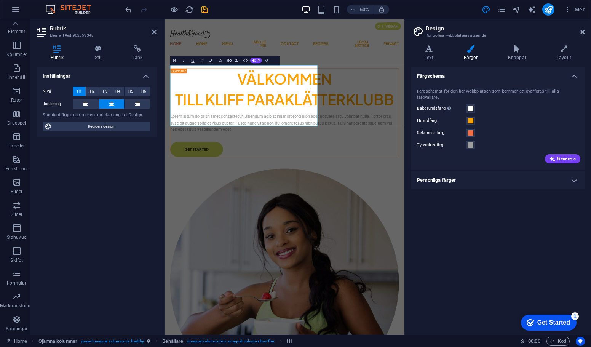
click at [65, 52] on icon at bounding box center [57, 49] width 41 height 8
click at [102, 90] on button "H3" at bounding box center [105, 91] width 13 height 9
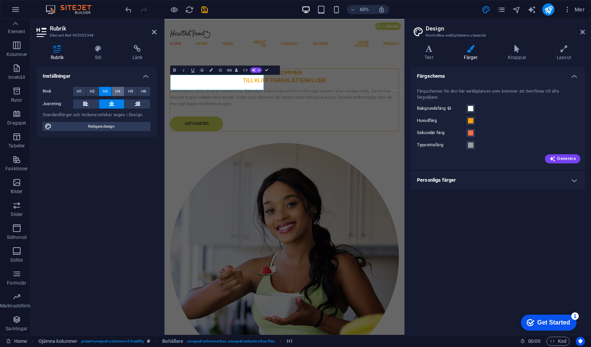
click at [116, 90] on span "H4" at bounding box center [117, 91] width 5 height 9
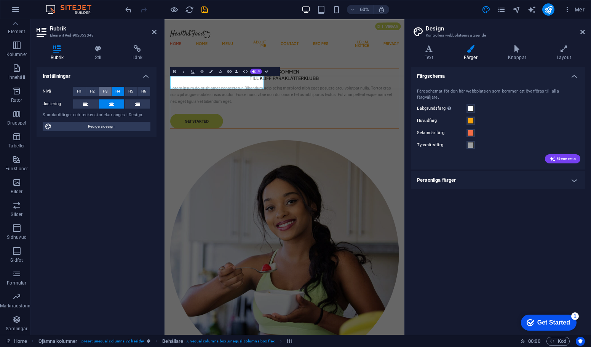
click at [99, 90] on button "H3" at bounding box center [105, 91] width 13 height 9
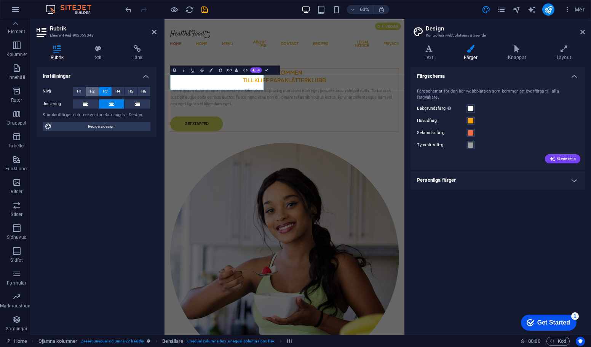
click at [93, 90] on span "H2" at bounding box center [92, 91] width 5 height 9
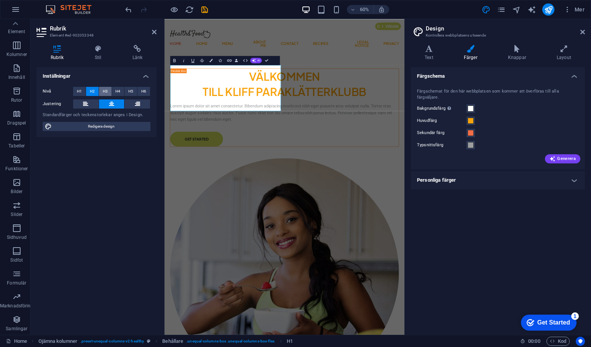
click at [104, 90] on span "H3" at bounding box center [105, 91] width 5 height 9
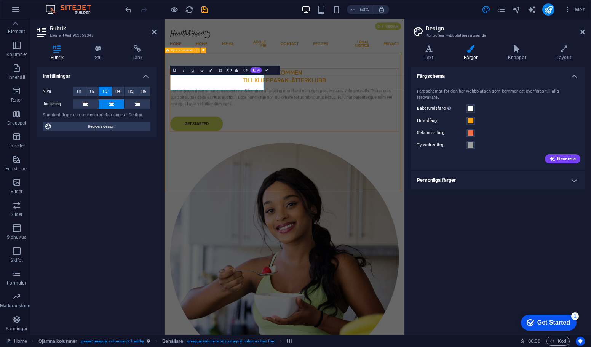
drag, startPoint x: 324, startPoint y: 277, endPoint x: 394, endPoint y: 174, distance: 124.5
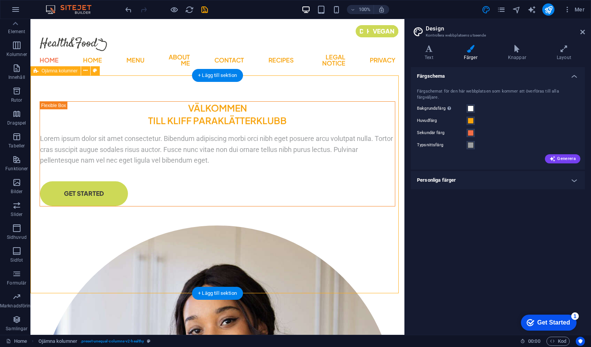
click at [197, 135] on div "VÄLKOMMEN TILL KLIFF PARAKLÄTTERKLUBB Lorem ipsum dolor sit amet consectetur. B…" at bounding box center [217, 347] width 374 height 530
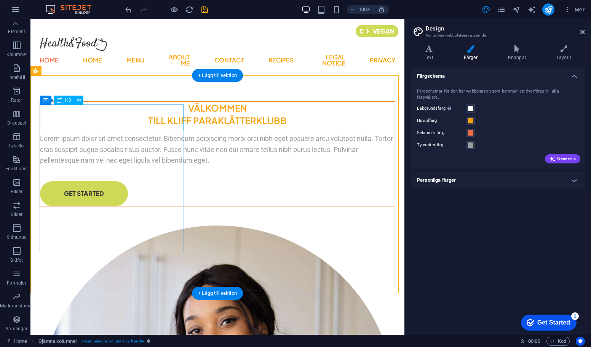
click at [63, 121] on div "VÄLKOMMEN TILL KLIFF PARAKLÄTTERKLUBB" at bounding box center [217, 115] width 355 height 26
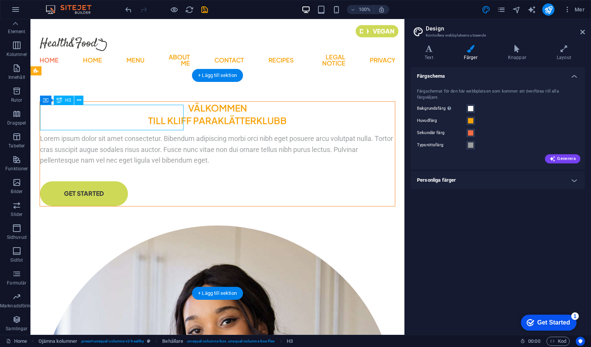
click at [63, 121] on div "VÄLKOMMEN TILL KLIFF PARAKLÄTTERKLUBB" at bounding box center [217, 115] width 355 height 26
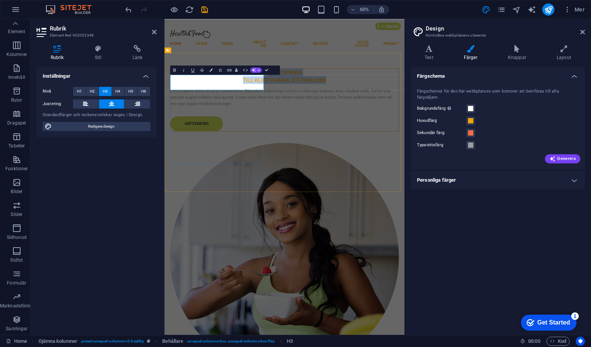
click at [183, 127] on h3 "VÄLKOMMEN TILL KLIFF PARAKLÄTTERKLUBB" at bounding box center [364, 115] width 381 height 26
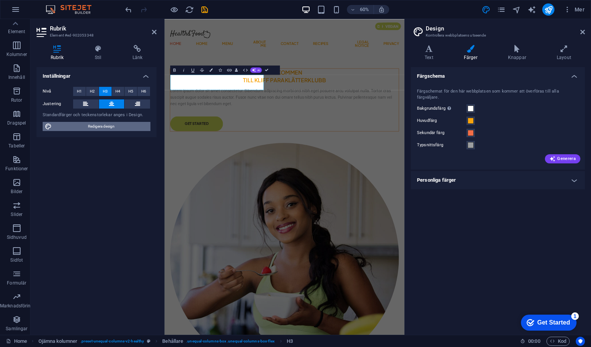
click at [117, 128] on span "Redigera design" at bounding box center [101, 126] width 94 height 9
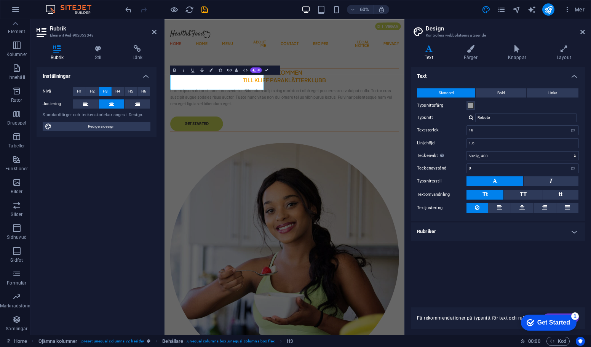
click at [579, 33] on header "Design Kontrollera webbplatsens utseende" at bounding box center [499, 29] width 173 height 20
click at [182, 127] on h3 "VÄLKOMMEN TILL KLIFF PARAKLÄTTERKLUBB" at bounding box center [364, 115] width 381 height 26
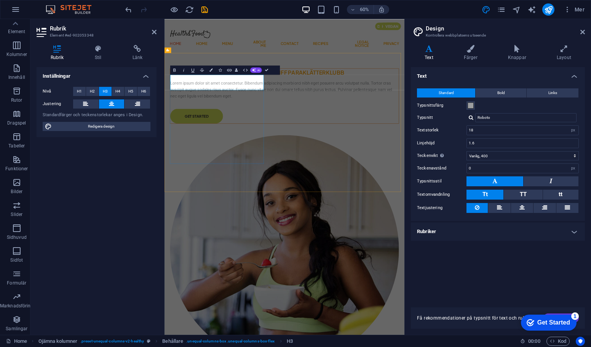
click at [281, 115] on h3 "VÄLKOMMEN TILL KLIFF PARAKLÄTTERKLUBB" at bounding box center [364, 108] width 381 height 13
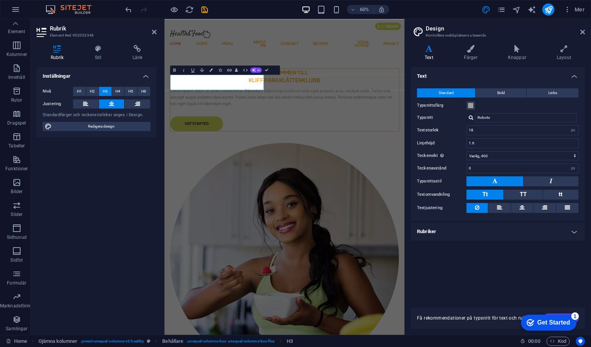
click at [85, 245] on div "Inställningar Nivå H1 H2 H3 H4 H5 H6 Justering Standardfärger och teckenstorlek…" at bounding box center [97, 198] width 120 height 262
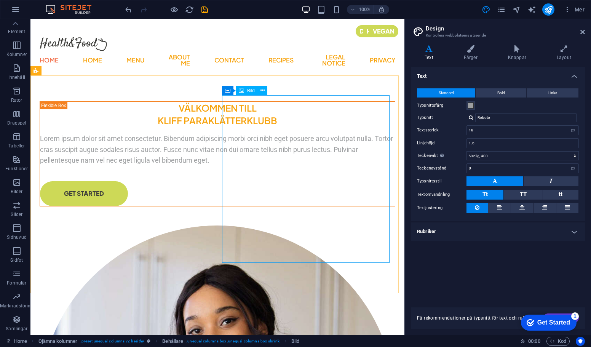
click at [252, 89] on span "Bild" at bounding box center [251, 90] width 8 height 5
click at [263, 90] on icon at bounding box center [263, 91] width 4 height 8
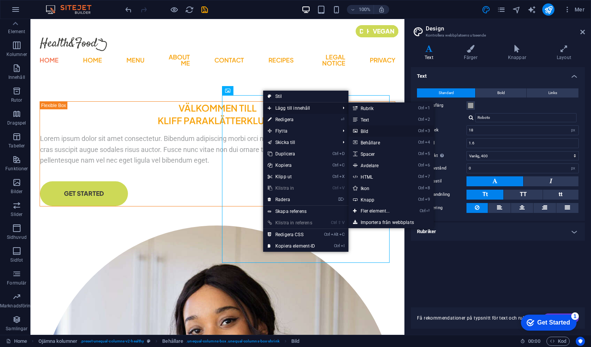
click at [368, 132] on link "Ctrl 3 Bild" at bounding box center [377, 130] width 57 height 11
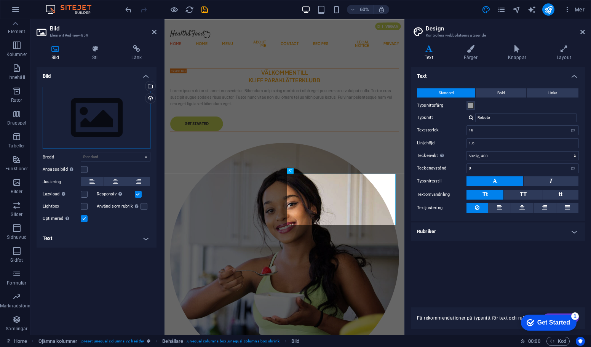
click at [124, 122] on div "Dra filer hit, klicka för att välja filer eller välj filer från Filer eller vår…" at bounding box center [97, 118] width 108 height 63
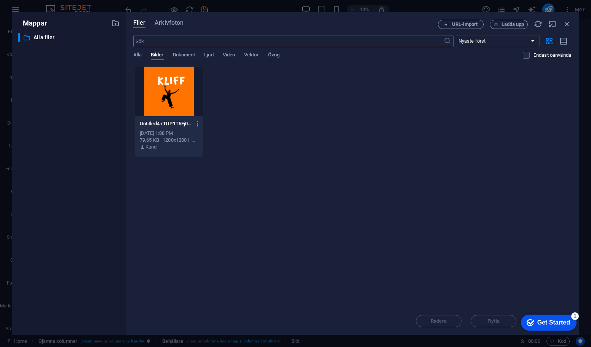
click at [175, 101] on div at bounding box center [169, 92] width 68 height 50
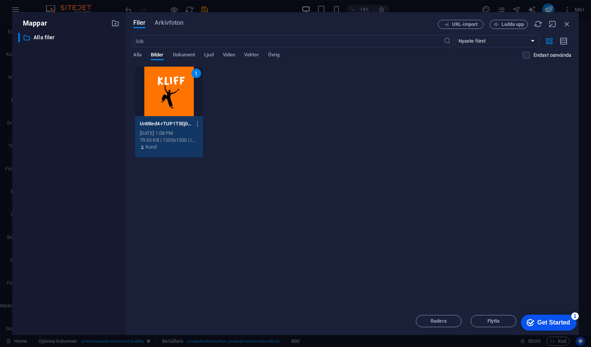
click at [550, 320] on div "Get Started" at bounding box center [554, 322] width 33 height 7
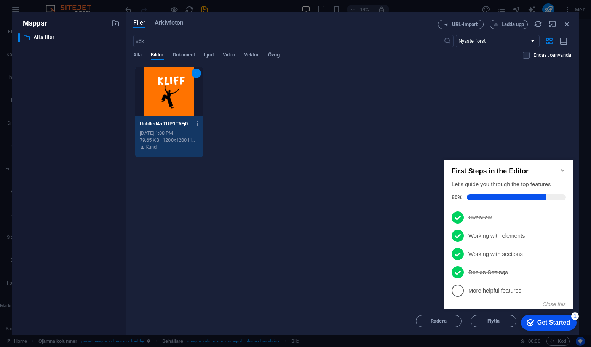
click at [375, 260] on div "Släpp filer här för att ladda upp dem direkt 1 Untitled4-rTUP1T5Ej0FzOvtkpfSdUA…" at bounding box center [352, 186] width 438 height 241
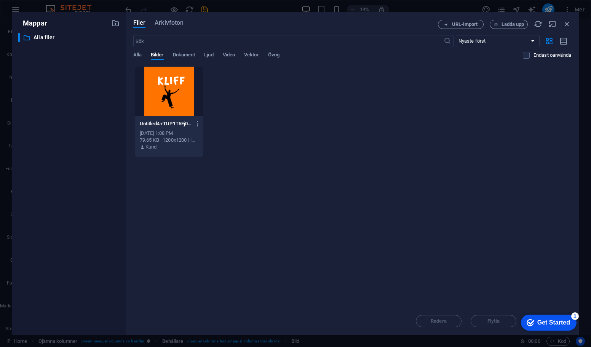
click at [497, 321] on div "Radera Flytta Infoga" at bounding box center [352, 318] width 438 height 20
click at [175, 99] on div at bounding box center [169, 92] width 68 height 50
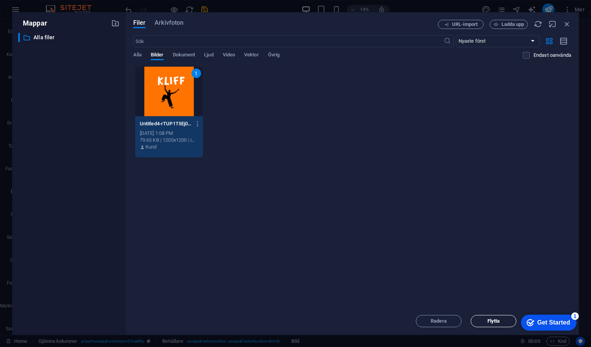
click at [488, 321] on span "Flytta" at bounding box center [494, 321] width 13 height 5
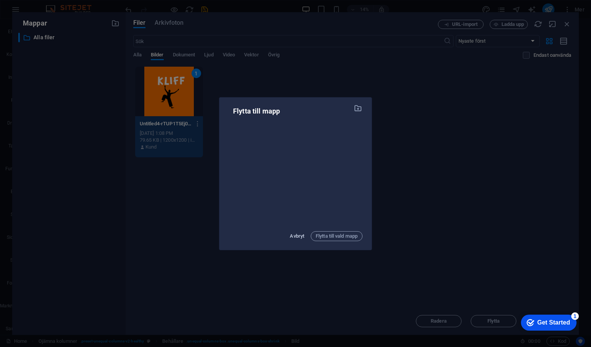
click at [297, 236] on span "Avbryt" at bounding box center [297, 236] width 14 height 9
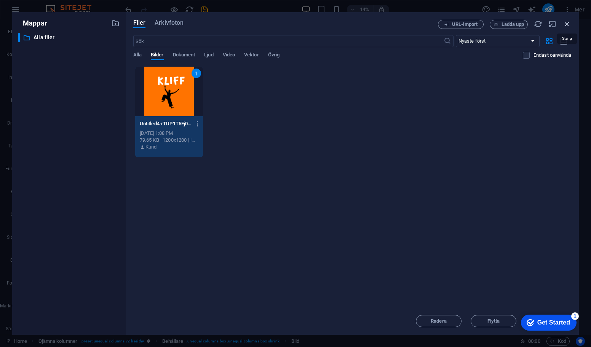
click at [568, 24] on icon "button" at bounding box center [567, 24] width 8 height 8
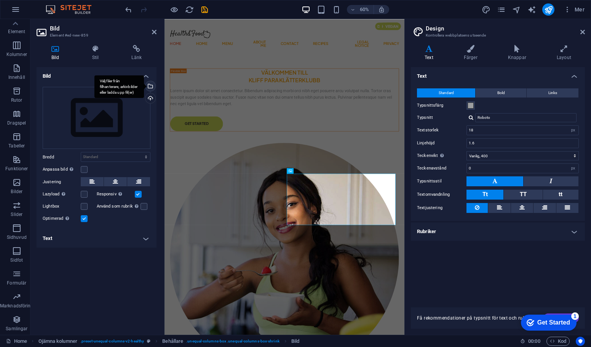
click at [144, 86] on div "Välj filer från filhanterare, arkivbilder eller ladda upp fil(er)" at bounding box center [120, 86] width 50 height 23
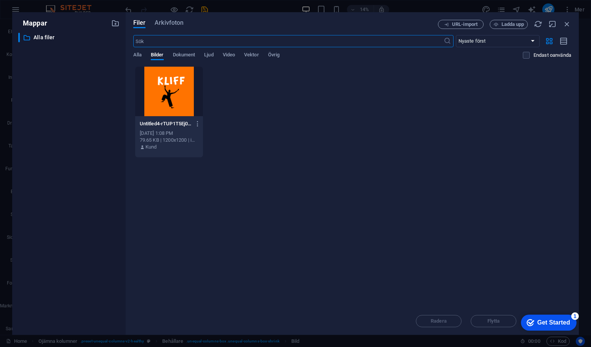
click at [166, 92] on div at bounding box center [169, 92] width 68 height 50
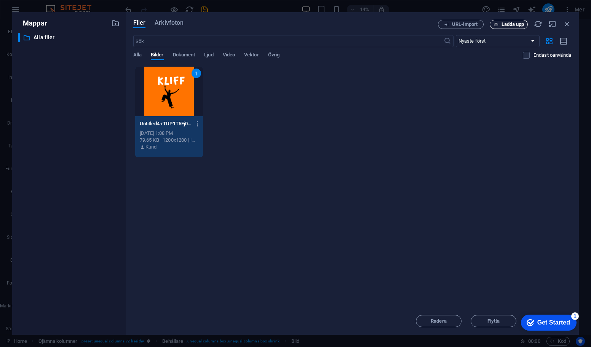
click at [505, 26] on span "Ladda upp" at bounding box center [513, 24] width 23 height 5
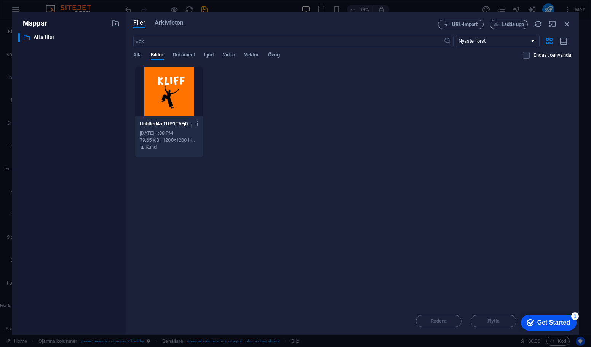
click at [178, 87] on div at bounding box center [169, 92] width 68 height 50
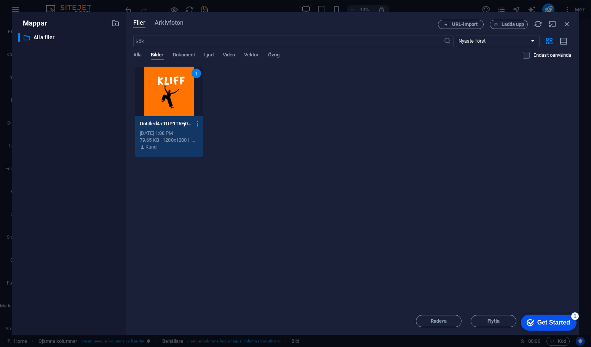
click at [551, 321] on div "Get Started" at bounding box center [554, 322] width 33 height 7
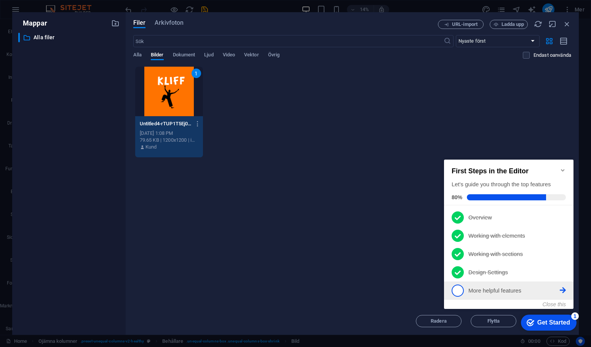
click at [498, 292] on p "More helpful features - incomplete" at bounding box center [514, 291] width 91 height 8
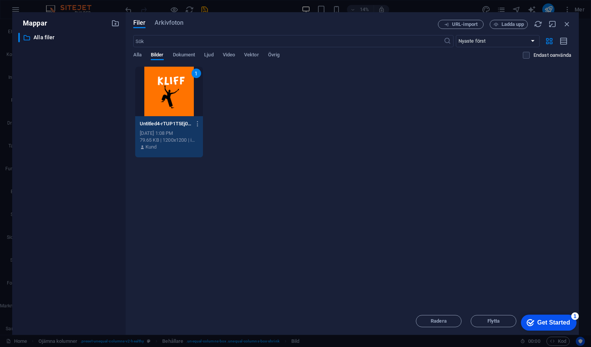
click at [576, 316] on div "1" at bounding box center [576, 317] width 8 height 8
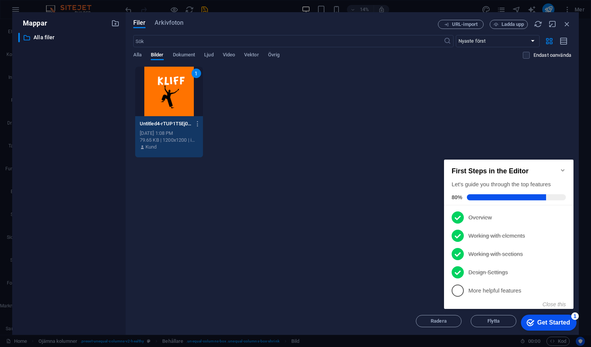
click at [564, 168] on icon "Minimize checklist" at bounding box center [563, 170] width 6 height 6
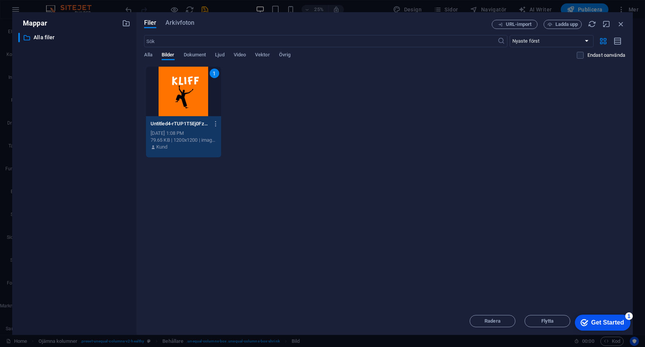
click at [591, 317] on div "checkmark Get Started 1" at bounding box center [603, 323] width 56 height 16
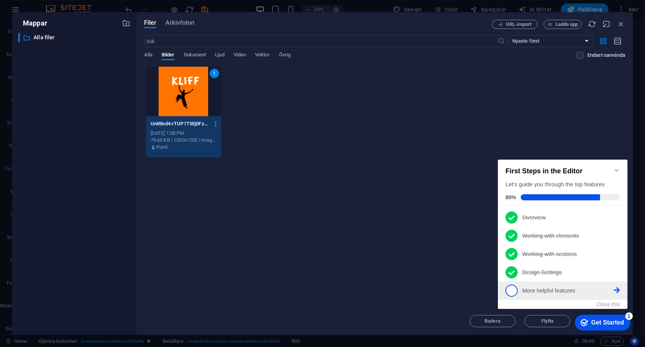
click at [511, 290] on span "5" at bounding box center [511, 291] width 12 height 12
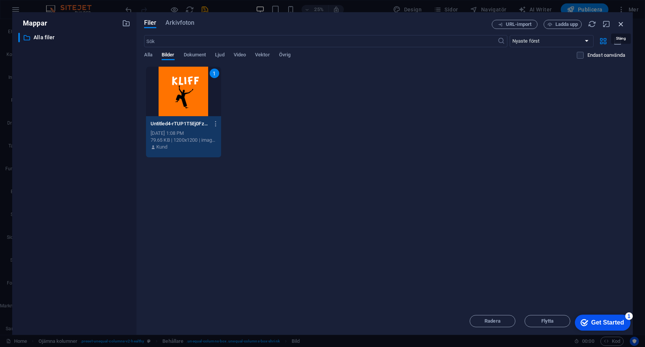
click at [591, 21] on icon "button" at bounding box center [621, 24] width 8 height 8
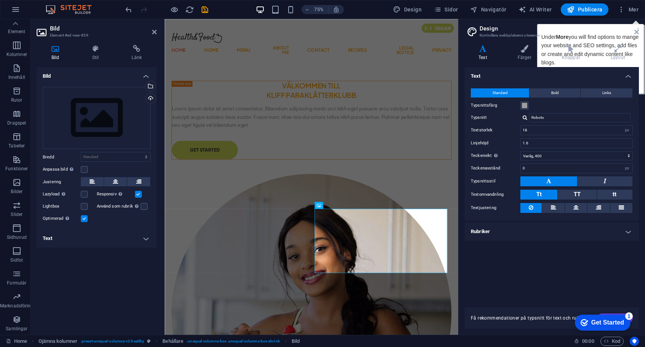
click at [591, 324] on div "Get Started" at bounding box center [607, 322] width 33 height 7
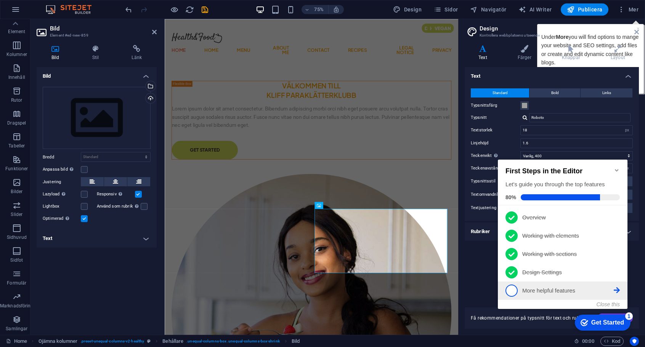
click at [591, 220] on icon at bounding box center [617, 217] width 6 height 6
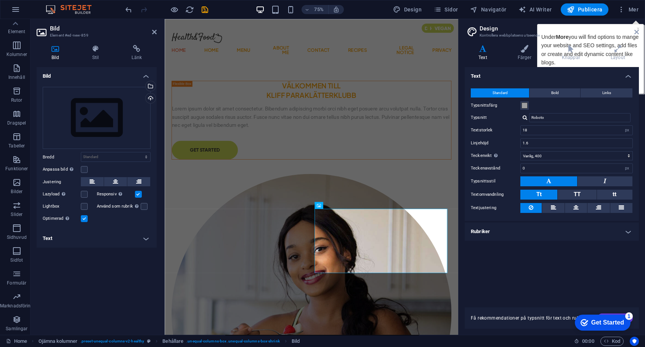
click at [591, 313] on div "1" at bounding box center [629, 317] width 8 height 8
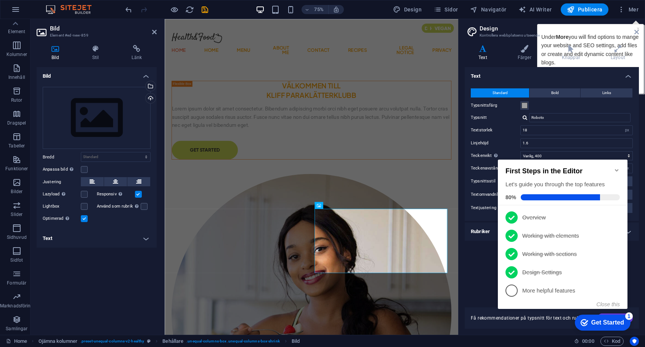
click at [591, 293] on p "More helpful features - incomplete" at bounding box center [567, 291] width 91 height 8
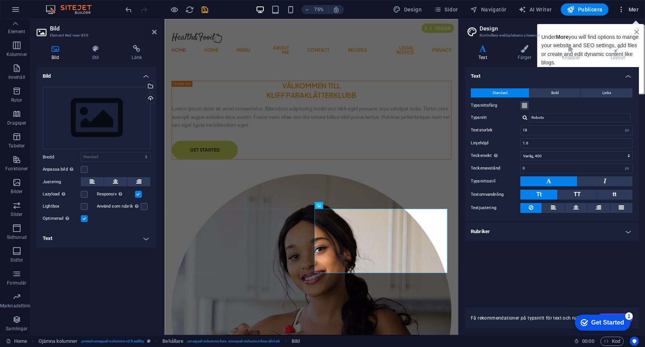
click at [591, 9] on icon "button" at bounding box center [621, 10] width 8 height 8
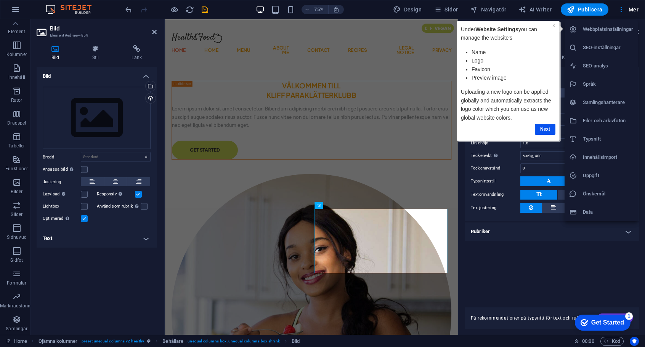
click at [553, 24] on link "×" at bounding box center [553, 25] width 3 height 6
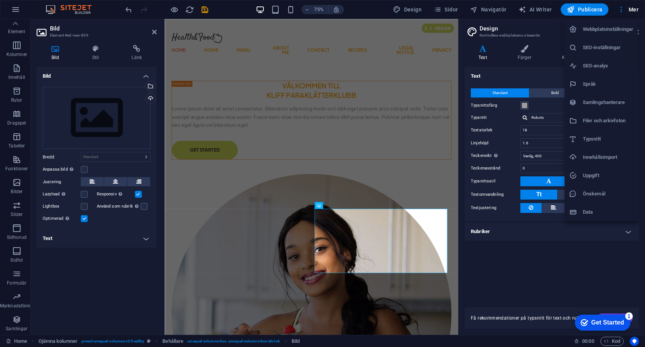
click at [589, 44] on h6 "SEO-inställningar" at bounding box center [608, 47] width 50 height 9
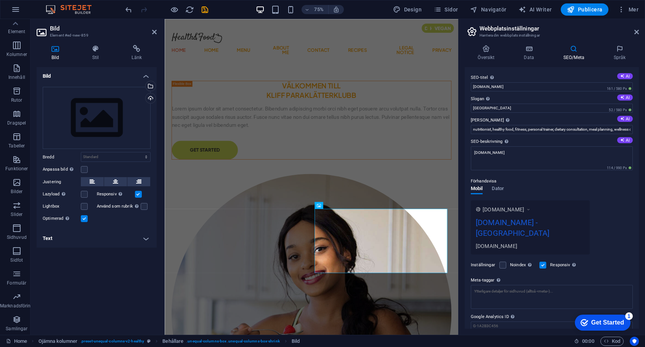
click at [148, 237] on h4 "Text" at bounding box center [97, 238] width 120 height 18
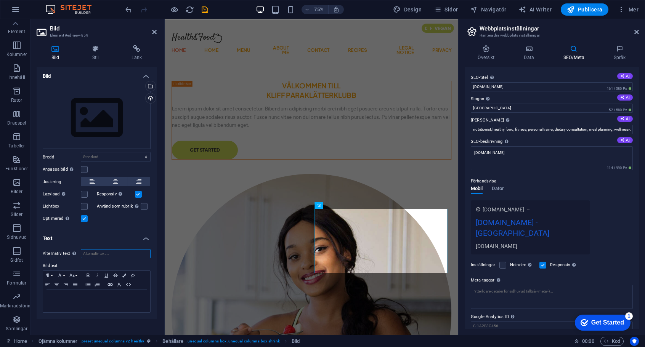
click at [135, 254] on input "Alternativ text Den alternativa texten används av enheter som inte kan visa bil…" at bounding box center [116, 253] width 70 height 9
type input "Kliff Klätterklubb loga"
click at [126, 234] on h4 "Text" at bounding box center [97, 236] width 120 height 14
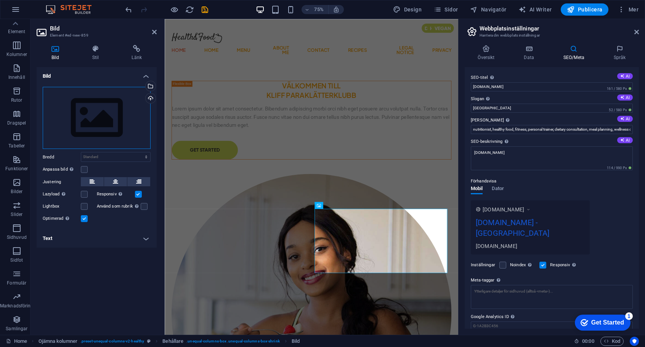
click at [73, 122] on div "Dra filer hit, klicka för att välja filer eller välj filer från Filer eller vår…" at bounding box center [97, 118] width 108 height 63
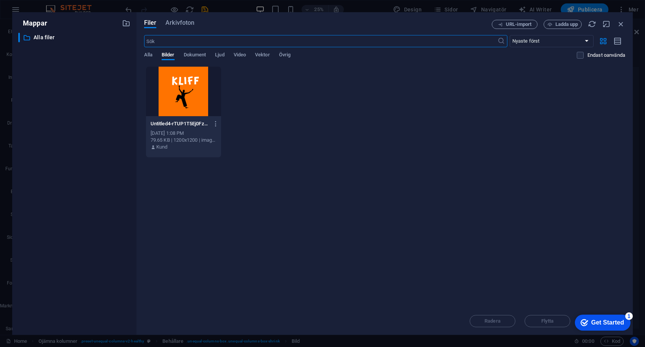
click at [168, 101] on div at bounding box center [183, 92] width 75 height 50
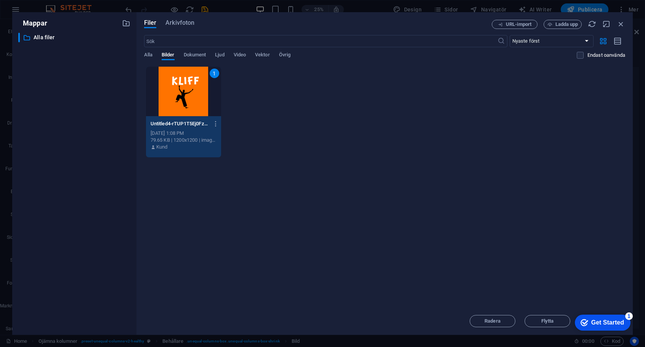
click at [591, 321] on div "Get Started" at bounding box center [607, 322] width 33 height 7
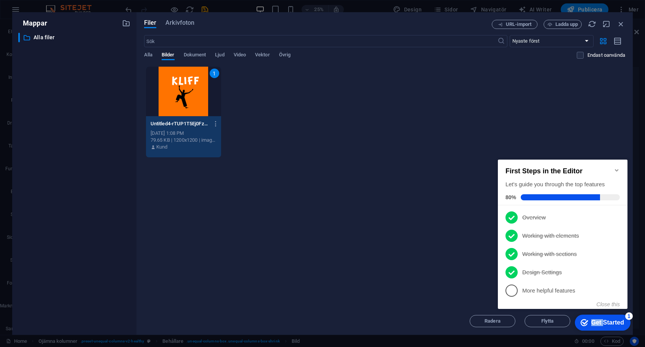
click at [591, 321] on div "Get Started" at bounding box center [607, 322] width 33 height 7
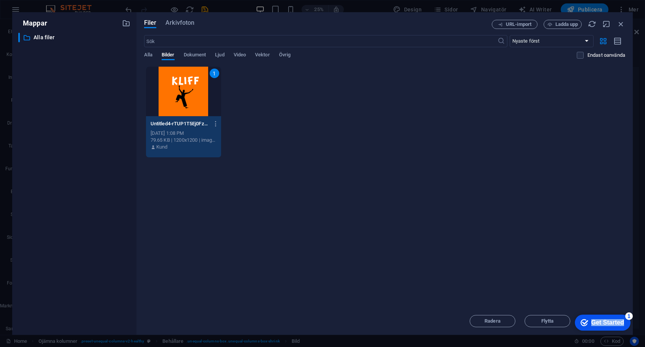
click at [591, 326] on div "Get Started" at bounding box center [607, 322] width 33 height 7
drag, startPoint x: 593, startPoint y: 321, endPoint x: 667, endPoint y: 483, distance: 178.0
click at [591, 326] on div "Get Started" at bounding box center [607, 322] width 33 height 7
click at [591, 321] on div "Get Started" at bounding box center [607, 322] width 33 height 7
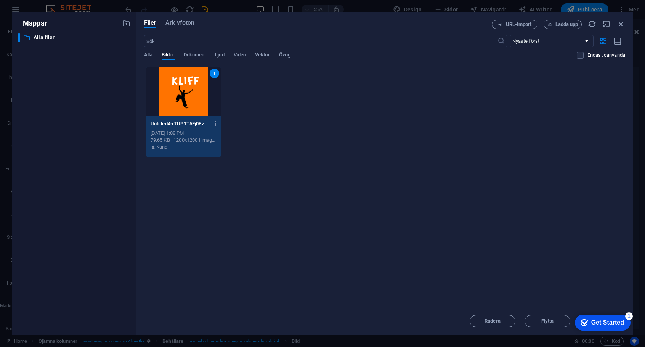
click at [591, 331] on div "checkmark Get Started 1" at bounding box center [603, 323] width 56 height 16
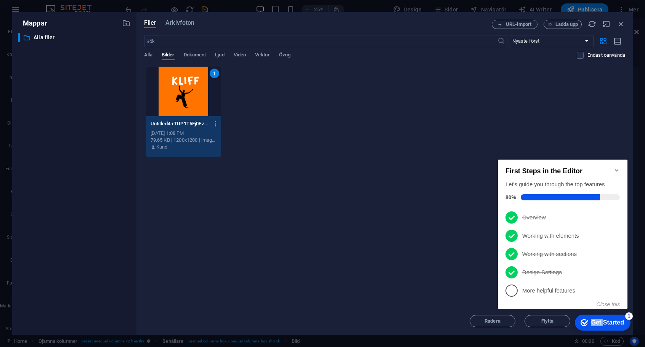
click at [582, 329] on div "checkmark Get Started 1" at bounding box center [603, 323] width 56 height 16
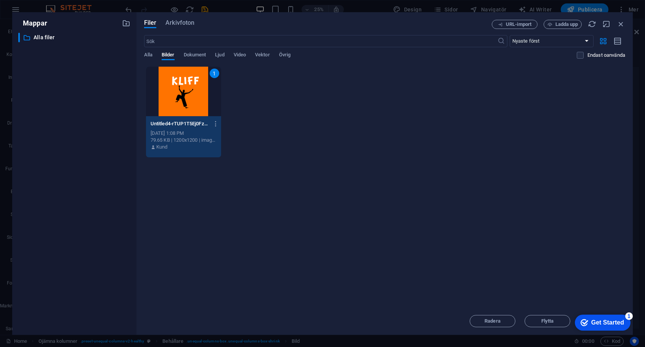
click div "checkmark Get Started 1 First Steps in the Editor Let's guide you through the t…"
click at [591, 331] on div "checkmark Get Started 1" at bounding box center [603, 323] width 56 height 16
drag, startPoint x: 579, startPoint y: 325, endPoint x: 583, endPoint y: 322, distance: 5.5
click at [581, 324] on div "checkmark Get Started 1" at bounding box center [603, 323] width 56 height 16
click at [588, 326] on icon "Get Started 1 items remaining, 80% complete" at bounding box center [584, 322] width 8 height 7
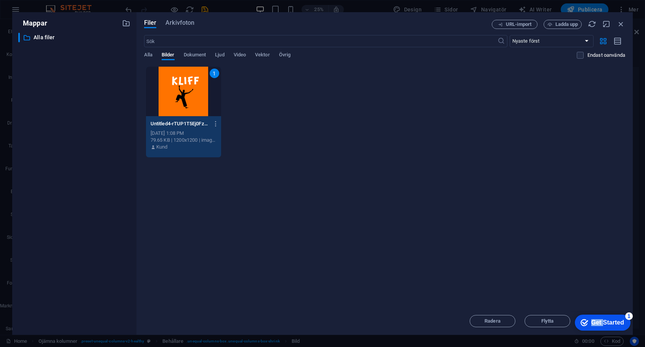
click at [588, 326] on icon "Get Started 1 items remaining, 80% complete" at bounding box center [584, 322] width 8 height 7
click at [591, 313] on div "Mappar ​ Alla filer Alla filer Filer Arkivfoton URL-import Ladda upp ​ Nyaste f…" at bounding box center [322, 173] width 645 height 347
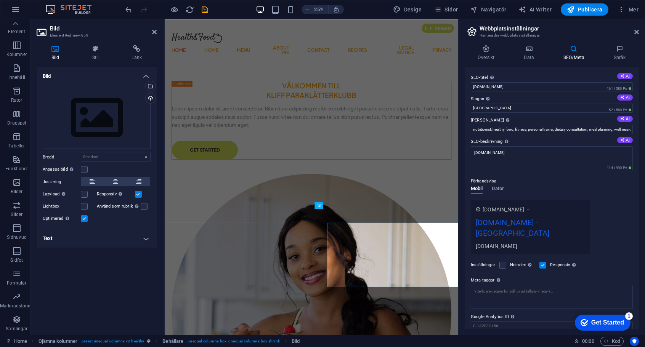
click div "checkmark Get Started 1 First Steps in the Editor Let's guide you through the t…"
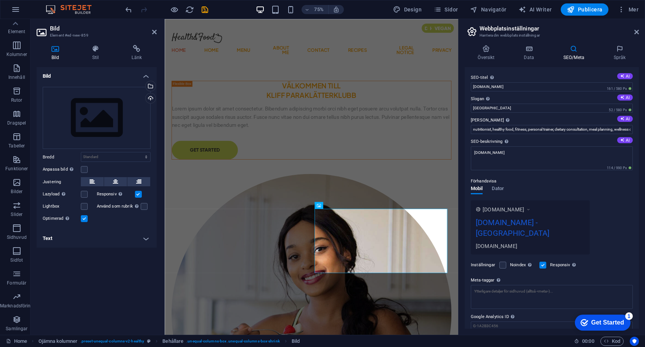
click at [591, 315] on div "checkmark Get Started 1" at bounding box center [603, 323] width 56 height 16
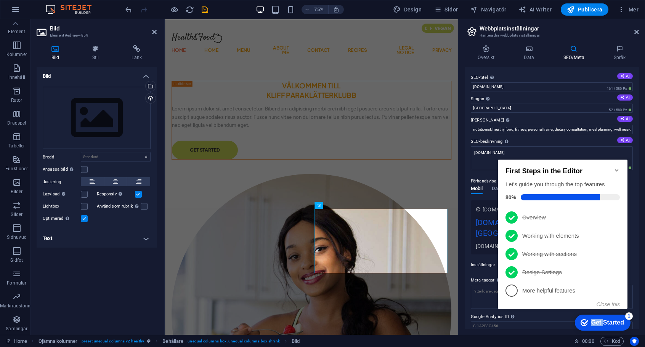
click at [591, 315] on div "checkmark Get Started 1" at bounding box center [603, 323] width 56 height 16
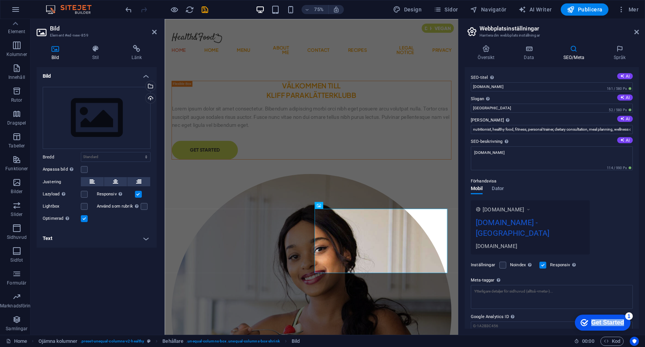
click at [591, 315] on div "checkmark Get Started 1" at bounding box center [603, 323] width 56 height 16
click at [591, 331] on div "checkmark Get Started 1" at bounding box center [603, 323] width 56 height 16
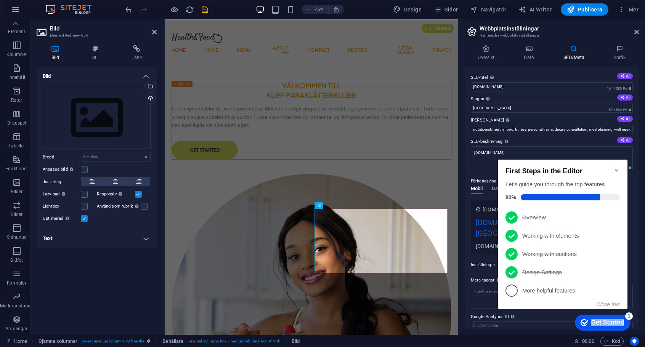
click at [591, 315] on div "checkmark Get Started 1" at bounding box center [603, 323] width 56 height 16
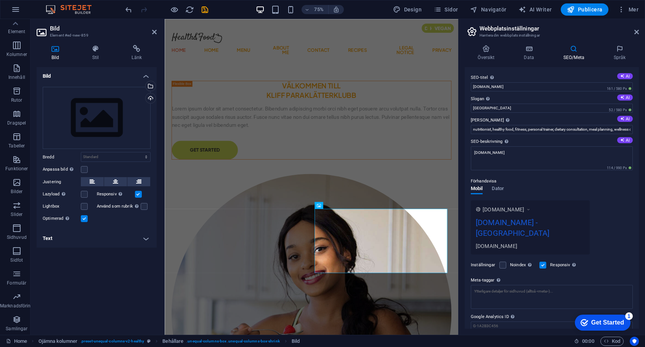
drag, startPoint x: 622, startPoint y: 315, endPoint x: 696, endPoint y: 431, distance: 137.1
click at [591, 331] on div "checkmark Get Started 1" at bounding box center [603, 323] width 56 height 16
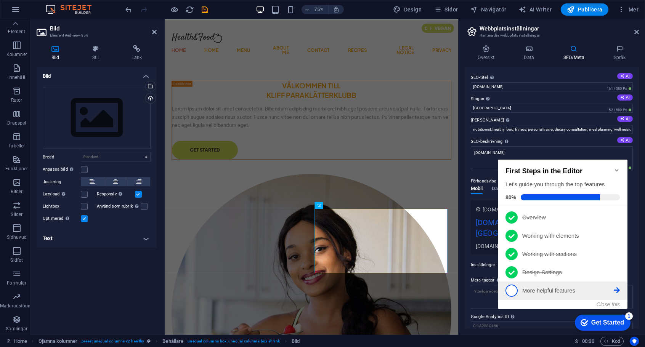
click at [559, 294] on link "5 More helpful features - incomplete" at bounding box center [562, 291] width 114 height 12
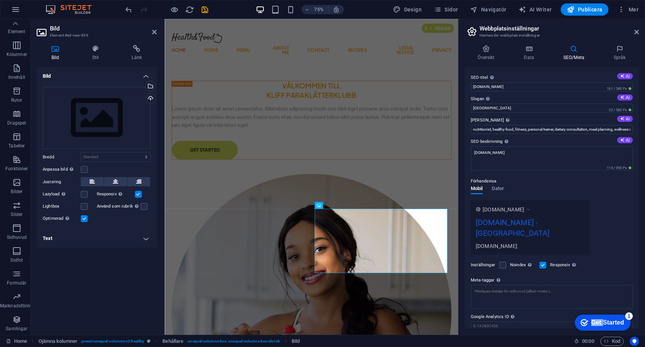
click div "checkmark Get Started 1 First Steps in the Editor Let's guide you through the t…"
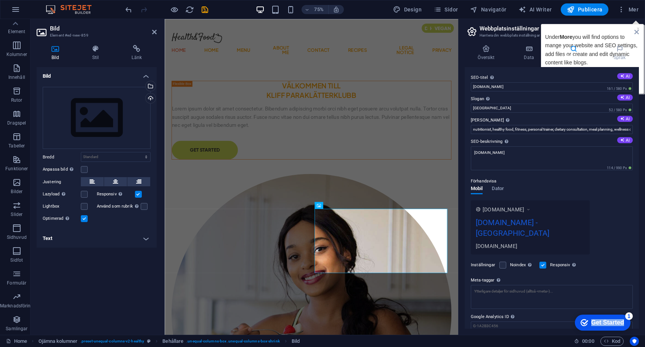
drag, startPoint x: 698, startPoint y: 477, endPoint x: 699, endPoint y: 429, distance: 48.4
click at [591, 315] on div "checkmark Get Started 1" at bounding box center [603, 323] width 56 height 16
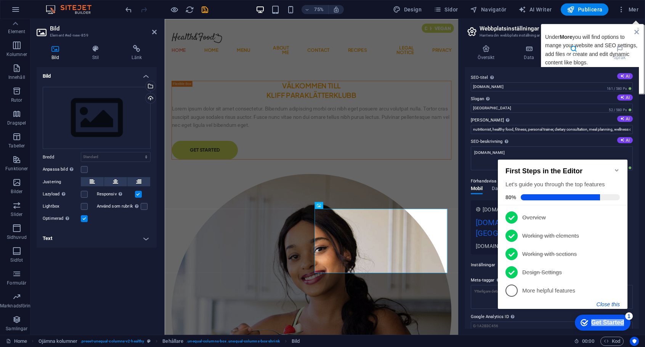
click at [591, 306] on button "Close this" at bounding box center [607, 304] width 23 height 6
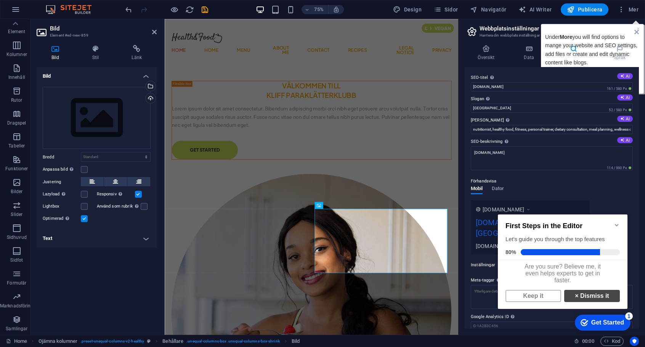
click at [576, 302] on link "× Dismiss it" at bounding box center [592, 296] width 56 height 12
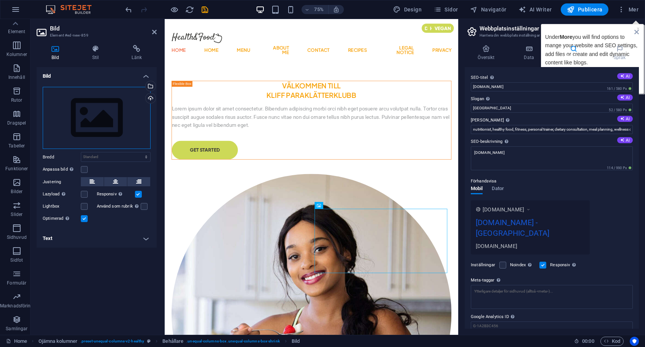
click at [117, 107] on div "Dra filer hit, klicka för att välja filer eller välj filer från Filer eller vår…" at bounding box center [97, 118] width 108 height 63
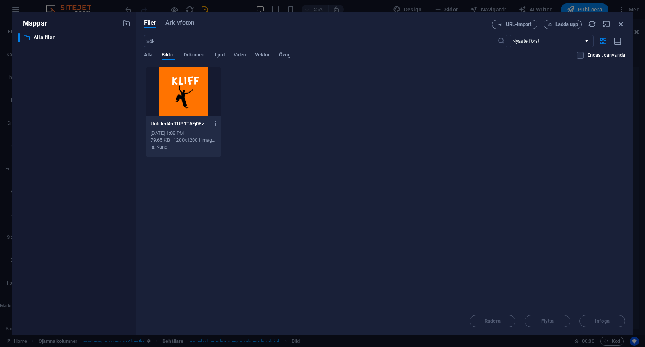
click at [175, 94] on div at bounding box center [183, 92] width 75 height 50
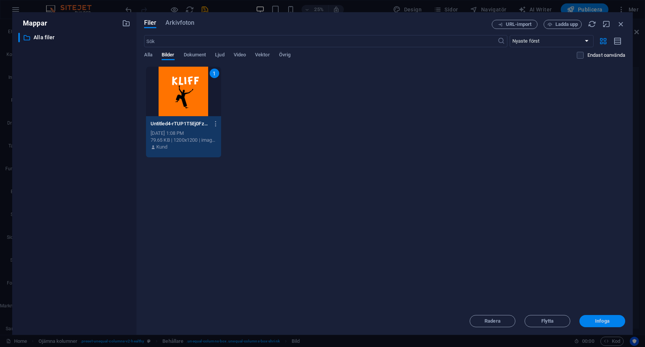
click at [591, 319] on span "Infoga" at bounding box center [602, 321] width 40 height 5
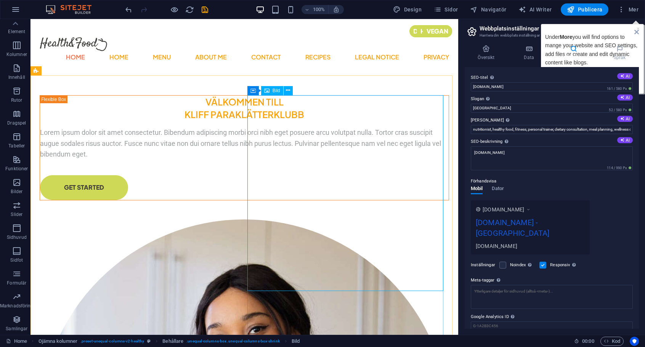
click at [274, 93] on span "Bild" at bounding box center [276, 90] width 8 height 5
click at [289, 91] on icon at bounding box center [288, 91] width 4 height 8
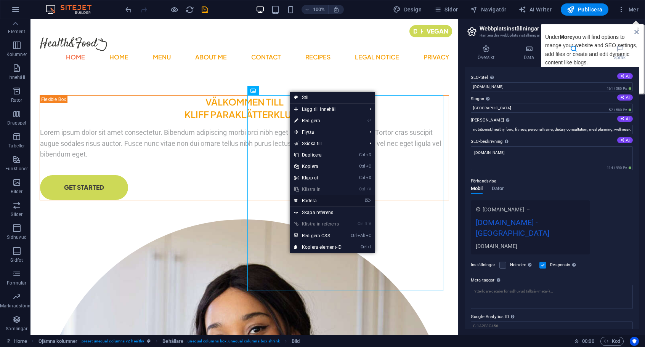
click at [310, 202] on link "⌦ Radera" at bounding box center [318, 200] width 57 height 11
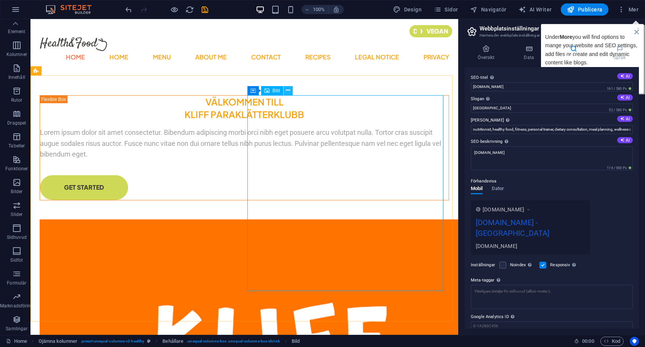
click at [290, 88] on button at bounding box center [288, 90] width 9 height 9
click at [288, 94] on button at bounding box center [285, 90] width 9 height 9
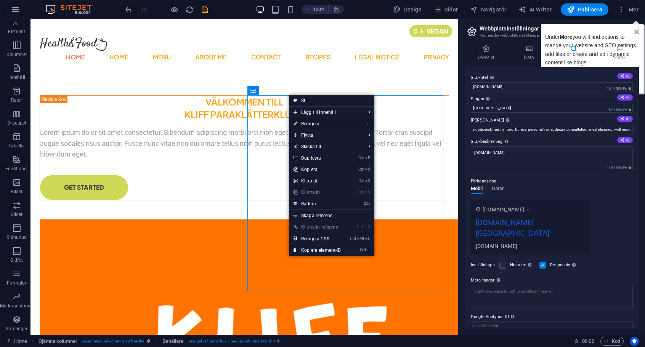
click at [319, 122] on link "⏎ Redigera" at bounding box center [317, 123] width 57 height 11
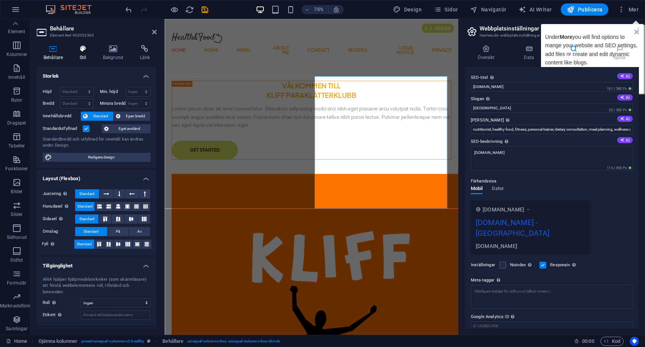
click at [85, 52] on icon at bounding box center [83, 49] width 20 height 8
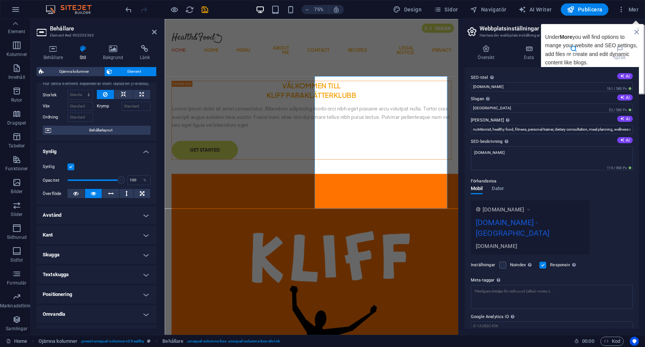
scroll to position [38, 0]
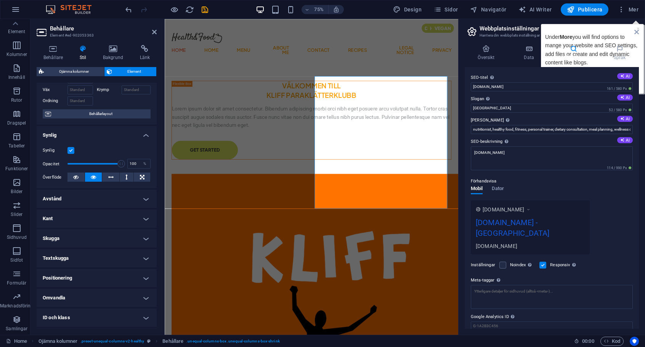
click at [98, 217] on h4 "Kant" at bounding box center [97, 219] width 120 height 18
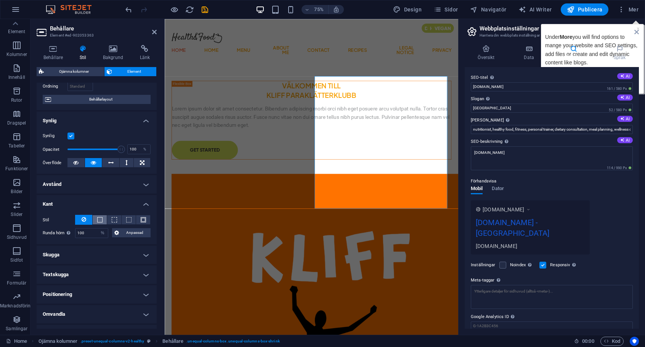
scroll to position [76, 0]
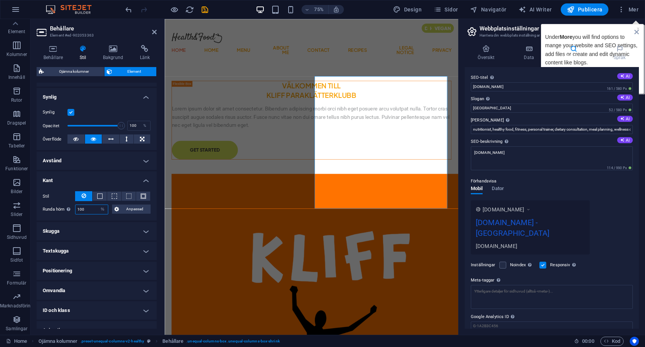
click at [90, 210] on input "100" at bounding box center [91, 209] width 32 height 9
type input "50"
click at [93, 218] on div "Stil - Bredd 1 auto px rem % vh vw Anpassad Anpassad 1 auto px rem % vh vw 1 au…" at bounding box center [97, 202] width 120 height 35
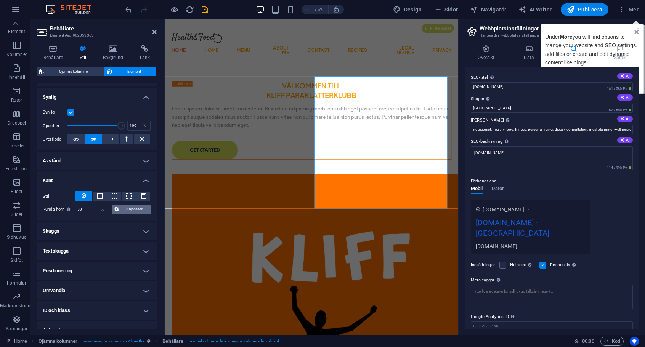
click at [123, 208] on span "Anpassad" at bounding box center [134, 209] width 27 height 9
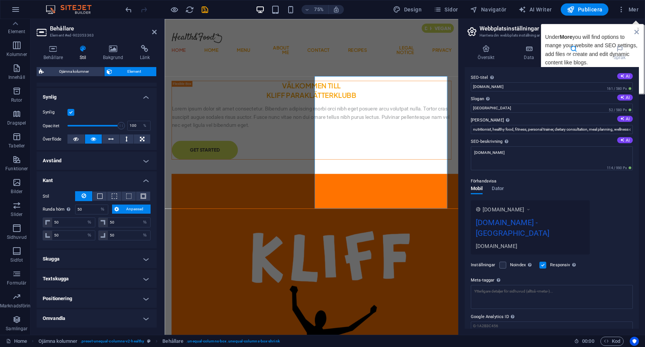
click at [123, 208] on span "Anpassad" at bounding box center [134, 209] width 27 height 9
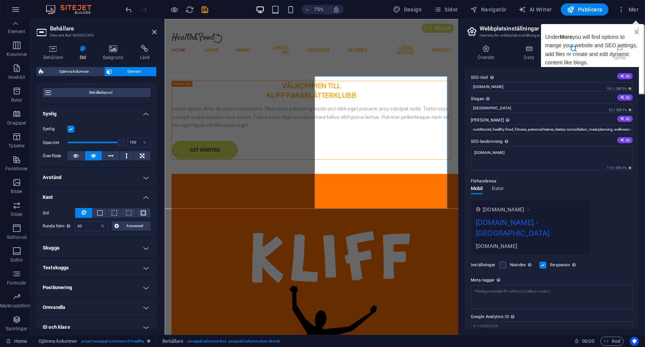
scroll to position [0, 0]
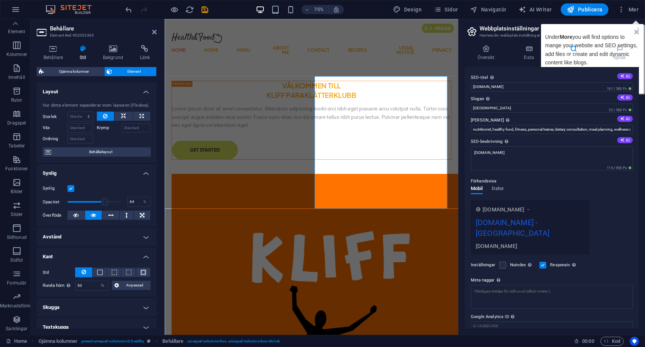
drag, startPoint x: 120, startPoint y: 200, endPoint x: 101, endPoint y: 199, distance: 19.5
click at [101, 199] on span at bounding box center [105, 202] width 8 height 8
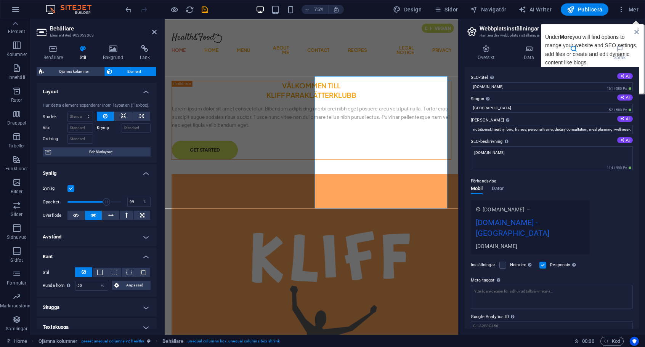
type input "100"
drag, startPoint x: 101, startPoint y: 199, endPoint x: 135, endPoint y: 200, distance: 34.3
click at [135, 200] on div "Opacitet 100 %" at bounding box center [97, 201] width 108 height 11
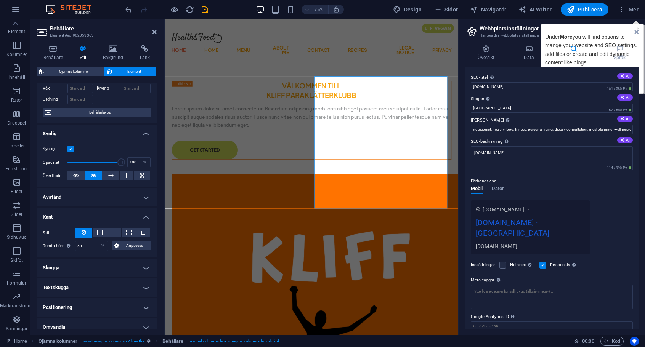
scroll to position [76, 0]
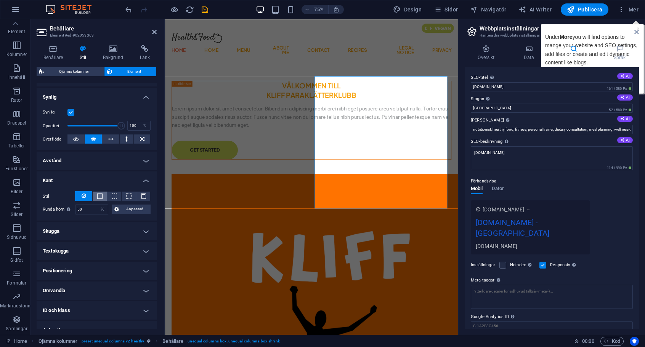
click at [98, 194] on span at bounding box center [99, 196] width 5 height 5
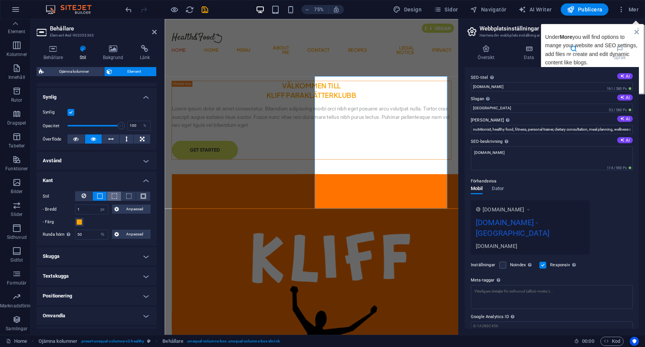
click at [112, 197] on span at bounding box center [114, 196] width 5 height 5
click at [127, 196] on span at bounding box center [128, 196] width 5 height 5
click at [144, 196] on button at bounding box center [143, 196] width 14 height 9
click at [91, 195] on button at bounding box center [83, 196] width 17 height 10
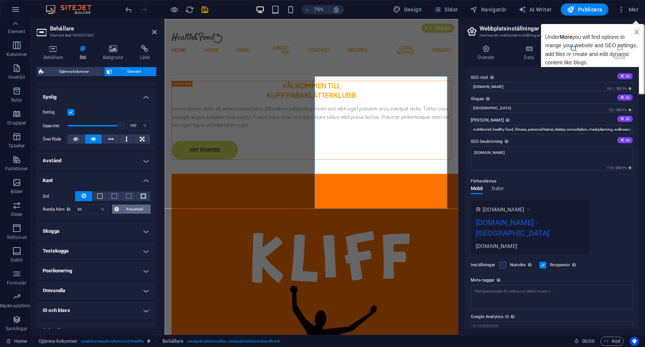
click at [135, 208] on span "Anpassad" at bounding box center [134, 209] width 27 height 9
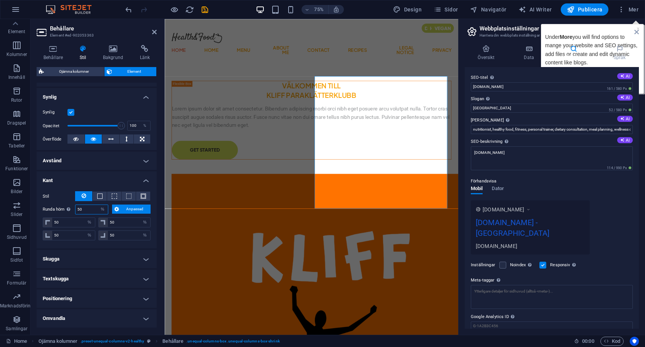
click at [95, 209] on input "50" at bounding box center [91, 209] width 32 height 9
click at [94, 209] on input "50" at bounding box center [91, 209] width 32 height 9
click at [92, 258] on h4 "Skugga" at bounding box center [97, 259] width 120 height 18
click at [88, 276] on span "Ingen" at bounding box center [86, 274] width 10 height 9
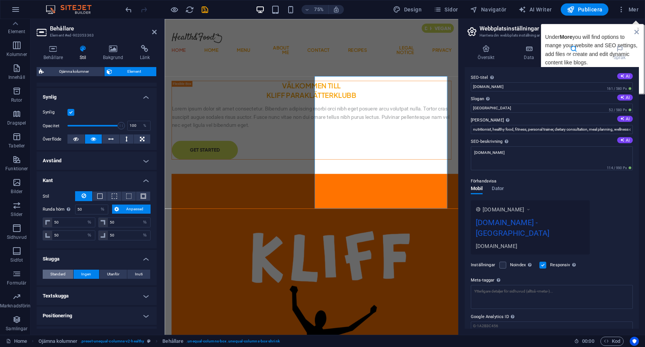
click at [53, 273] on span "Standard" at bounding box center [57, 274] width 15 height 9
click at [117, 274] on span "Utanför" at bounding box center [113, 274] width 12 height 9
type input "2"
type input "4"
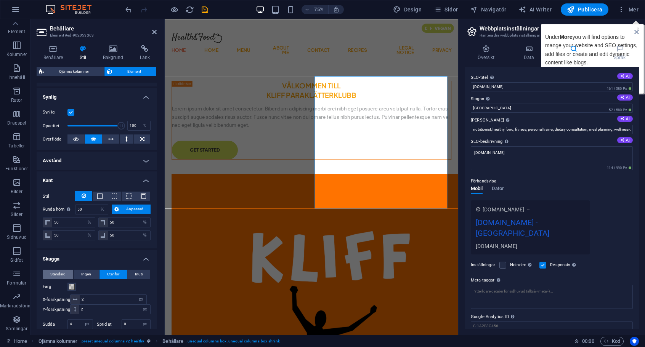
click at [53, 273] on span "Standard" at bounding box center [57, 274] width 15 height 9
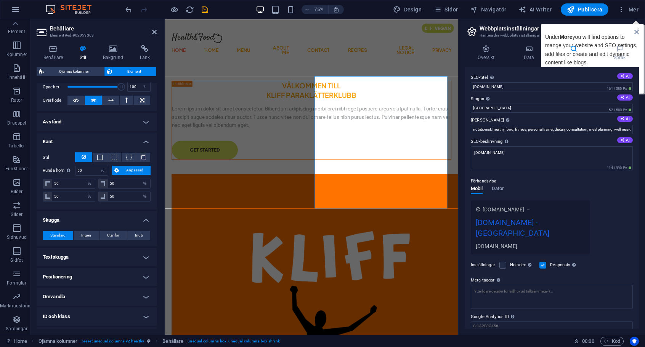
scroll to position [152, 0]
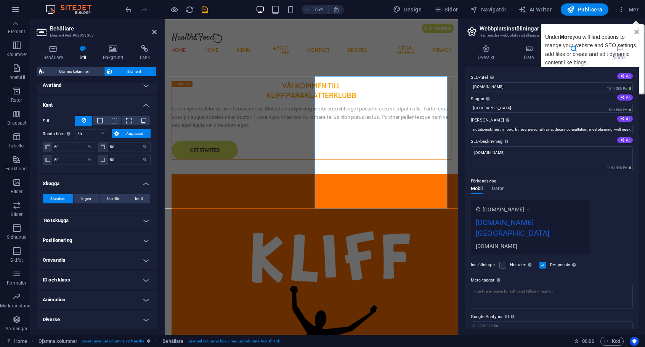
click at [134, 256] on h4 "Omvandla" at bounding box center [97, 260] width 120 height 18
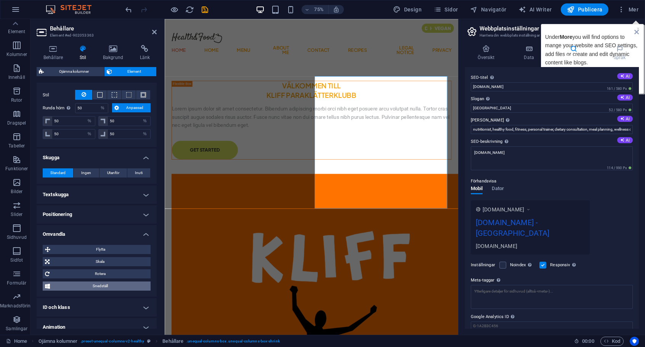
scroll to position [205, 0]
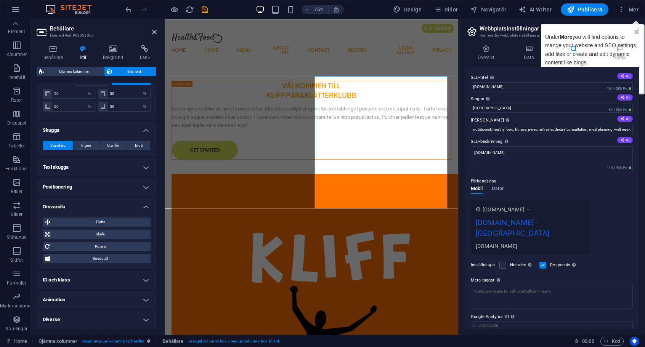
click at [122, 294] on h4 "Animation" at bounding box center [97, 300] width 120 height 18
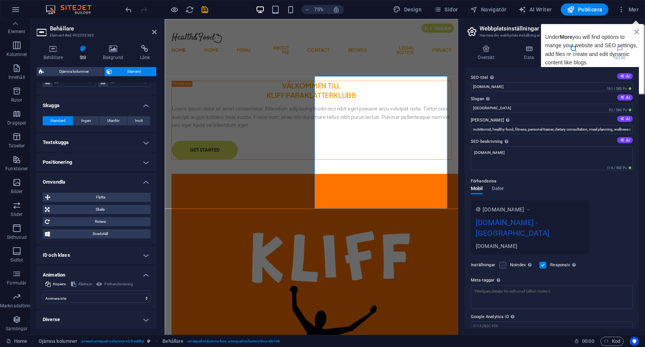
click at [125, 317] on h4 "Diverse" at bounding box center [97, 320] width 120 height 18
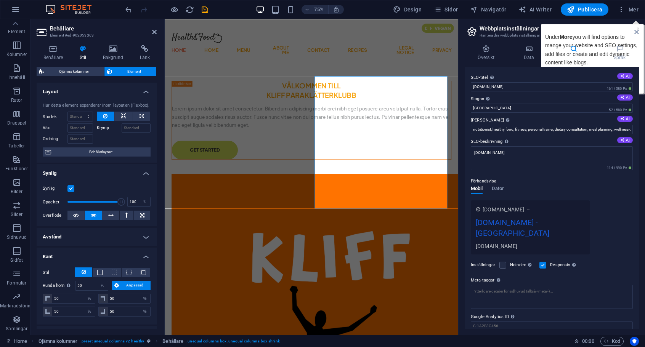
scroll to position [76, 0]
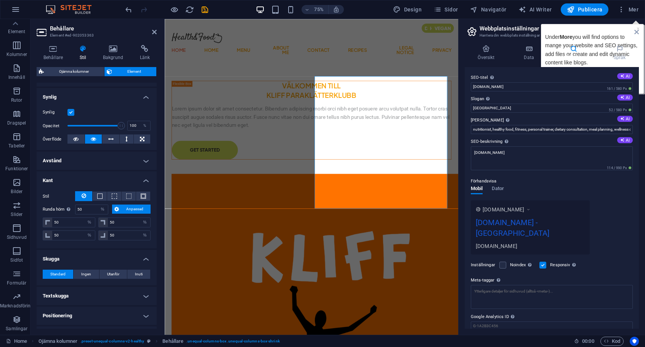
click at [145, 180] on h4 "Kant" at bounding box center [97, 178] width 120 height 14
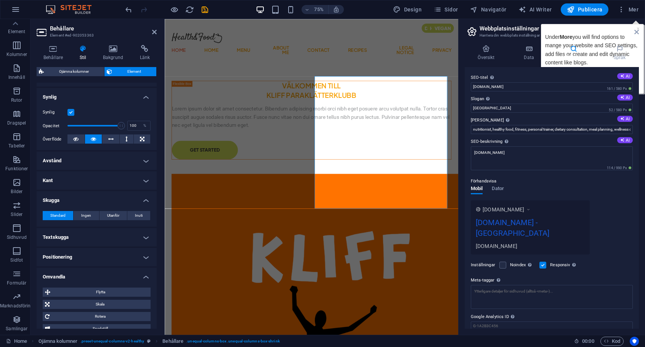
click at [145, 180] on h4 "Kant" at bounding box center [97, 180] width 120 height 18
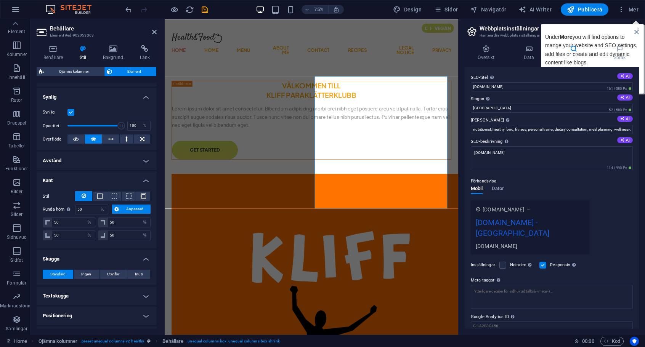
click at [121, 208] on span "Anpassad" at bounding box center [134, 209] width 27 height 9
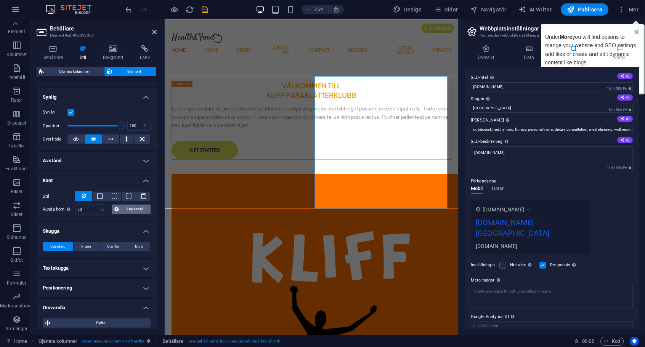
click at [119, 209] on button "Anpassad" at bounding box center [131, 209] width 38 height 9
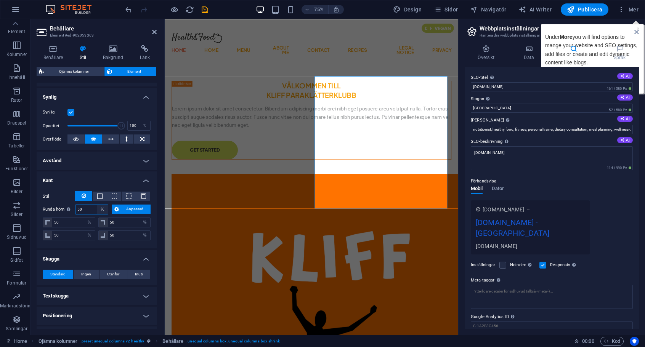
click at [101, 210] on select "Standard px rem % vh vw Anpassad" at bounding box center [102, 209] width 11 height 9
select select "px"
click at [97, 205] on select "Standard px rem % vh vw Anpassad" at bounding box center [102, 209] width 11 height 9
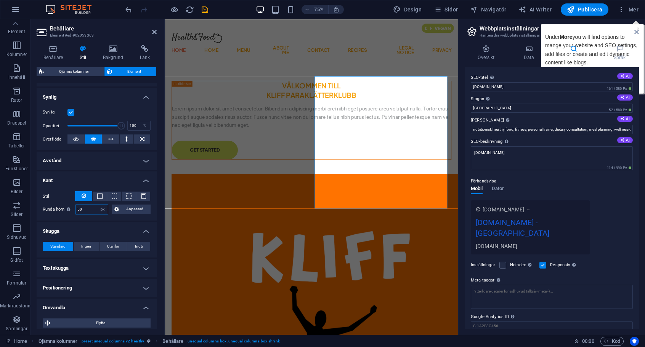
click at [92, 210] on input "50" at bounding box center [91, 209] width 32 height 9
type input "150"
click at [96, 176] on h4 "Kant" at bounding box center [97, 178] width 120 height 14
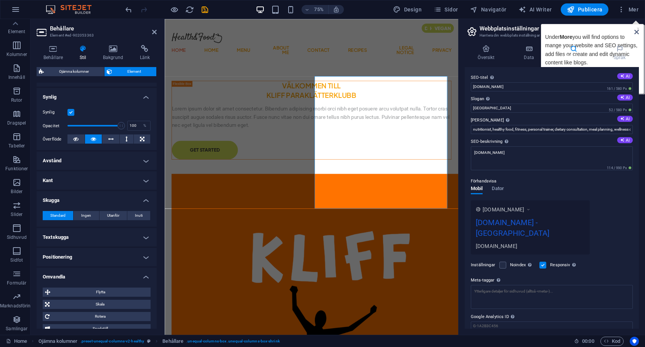
click at [591, 32] on icon at bounding box center [636, 32] width 5 height 6
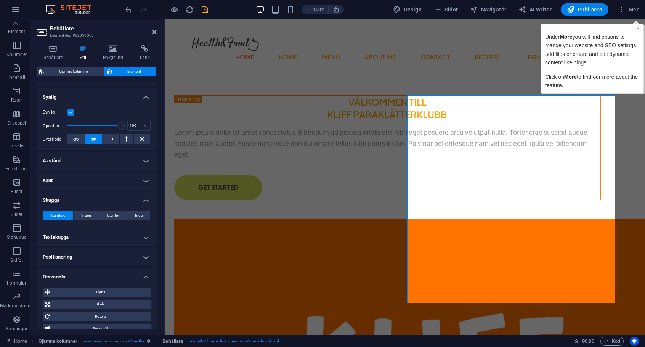
click at [591, 28] on link "×" at bounding box center [637, 29] width 3 height 6
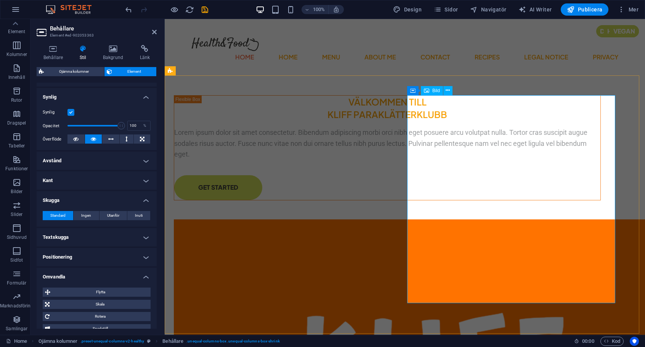
click at [446, 89] on icon at bounding box center [448, 91] width 4 height 8
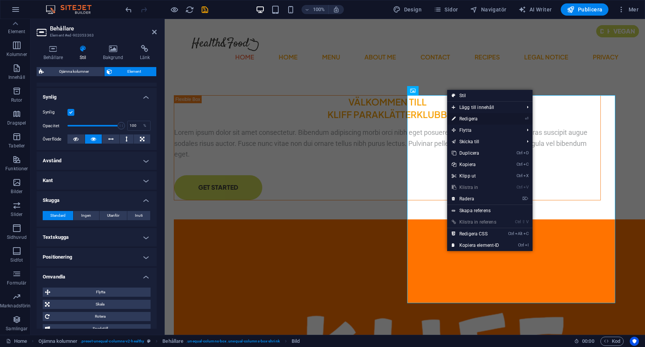
click at [466, 117] on link "⏎ Redigera" at bounding box center [475, 118] width 57 height 11
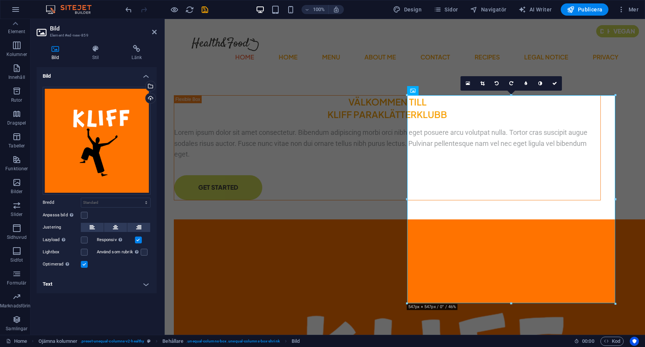
click at [142, 285] on h4 "Text" at bounding box center [97, 284] width 120 height 18
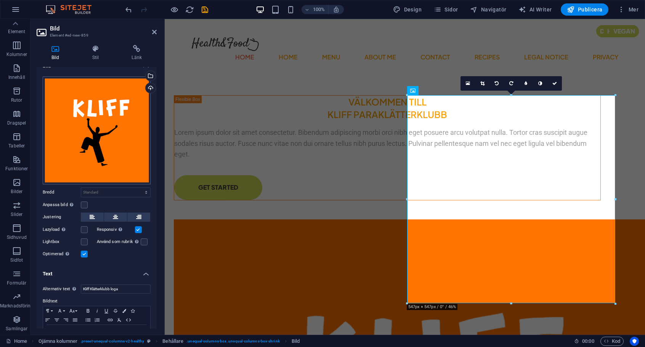
scroll to position [0, 0]
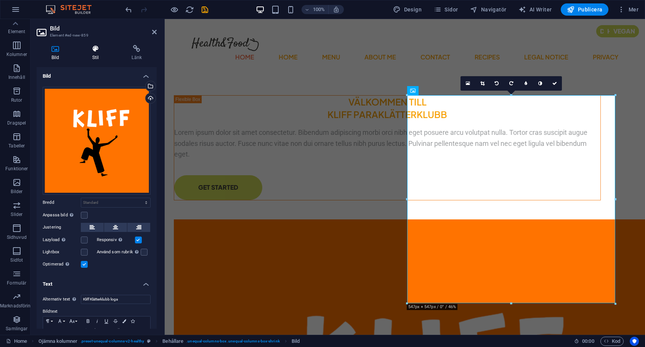
click at [95, 53] on h4 "Stil" at bounding box center [97, 53] width 40 height 16
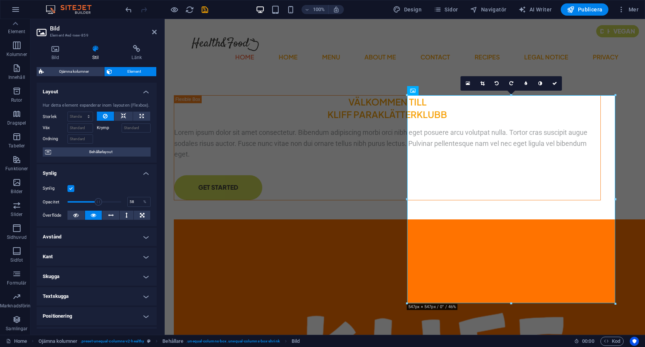
drag, startPoint x: 121, startPoint y: 202, endPoint x: 98, endPoint y: 202, distance: 23.3
click at [98, 202] on span at bounding box center [99, 202] width 8 height 8
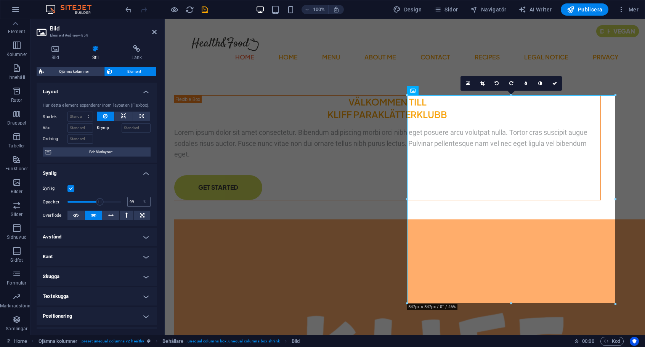
type input "100"
drag, startPoint x: 98, startPoint y: 202, endPoint x: 131, endPoint y: 201, distance: 33.2
click at [131, 201] on div "Opacitet 100 %" at bounding box center [97, 201] width 108 height 11
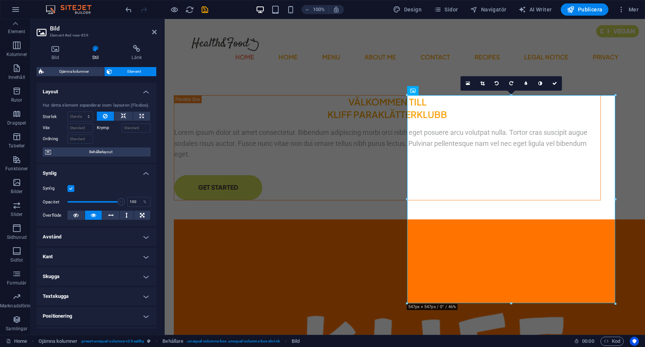
scroll to position [76, 0]
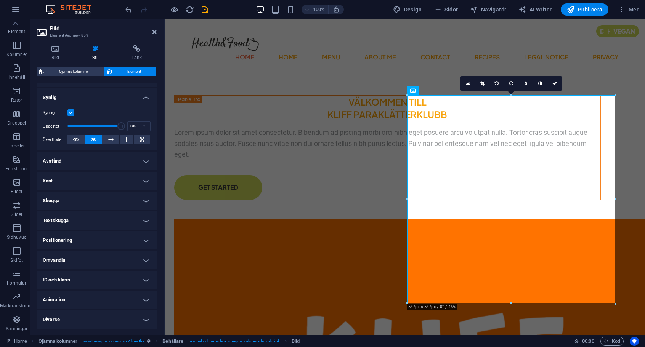
click at [147, 178] on h4 "Kant" at bounding box center [97, 181] width 120 height 18
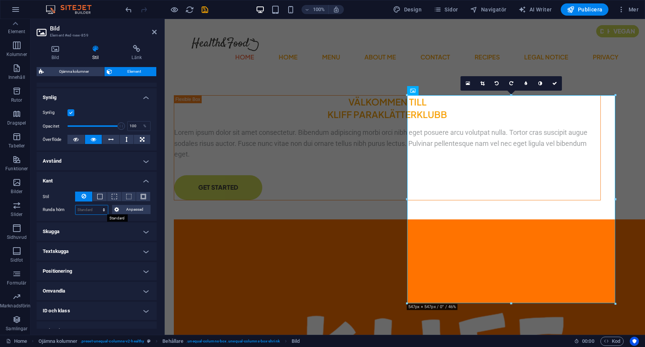
click at [103, 208] on select "Standard px rem % vh vw Anpassad" at bounding box center [91, 209] width 32 height 9
select select "px"
click at [96, 205] on select "Standard px rem % vh vw Anpassad" at bounding box center [91, 209] width 32 height 9
click at [93, 210] on input "0" at bounding box center [91, 209] width 32 height 9
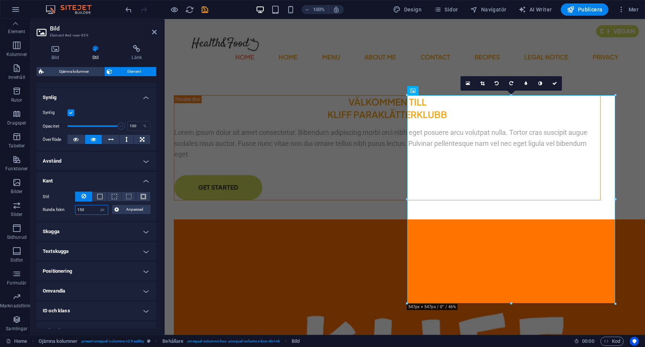
type input "150"
click at [99, 206] on select "Standard px rem % vh vw Anpassad" at bounding box center [102, 209] width 11 height 9
select select "%"
click at [97, 205] on select "Standard px rem % vh vw Anpassad" at bounding box center [102, 209] width 11 height 9
type input "100"
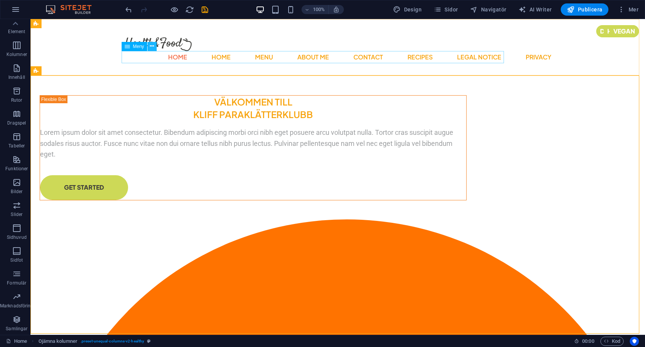
click at [151, 45] on icon at bounding box center [152, 46] width 4 height 8
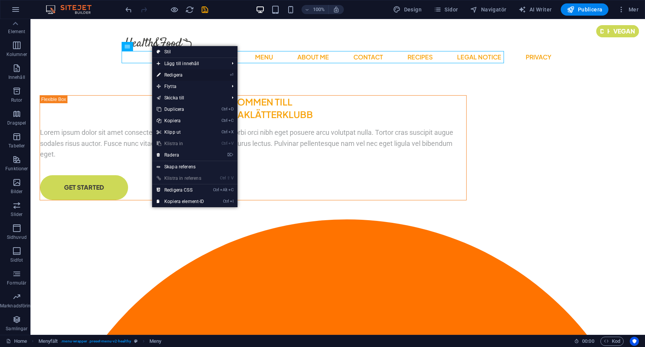
click at [176, 73] on link "⏎ Redigera" at bounding box center [180, 74] width 57 height 11
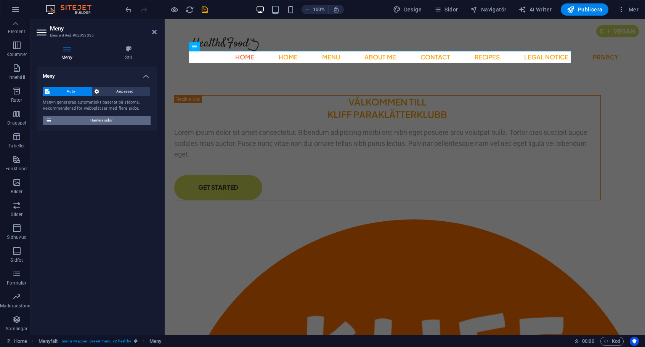
click at [104, 121] on span "Hantera sidor" at bounding box center [101, 120] width 94 height 9
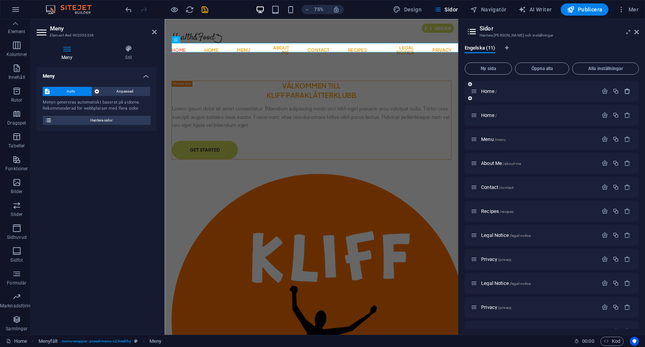
click at [591, 90] on icon "button" at bounding box center [627, 91] width 6 height 6
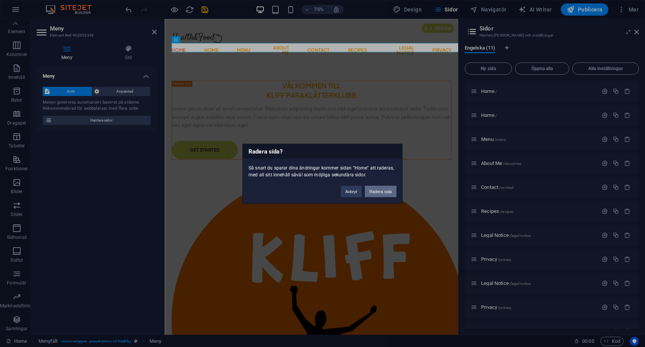
click at [374, 189] on button "Radera sida" at bounding box center [381, 191] width 32 height 11
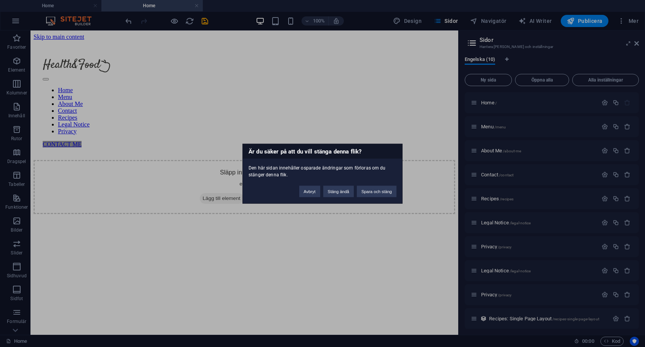
scroll to position [0, 0]
drag, startPoint x: 341, startPoint y: 159, endPoint x: 371, endPoint y: 189, distance: 43.1
click at [371, 189] on button "Spara och stäng" at bounding box center [377, 191] width 40 height 11
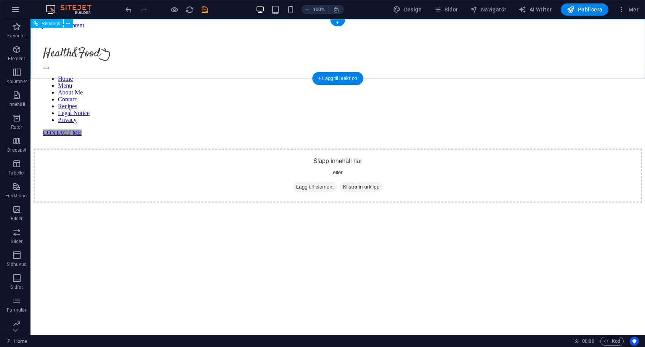
click at [220, 75] on nav "Home Menu About Me Contact Recipes Legal Notice Privacy" at bounding box center [338, 99] width 590 height 48
click at [234, 75] on nav "Home Menu About Me Contact Recipes Legal Notice Privacy" at bounding box center [338, 99] width 590 height 48
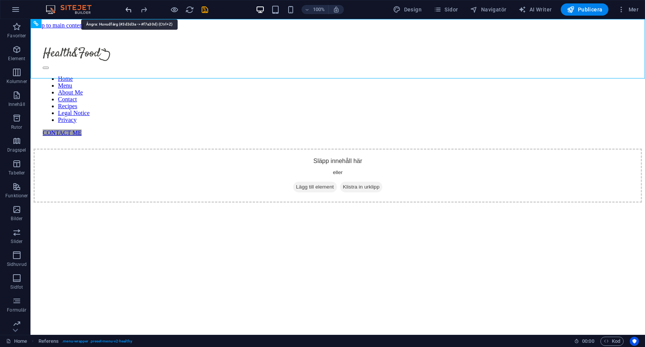
click at [127, 9] on icon "undo" at bounding box center [128, 9] width 9 height 9
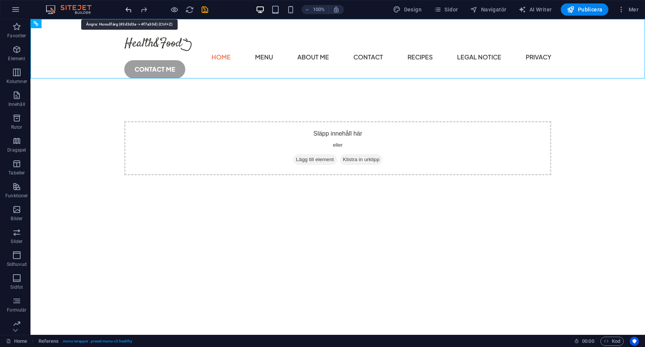
click at [127, 9] on icon "undo" at bounding box center [128, 9] width 9 height 9
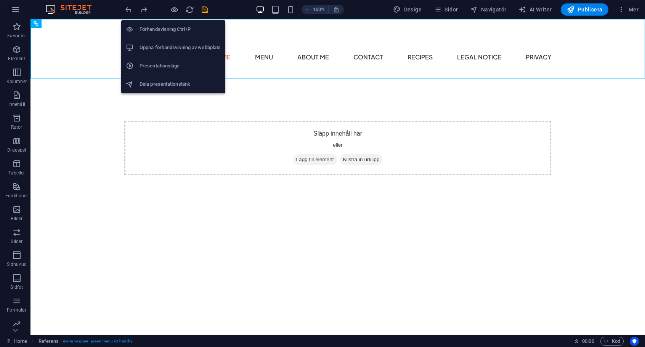
click at [175, 27] on h6 "Förhandsvisning Ctrl+P" at bounding box center [179, 29] width 81 height 9
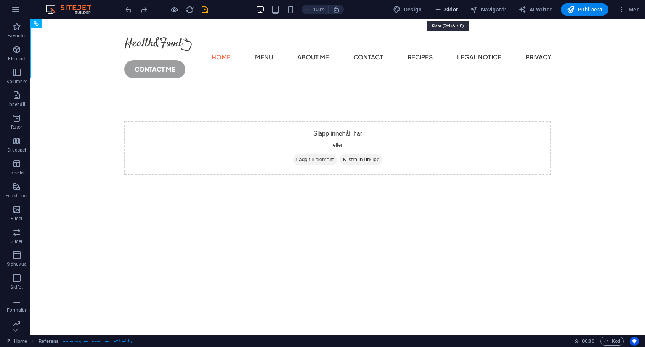
click at [452, 10] on span "Sidor" at bounding box center [446, 10] width 24 height 8
click at [444, 9] on span "Sidor" at bounding box center [446, 10] width 24 height 8
click at [441, 7] on icon "button" at bounding box center [438, 10] width 8 height 8
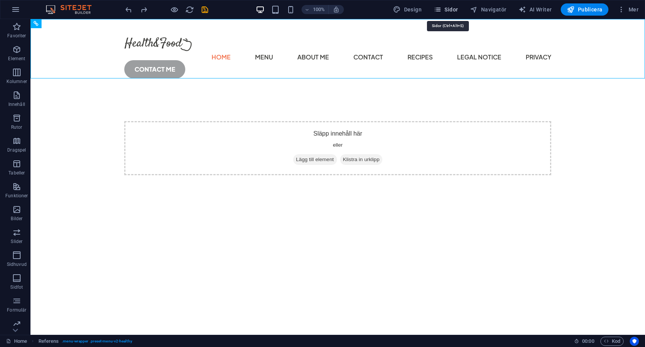
click at [437, 8] on icon "button" at bounding box center [438, 10] width 8 height 8
click at [455, 9] on span "Sidor" at bounding box center [446, 10] width 24 height 8
click at [129, 9] on icon "undo" at bounding box center [128, 9] width 9 height 9
click at [448, 8] on span "Sidor" at bounding box center [446, 10] width 24 height 8
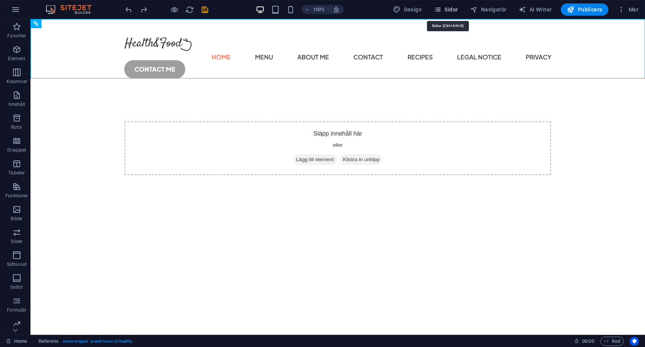
click at [448, 8] on span "Sidor" at bounding box center [446, 10] width 24 height 8
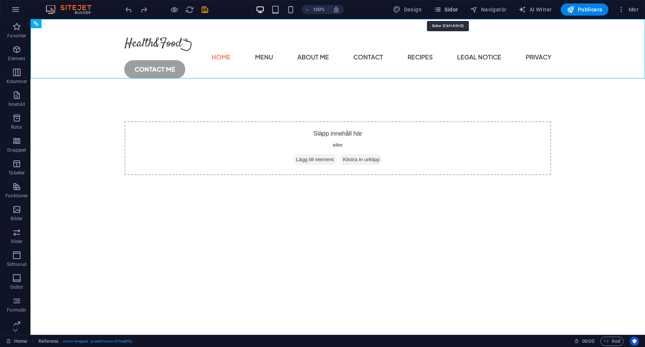
click at [448, 8] on span "Sidor" at bounding box center [446, 10] width 24 height 8
click at [17, 9] on icon "button" at bounding box center [15, 9] width 9 height 9
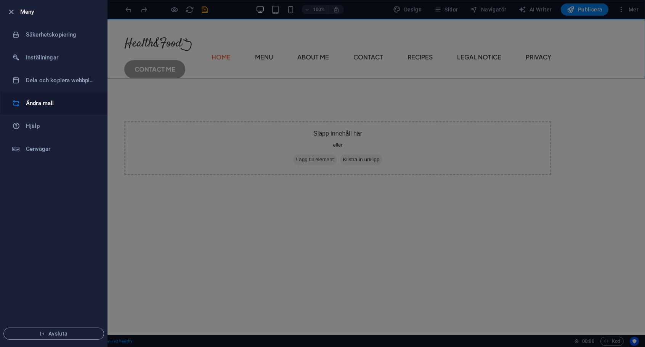
click at [48, 107] on h6 "Ändra mall" at bounding box center [61, 103] width 71 height 9
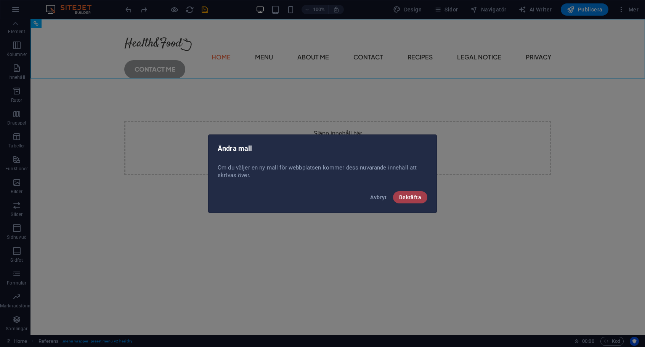
click at [424, 198] on button "Bekräfta" at bounding box center [410, 197] width 34 height 12
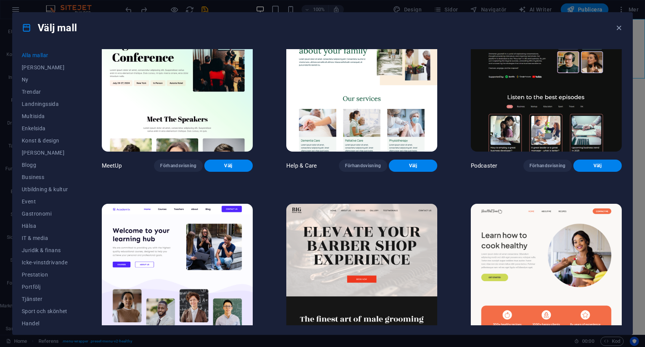
scroll to position [686, 0]
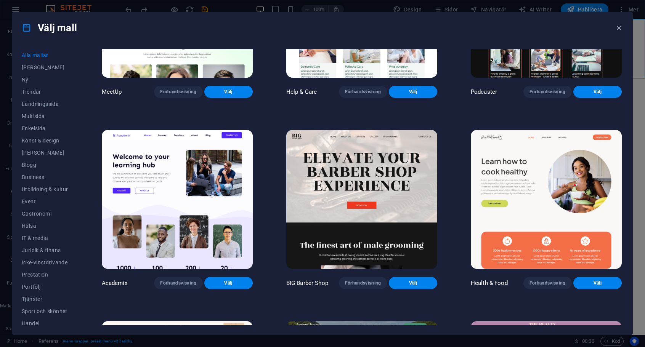
click at [532, 176] on img at bounding box center [546, 199] width 151 height 139
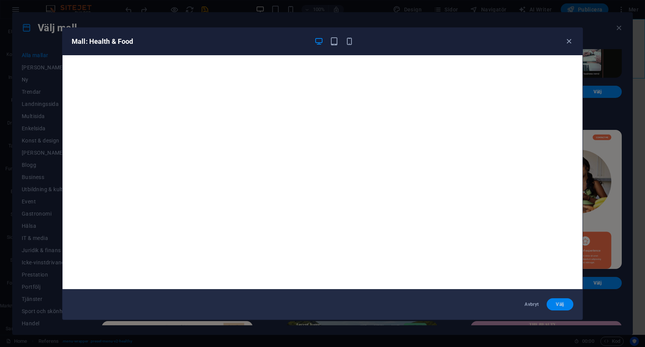
click at [554, 301] on span "Välj" at bounding box center [560, 304] width 14 height 6
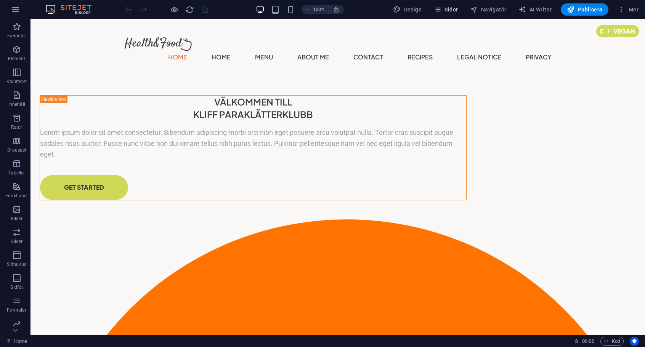
click at [446, 3] on button "Sidor" at bounding box center [446, 9] width 30 height 12
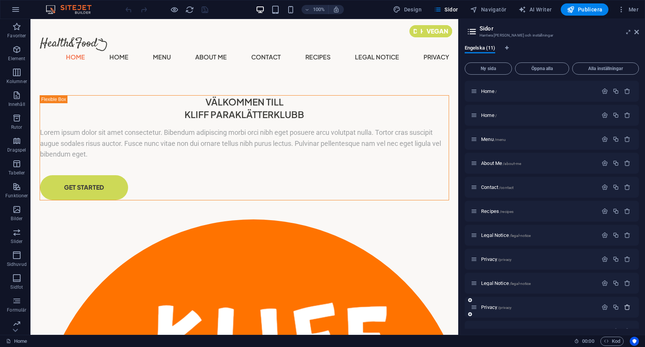
click at [624, 307] on icon "button" at bounding box center [627, 307] width 6 height 6
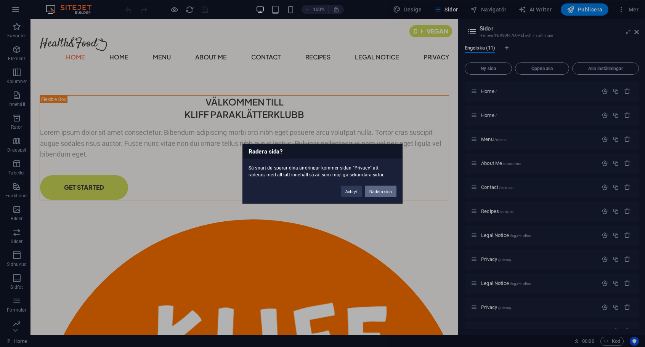
click at [383, 192] on button "Radera sida" at bounding box center [381, 191] width 32 height 11
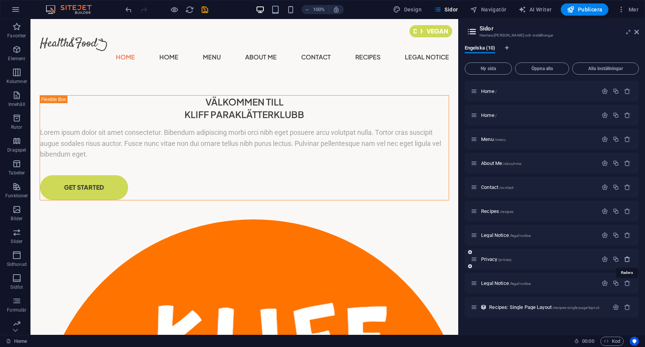
click at [625, 256] on icon "button" at bounding box center [627, 259] width 6 height 6
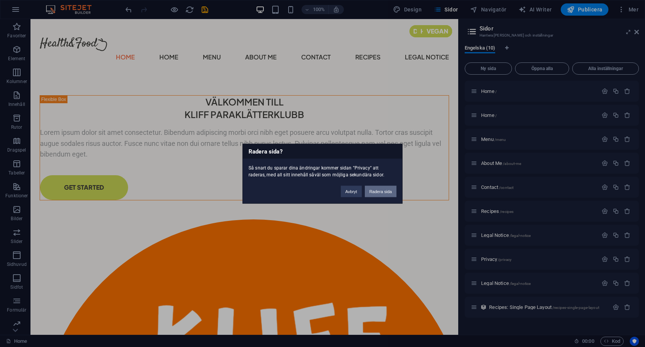
click at [377, 191] on button "Radera sida" at bounding box center [381, 191] width 32 height 11
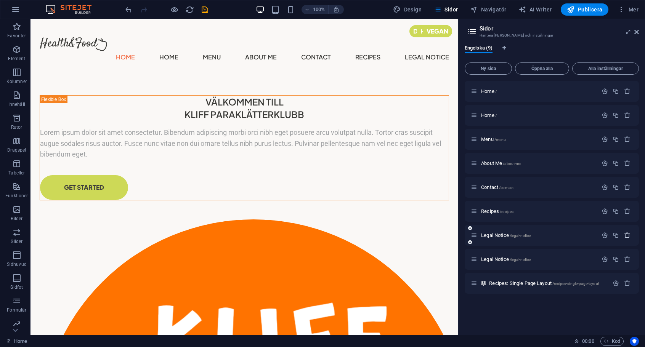
click at [631, 233] on button "button" at bounding box center [627, 235] width 11 height 6
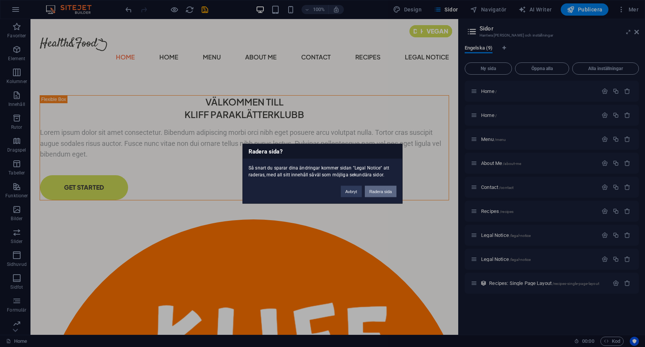
click at [388, 192] on button "Radera sida" at bounding box center [381, 191] width 32 height 11
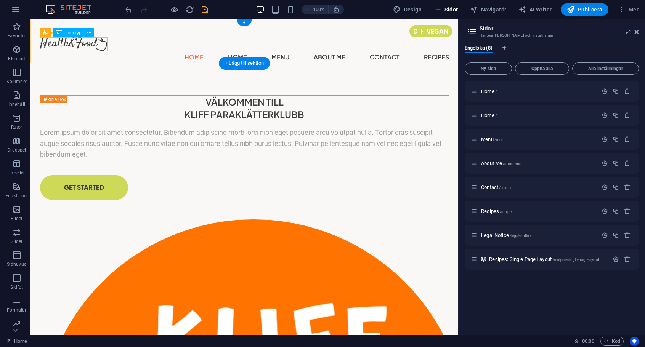
click at [82, 46] on div at bounding box center [244, 44] width 409 height 14
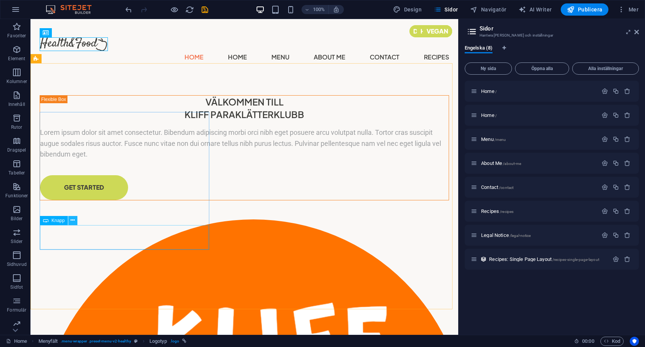
click at [76, 221] on button at bounding box center [72, 220] width 9 height 9
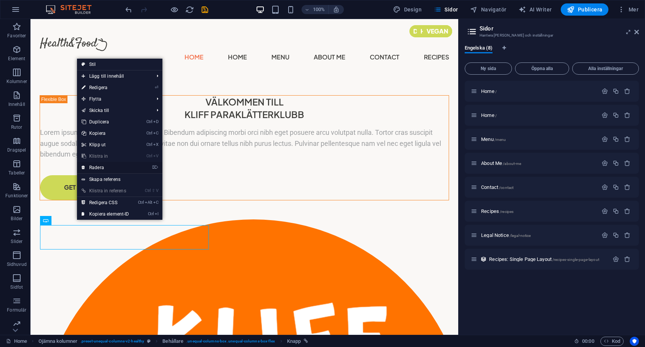
click at [104, 165] on link "⌦ Radera" at bounding box center [105, 167] width 57 height 11
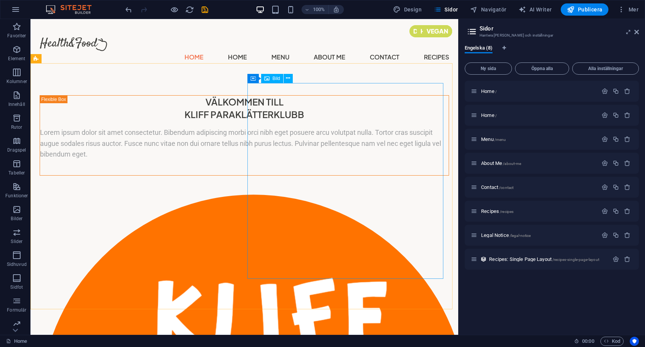
click at [273, 80] on span "Bild" at bounding box center [276, 78] width 8 height 5
click at [287, 77] on icon at bounding box center [288, 78] width 4 height 8
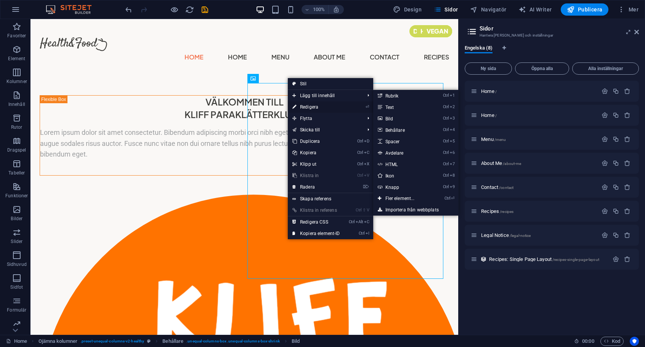
click at [313, 108] on link "⏎ Redigera" at bounding box center [316, 106] width 57 height 11
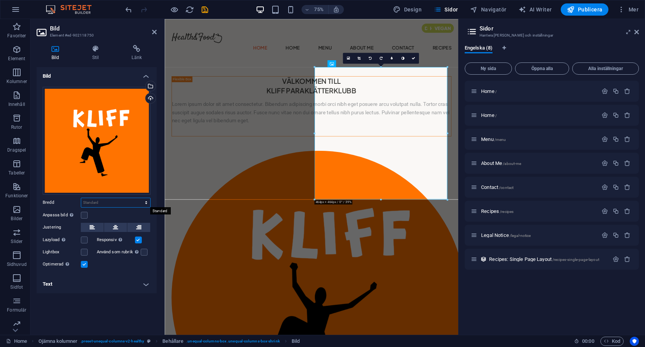
click at [108, 200] on select "Standard auto px rem % em vh vw" at bounding box center [115, 202] width 69 height 9
select select "%"
click at [139, 198] on select "Standard auto px rem % em vh vw" at bounding box center [115, 202] width 69 height 9
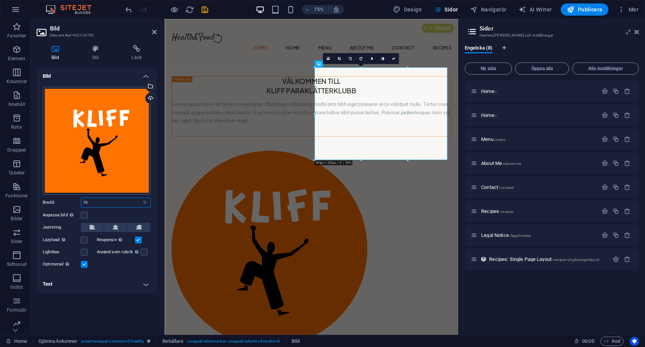
type input "70"
click at [109, 226] on button at bounding box center [115, 227] width 23 height 9
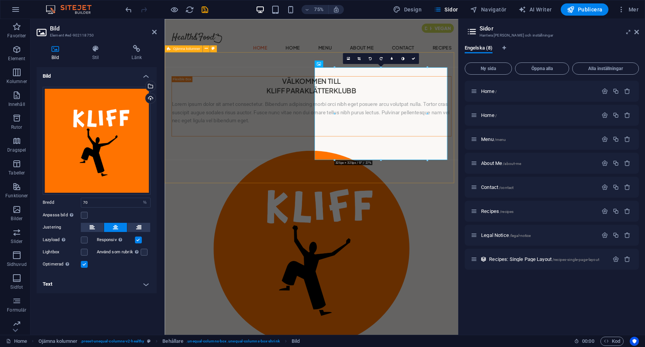
click at [319, 228] on div "VÄLKOMMEN TILL KLIFF PARAKLÄTTERKLUBB Lorem ipsum dolor sit amet consectetur. B…" at bounding box center [360, 280] width 391 height 411
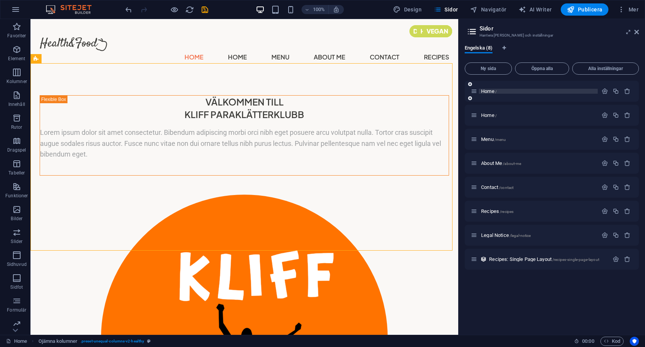
click at [506, 93] on p "Home /" at bounding box center [538, 91] width 114 height 5
click at [489, 91] on span "Home /" at bounding box center [489, 91] width 16 height 6
click at [489, 90] on span "Home /" at bounding box center [489, 91] width 16 height 6
click at [603, 90] on icon "button" at bounding box center [604, 91] width 6 height 6
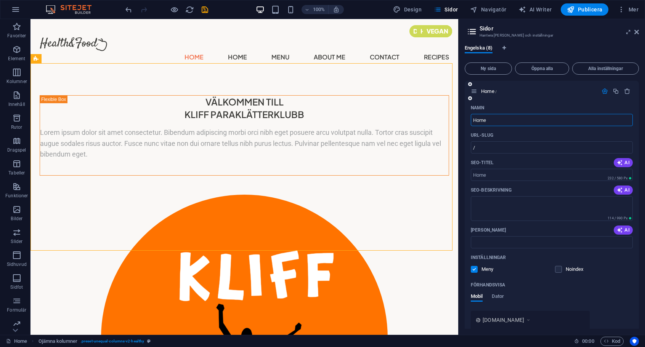
click at [500, 117] on input "Home" at bounding box center [552, 120] width 162 height 12
type input "Hem"
click at [517, 109] on div "Namn" at bounding box center [552, 108] width 162 height 12
click at [474, 30] on icon at bounding box center [471, 31] width 11 height 11
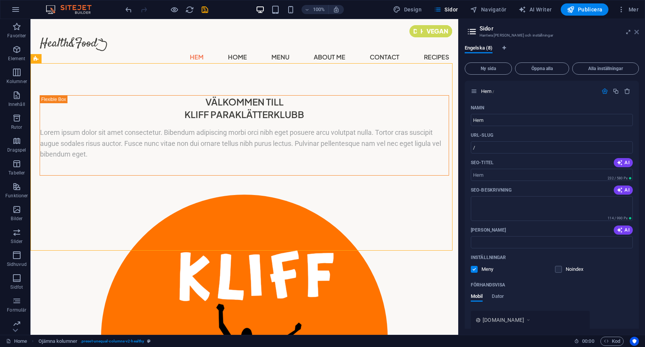
click at [636, 33] on icon at bounding box center [636, 32] width 5 height 6
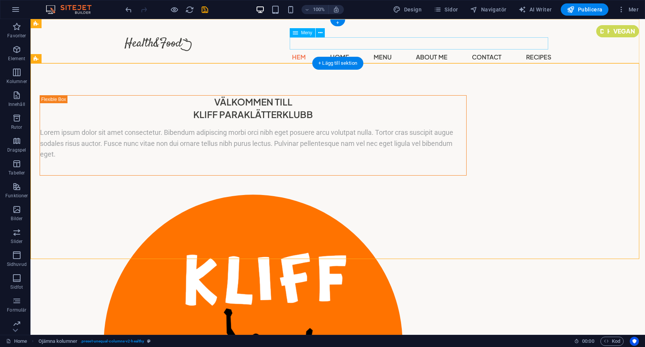
click at [343, 51] on nav "Hem Home Menu About Me Contact Recipes" at bounding box center [337, 57] width 427 height 12
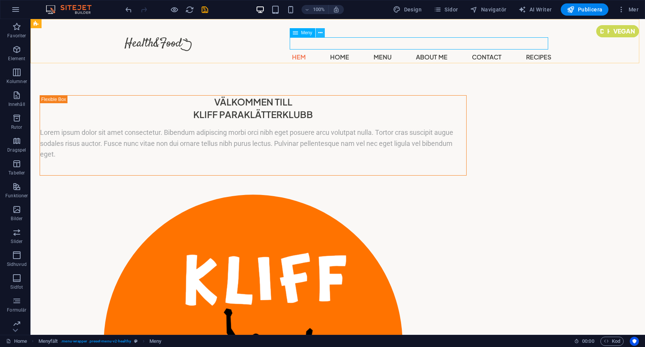
click at [318, 33] on icon at bounding box center [320, 33] width 4 height 8
click at [77, 24] on icon at bounding box center [76, 24] width 4 height 8
select select "px"
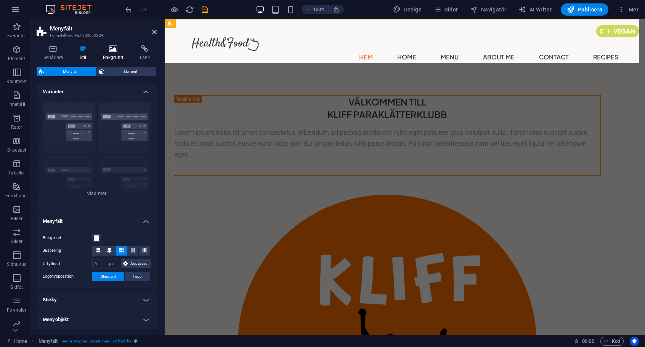
click at [115, 49] on icon at bounding box center [113, 49] width 34 height 8
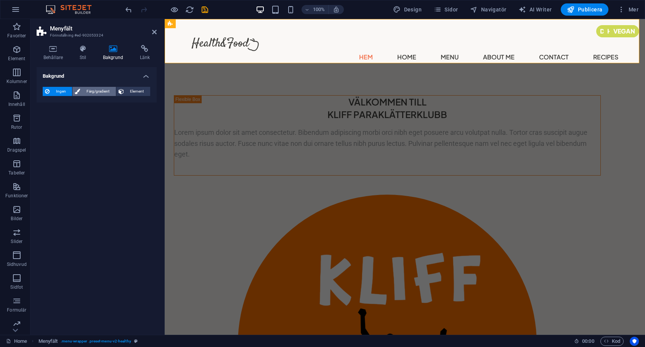
click at [101, 89] on span "Färg/gradient" at bounding box center [97, 91] width 31 height 9
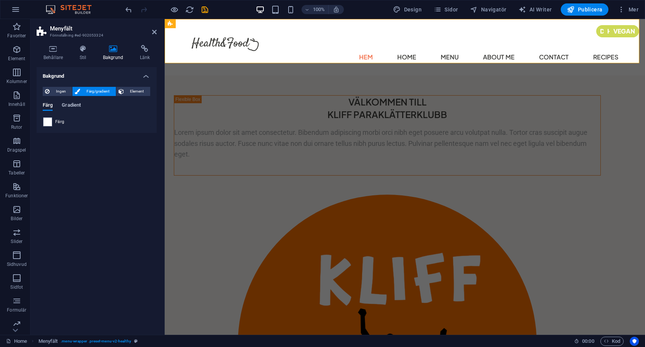
click at [69, 106] on span "Gradient" at bounding box center [71, 106] width 19 height 11
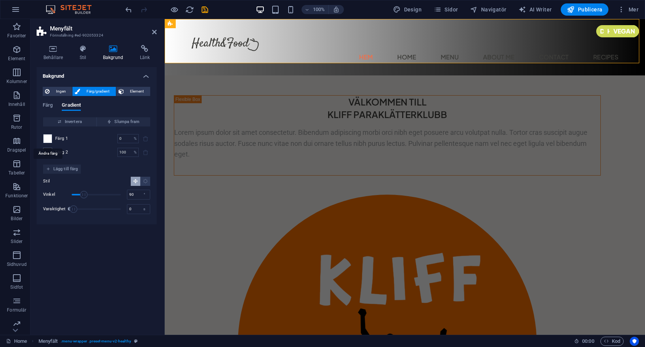
click at [48, 139] on span at bounding box center [47, 139] width 8 height 8
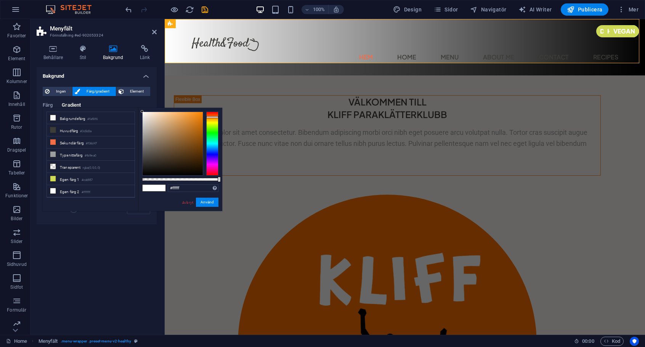
click at [211, 117] on div at bounding box center [212, 144] width 12 height 64
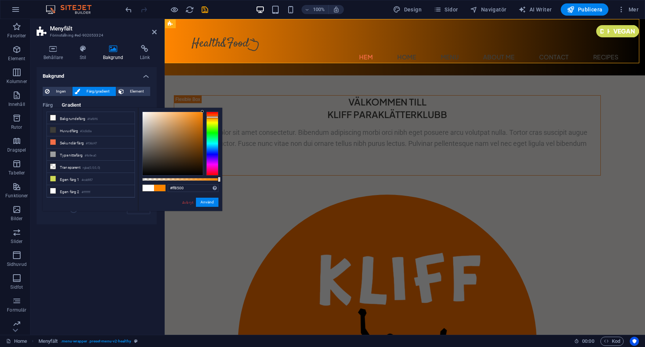
drag, startPoint x: 199, startPoint y: 114, endPoint x: 210, endPoint y: 111, distance: 11.8
click at [210, 111] on div "#ff8500 Format som stöds #0852ed rgb(8, 82, 237) rgba(8, 82, 237, 90%) hsv(221,…" at bounding box center [180, 215] width 84 height 214
click at [160, 91] on div "Behållare Stil Bakgrund Länk Storlek Höjd Standard px rem % vh vw Min. höjd Ing…" at bounding box center [96, 187] width 132 height 296
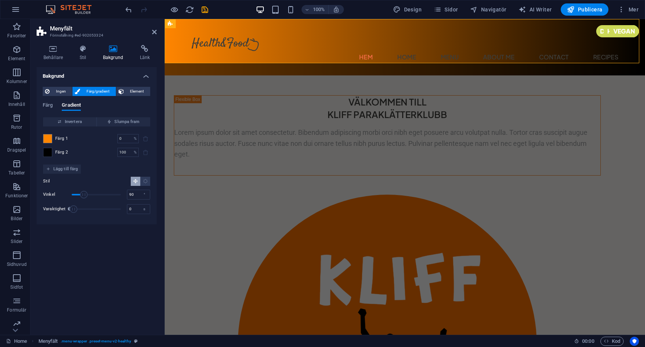
click at [49, 153] on span at bounding box center [47, 152] width 8 height 8
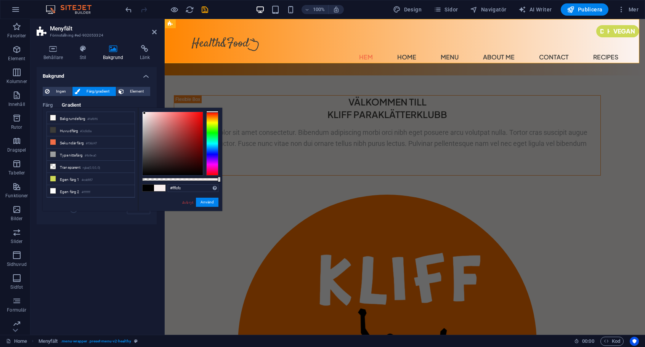
type input "#ffffff"
drag, startPoint x: 154, startPoint y: 120, endPoint x: 129, endPoint y: 102, distance: 30.6
click at [130, 103] on body "[DOMAIN_NAME] Home Favoriter Element Kolumner Innehåll Rutor Dragspel Tabeller …" at bounding box center [322, 173] width 645 height 347
click at [202, 201] on button "Använd" at bounding box center [207, 202] width 22 height 9
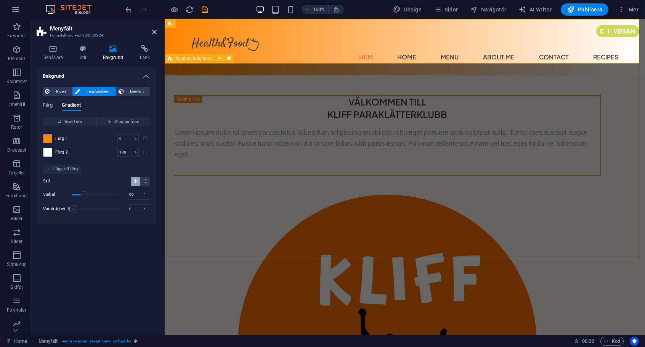
click at [390, 109] on div "VÄLKOMMEN TILL KLIFF PARAKLÄTTERKLUBB Lorem ipsum dolor sit amet consectetur. B…" at bounding box center [405, 299] width 480 height 449
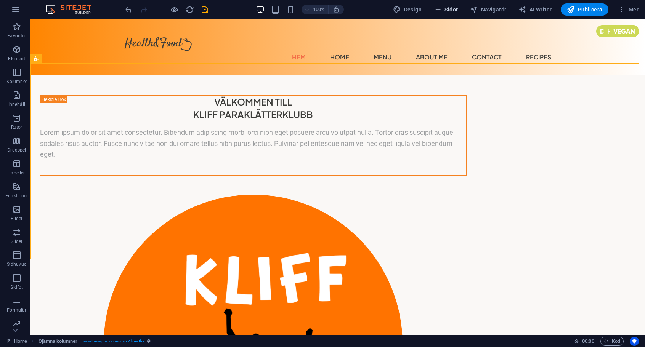
click at [456, 11] on span "Sidor" at bounding box center [446, 10] width 24 height 8
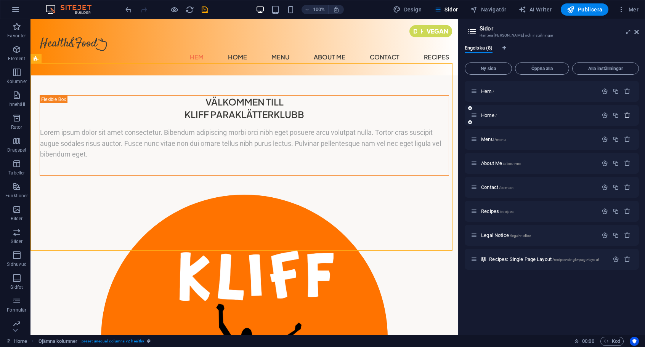
click at [627, 117] on icon "button" at bounding box center [627, 115] width 6 height 6
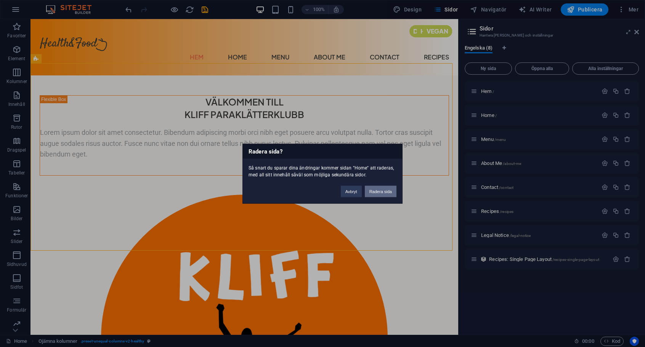
click at [370, 190] on button "Radera sida" at bounding box center [381, 191] width 32 height 11
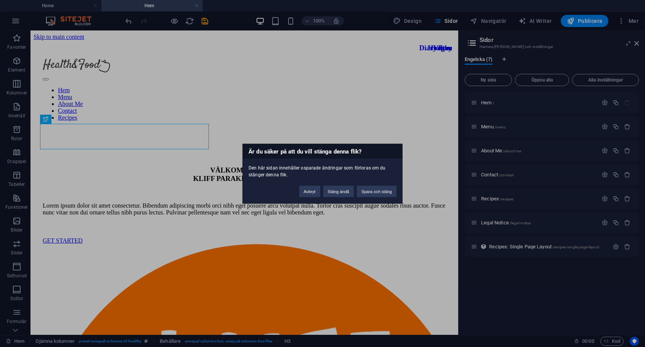
click at [540, 315] on div "Är du säker på att du vill stänga denna flik? Den här sidan innehåller osparade…" at bounding box center [322, 173] width 645 height 347
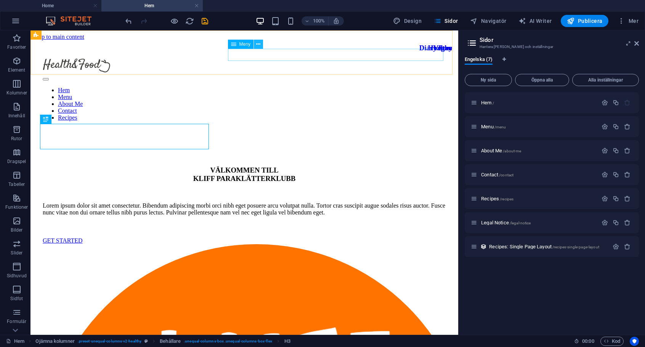
click at [258, 44] on icon at bounding box center [258, 44] width 4 height 8
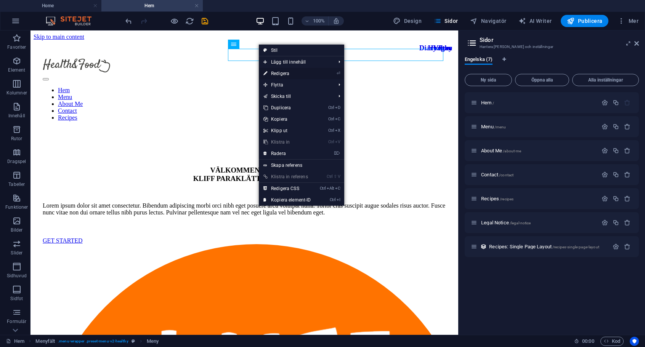
click at [276, 69] on link "⏎ Redigera" at bounding box center [287, 73] width 57 height 11
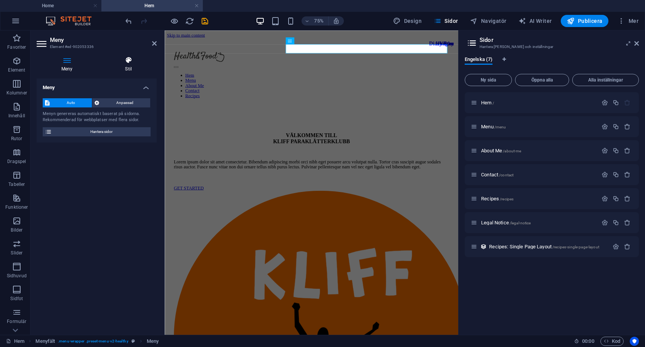
click at [122, 65] on h4 "Stil" at bounding box center [129, 64] width 56 height 16
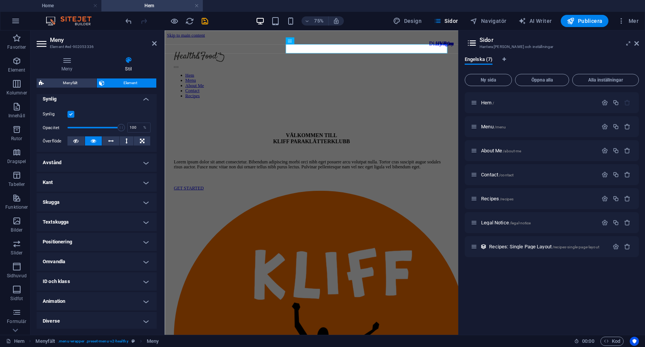
scroll to position [87, 0]
click at [143, 158] on h4 "Avstånd" at bounding box center [97, 161] width 120 height 18
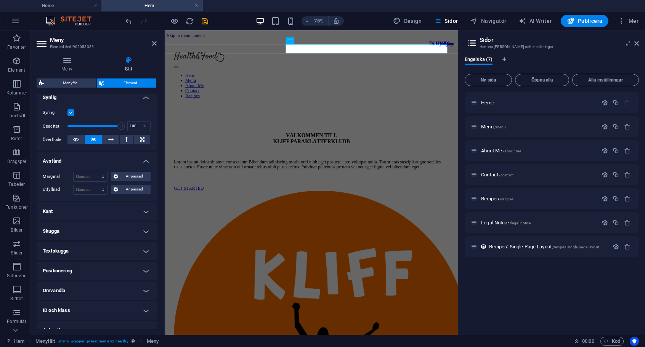
scroll to position [118, 0]
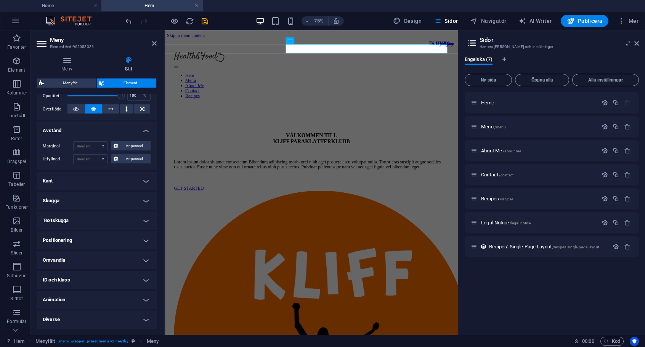
click at [144, 181] on h4 "Kant" at bounding box center [97, 181] width 120 height 18
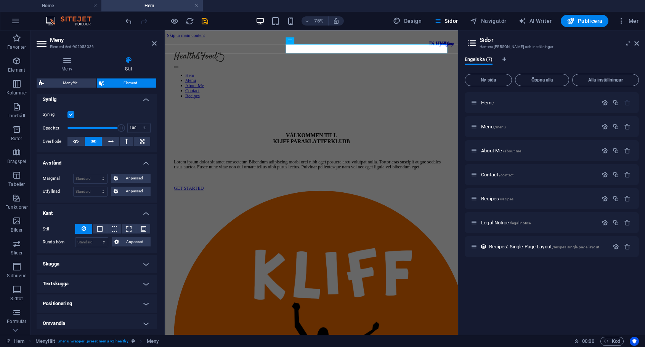
scroll to position [0, 0]
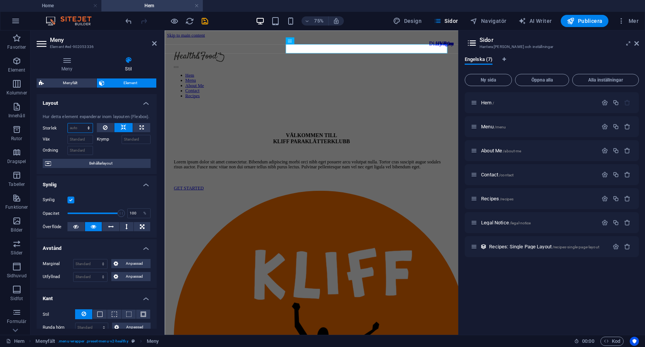
click at [89, 130] on select "Standard auto px % 1/1 1/2 1/3 1/4 1/5 1/6 1/7 1/8 1/9 1/10" at bounding box center [80, 127] width 25 height 9
click at [88, 127] on select "Standard auto px % 1/1 1/2 1/3 1/4 1/5 1/6 1/7 1/8 1/9 1/10" at bounding box center [80, 127] width 25 height 9
click at [99, 108] on div "Hur detta element expanderar inom layouten (Flexbox). Storlek Standard auto px …" at bounding box center [97, 141] width 120 height 67
click at [153, 43] on icon at bounding box center [154, 43] width 5 height 6
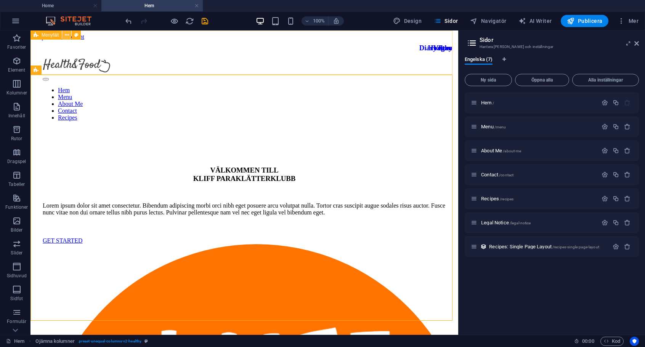
click at [69, 35] on icon at bounding box center [67, 35] width 4 height 8
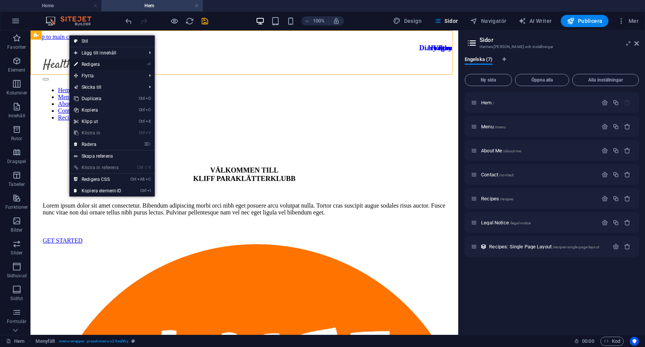
click at [92, 63] on link "⏎ Redigera" at bounding box center [97, 64] width 57 height 11
select select "header"
select select "px"
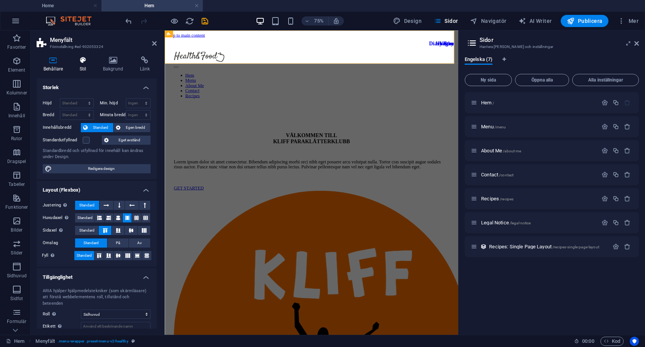
click at [86, 63] on icon at bounding box center [83, 60] width 20 height 8
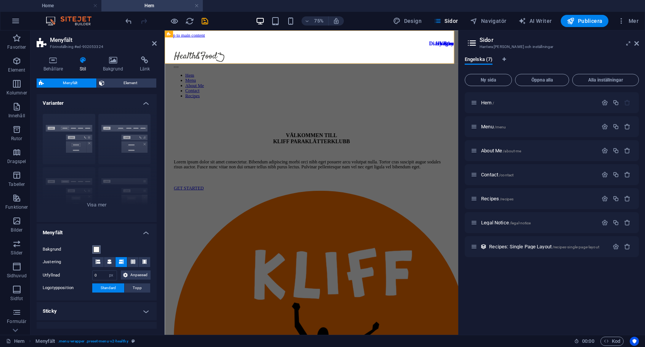
click at [97, 247] on span at bounding box center [96, 250] width 6 height 6
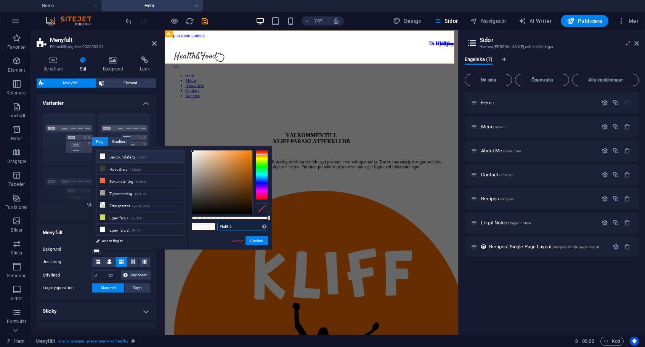
click at [239, 226] on input "#faf8f6" at bounding box center [242, 227] width 51 height 8
type input "#ff7300"
click at [254, 239] on button "Använd" at bounding box center [256, 240] width 22 height 9
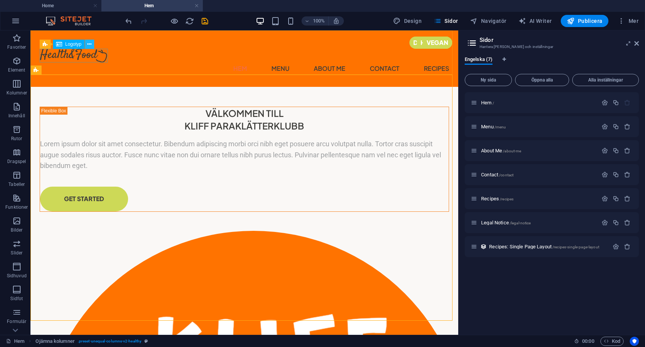
click at [88, 44] on icon at bounding box center [89, 44] width 4 height 8
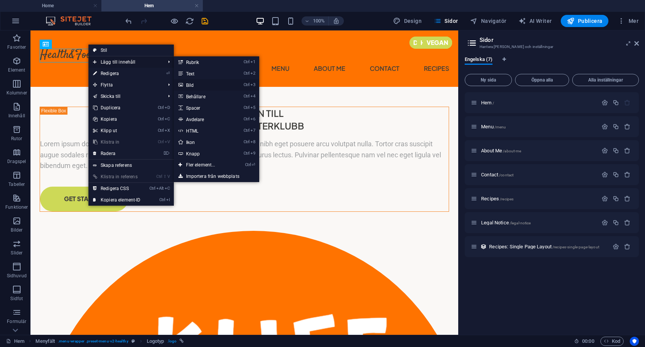
click at [195, 83] on link "Ctrl 3 Bild" at bounding box center [202, 84] width 57 height 11
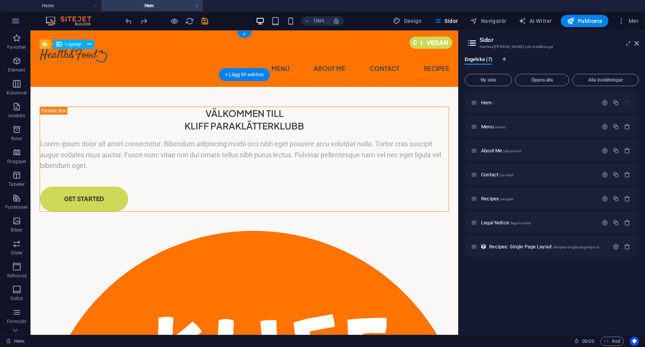
click at [87, 54] on div at bounding box center [244, 56] width 409 height 14
click at [90, 45] on icon at bounding box center [89, 44] width 4 height 8
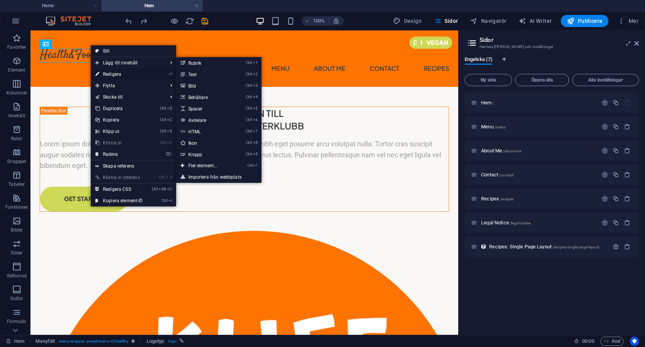
click at [115, 74] on link "⏎ Redigera" at bounding box center [119, 74] width 57 height 11
select select "px"
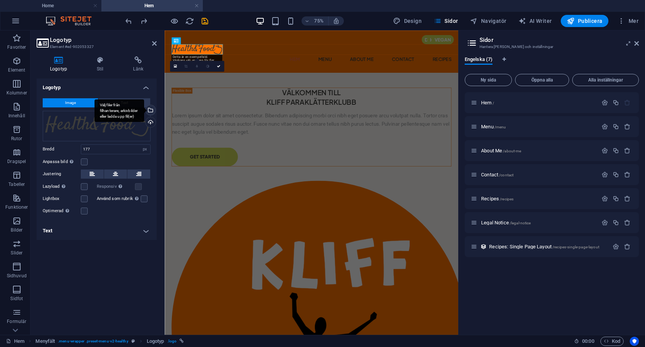
click at [151, 110] on div "Välj filer från filhanterare, arkivbilder eller ladda upp fil(er)" at bounding box center [149, 110] width 11 height 11
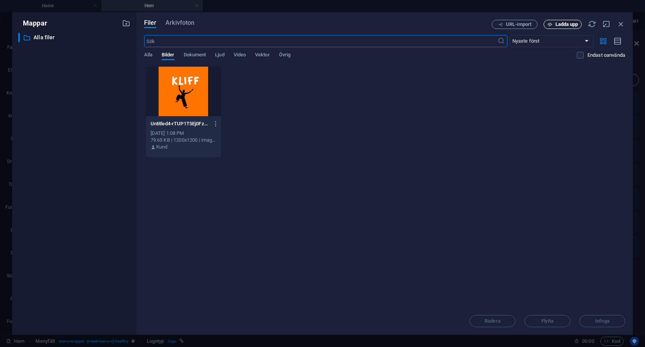
click at [564, 26] on span "Ladda upp" at bounding box center [566, 24] width 23 height 5
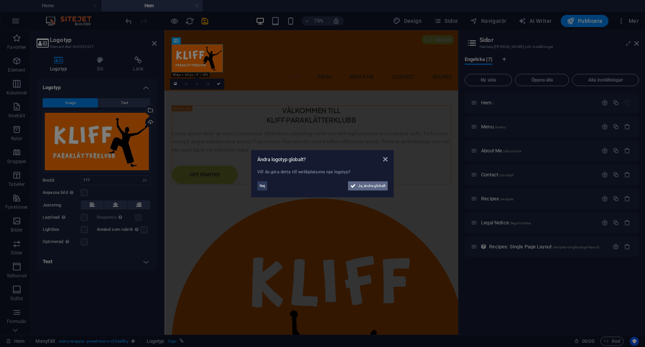
click at [356, 186] on button "Ja, ändra globalt" at bounding box center [368, 185] width 40 height 9
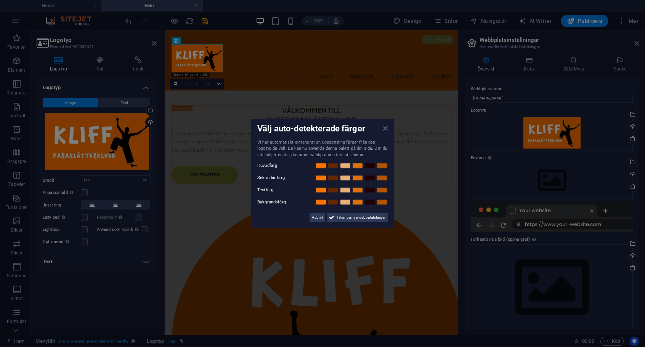
click at [383, 129] on icon at bounding box center [385, 128] width 5 height 6
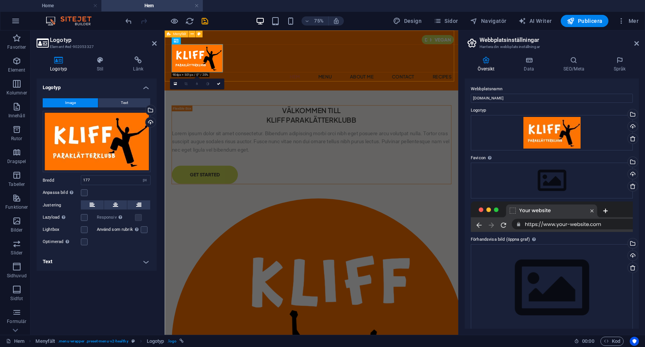
click at [293, 69] on div "Hem Menu About Me Contact Recipes" at bounding box center [360, 70] width 391 height 80
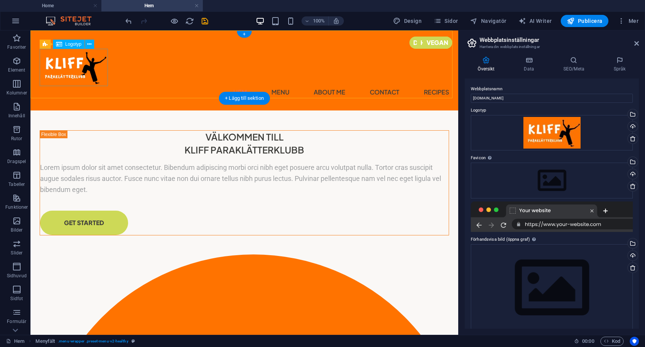
click at [83, 67] on div at bounding box center [244, 67] width 409 height 37
click at [94, 67] on div at bounding box center [244, 67] width 409 height 37
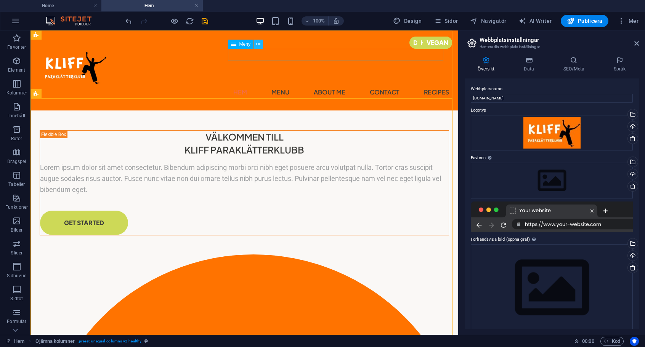
click at [255, 45] on button at bounding box center [258, 44] width 9 height 9
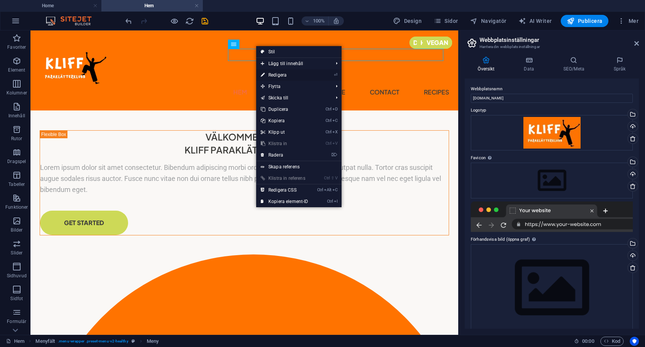
click at [285, 74] on link "⏎ Redigera" at bounding box center [284, 74] width 57 height 11
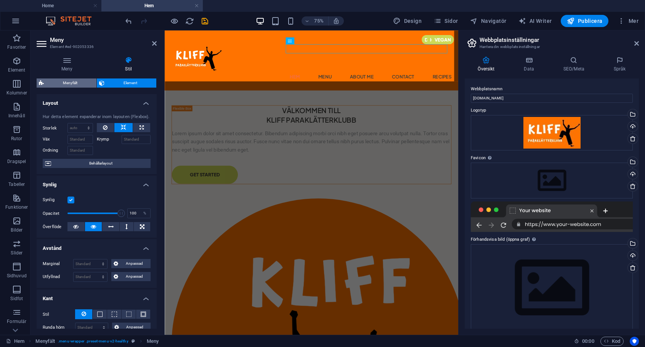
click at [78, 82] on span "Menyfält" at bounding box center [70, 83] width 48 height 9
select select "px"
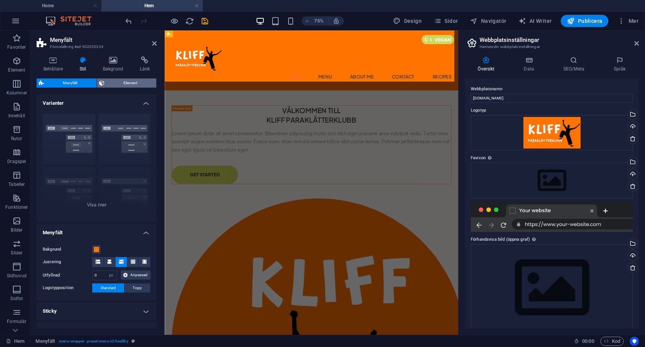
click at [119, 83] on span "Element" at bounding box center [130, 83] width 47 height 9
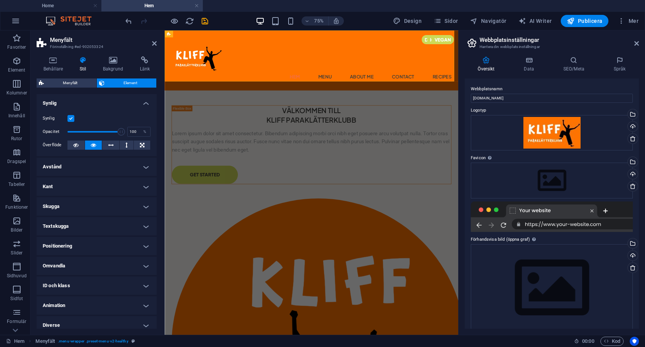
click at [112, 97] on h4 "Synlig" at bounding box center [97, 101] width 120 height 14
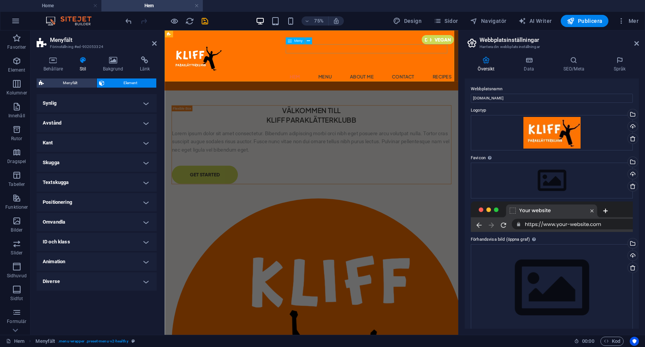
click at [423, 86] on nav "Hem Menu About Me Contact Recipes" at bounding box center [360, 92] width 373 height 12
click at [307, 39] on icon at bounding box center [308, 41] width 3 height 6
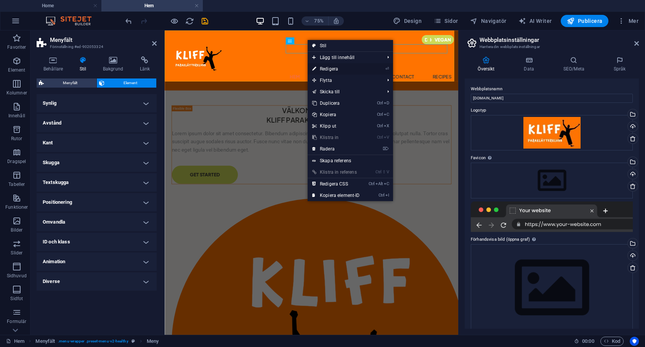
click at [324, 66] on link "⏎ Redigera" at bounding box center [336, 68] width 57 height 11
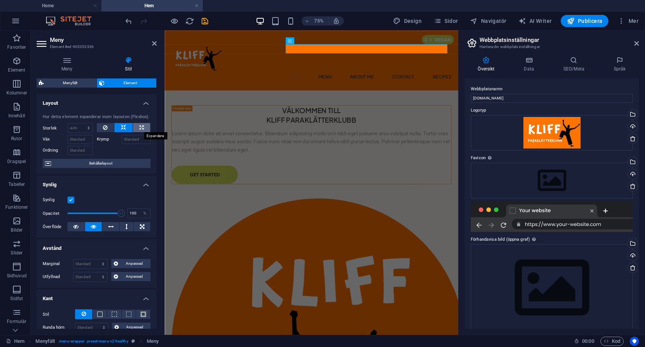
click at [136, 126] on button at bounding box center [141, 127] width 17 height 9
type input "100"
select select "%"
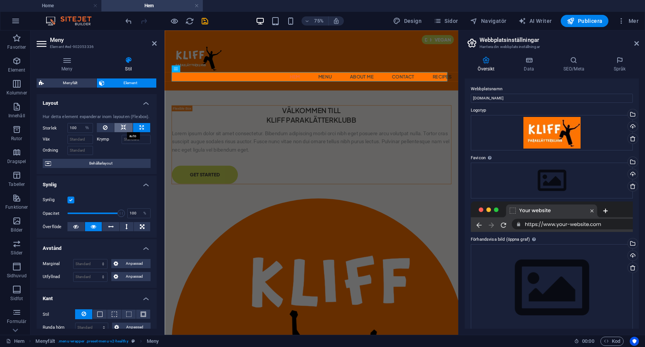
click at [119, 126] on button at bounding box center [123, 127] width 18 height 9
select select "DISABLED_OPTION_VALUE"
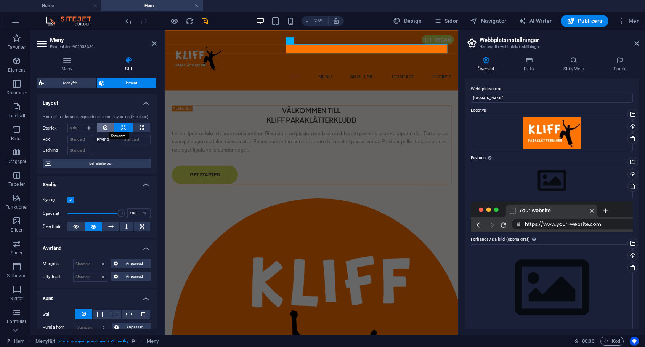
click at [104, 127] on icon at bounding box center [105, 127] width 5 height 9
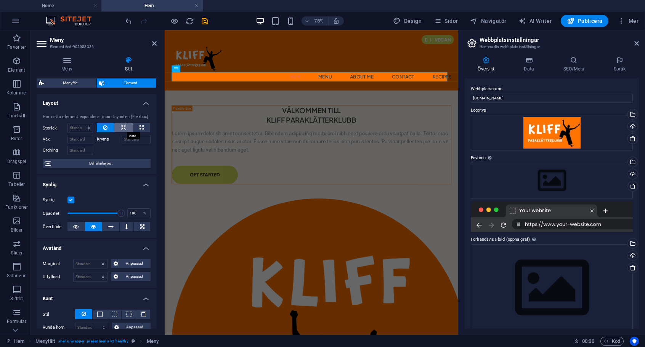
click at [125, 127] on icon at bounding box center [123, 127] width 5 height 9
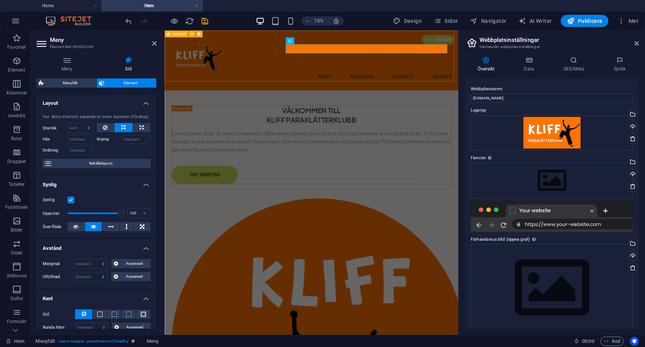
click at [247, 80] on div "Hem Menu About Me Contact Recipes" at bounding box center [360, 70] width 391 height 80
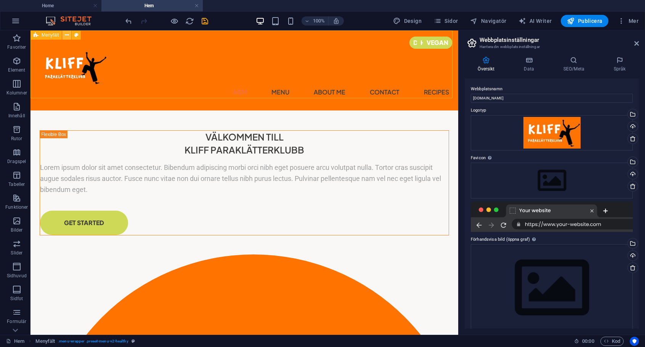
click at [67, 35] on icon at bounding box center [67, 35] width 4 height 8
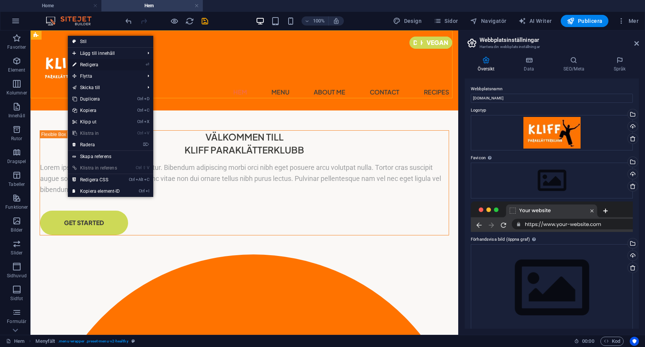
click at [96, 61] on link "⏎ Redigera" at bounding box center [96, 64] width 57 height 11
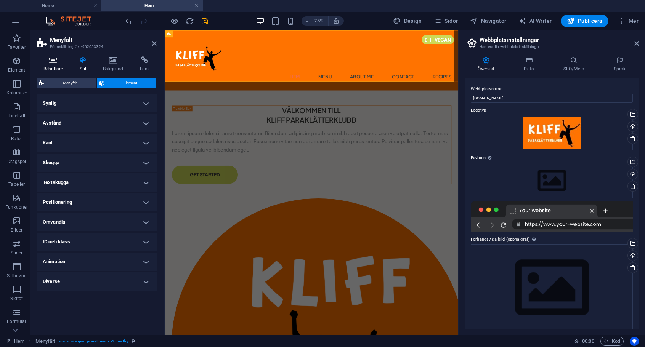
click at [50, 64] on h4 "Behållare" at bounding box center [55, 64] width 36 height 16
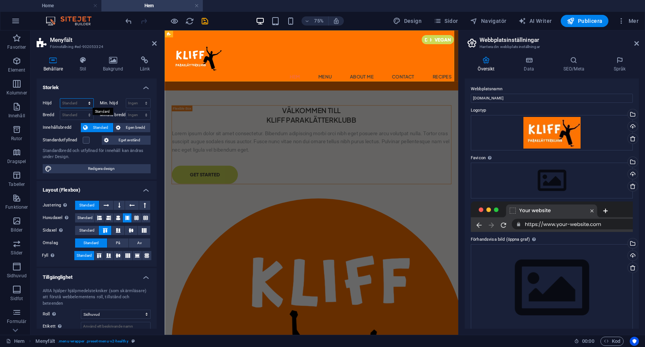
click at [89, 103] on select "Standard px rem % vh vw" at bounding box center [76, 103] width 33 height 9
click at [88, 100] on select "Standard px rem % vh vw" at bounding box center [76, 103] width 33 height 9
click at [87, 104] on select "Standard px rem % vh vw" at bounding box center [76, 103] width 33 height 9
select select "%"
click at [82, 99] on select "Standard px rem % vh vw" at bounding box center [76, 103] width 33 height 9
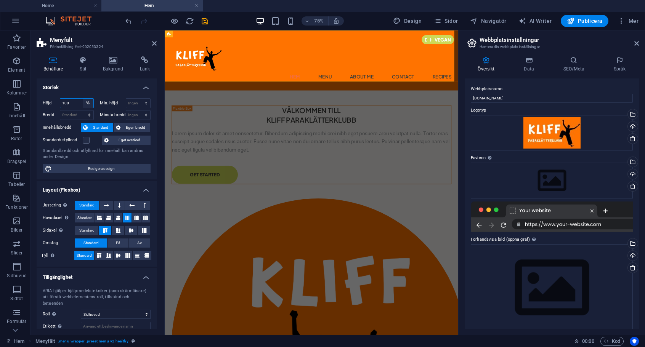
click at [87, 104] on select "Standard px rem % vh vw" at bounding box center [88, 103] width 11 height 9
click at [74, 103] on input "100" at bounding box center [76, 103] width 33 height 9
click at [80, 89] on h4 "Storlek" at bounding box center [97, 86] width 120 height 14
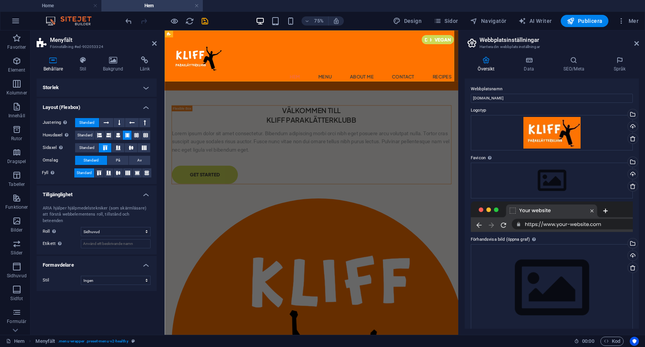
click at [80, 89] on h4 "Storlek" at bounding box center [97, 88] width 120 height 18
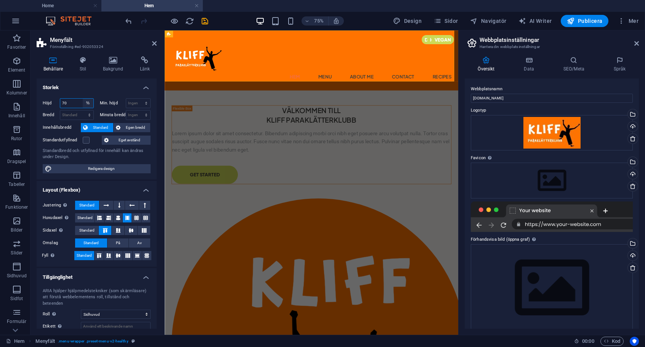
click at [83, 103] on select "Standard px rem % vh vw" at bounding box center [88, 103] width 11 height 9
click at [72, 104] on input "70" at bounding box center [76, 103] width 33 height 9
click at [72, 103] on input "70" at bounding box center [76, 103] width 33 height 9
click at [89, 79] on h4 "Storlek" at bounding box center [97, 86] width 120 height 14
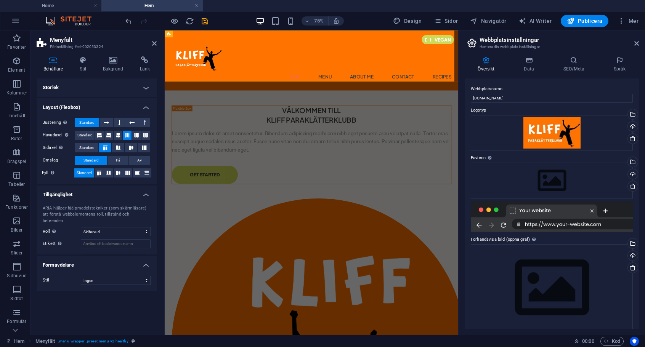
click at [89, 87] on h4 "Storlek" at bounding box center [97, 88] width 120 height 18
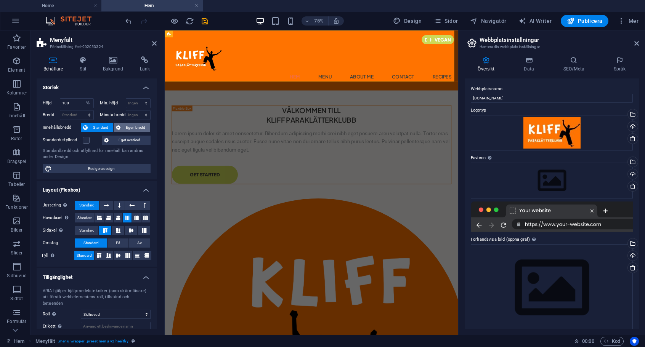
click at [125, 125] on span "Egen bredd" at bounding box center [135, 127] width 25 height 9
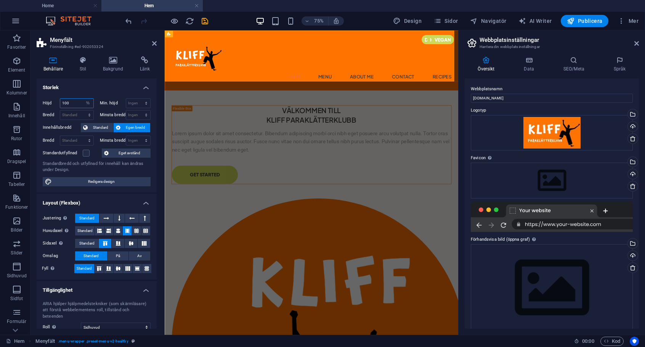
click at [79, 102] on input "100" at bounding box center [76, 103] width 33 height 9
click at [93, 77] on div "Behållare Stil Bakgrund Länk Storlek Höjd 75 Standard px rem % vh vw Min. höjd …" at bounding box center [97, 192] width 120 height 272
click at [112, 128] on button "Standard" at bounding box center [97, 127] width 32 height 9
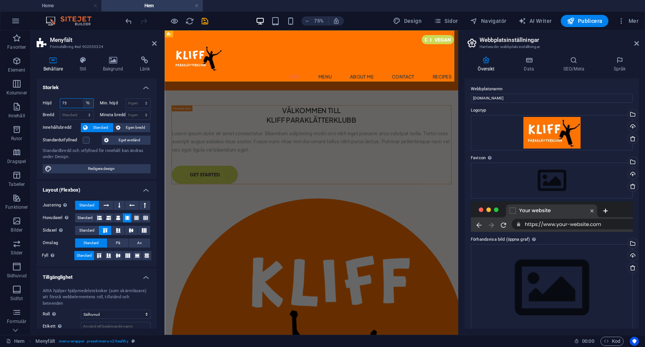
click at [85, 101] on select "Standard px rem % vh vw" at bounding box center [88, 103] width 11 height 9
click at [83, 101] on select "Standard px rem % vh vw" at bounding box center [88, 103] width 11 height 9
click at [70, 101] on input "75" at bounding box center [76, 103] width 33 height 9
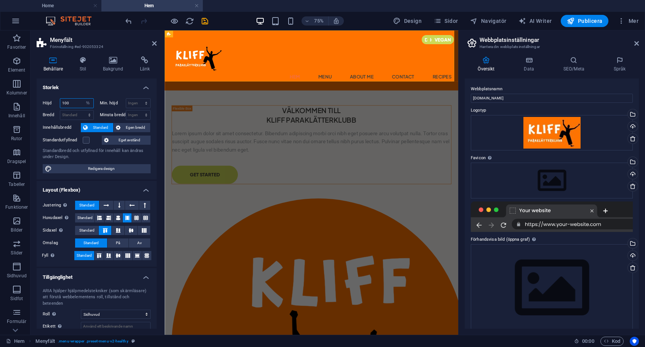
type input "100"
click at [79, 83] on h4 "Storlek" at bounding box center [97, 86] width 120 height 14
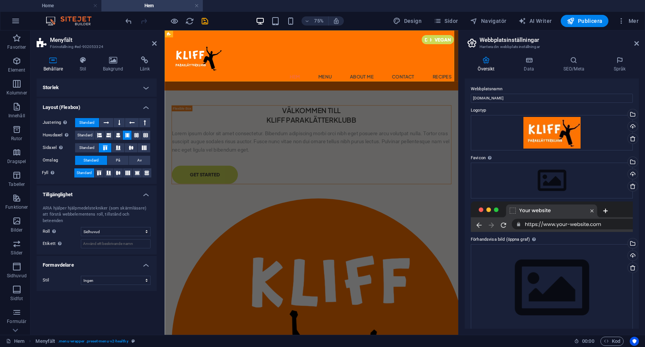
click at [138, 84] on h4 "Storlek" at bounding box center [97, 88] width 120 height 18
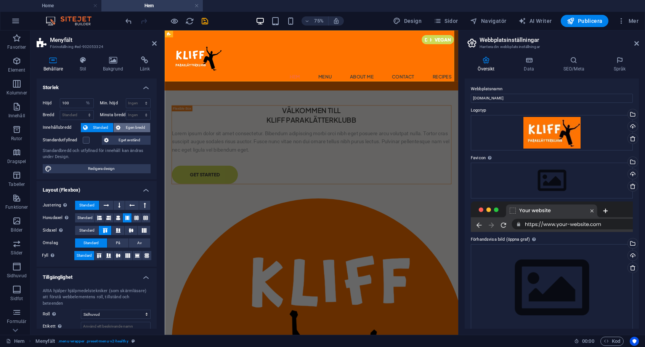
click at [138, 127] on span "Egen bredd" at bounding box center [135, 127] width 25 height 9
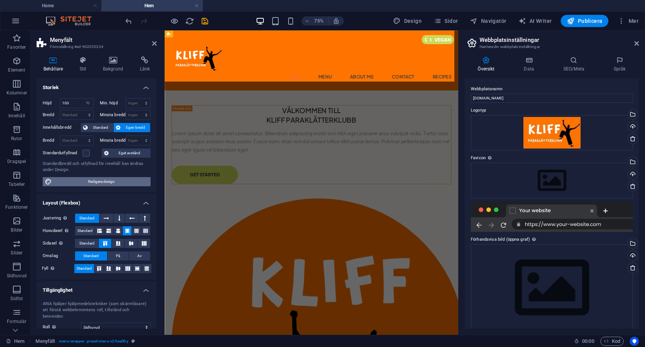
click at [99, 182] on span "Redigera design" at bounding box center [101, 181] width 94 height 9
select select "rem"
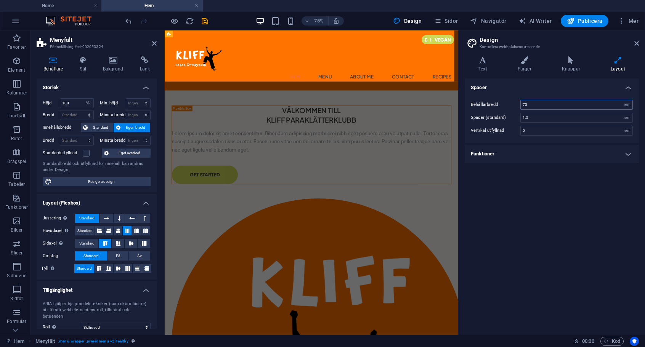
click at [547, 105] on input "73" at bounding box center [577, 104] width 112 height 9
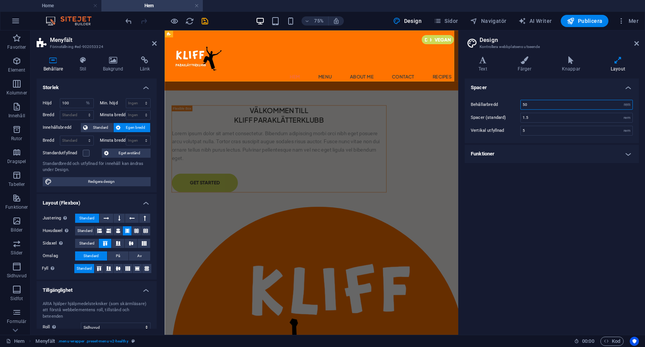
type input "73"
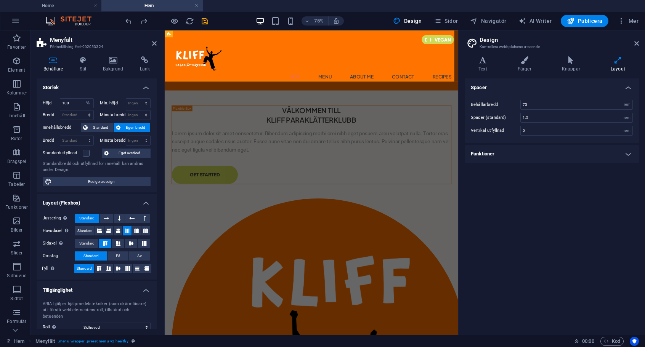
click at [506, 84] on h4 "Spacer" at bounding box center [552, 86] width 174 height 14
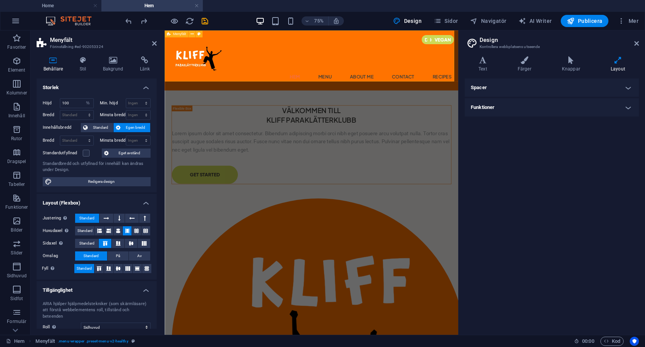
click at [292, 74] on div "Hem Menu About Me Contact Recipes" at bounding box center [360, 70] width 391 height 80
click at [193, 34] on icon at bounding box center [191, 34] width 3 height 6
click at [194, 32] on button at bounding box center [192, 33] width 7 height 7
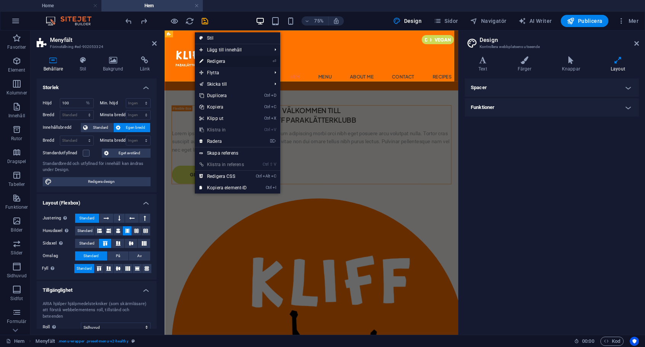
click at [237, 60] on link "⏎ Redigera" at bounding box center [223, 61] width 57 height 11
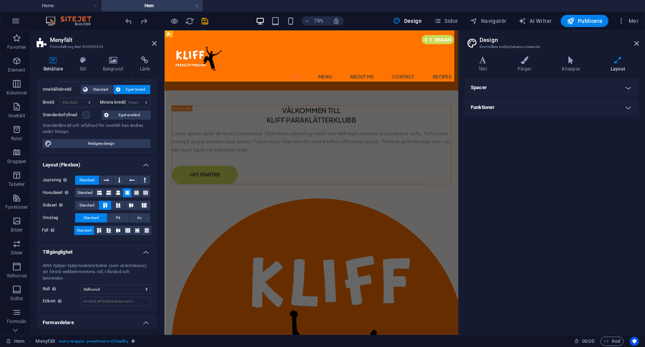
scroll to position [52, 0]
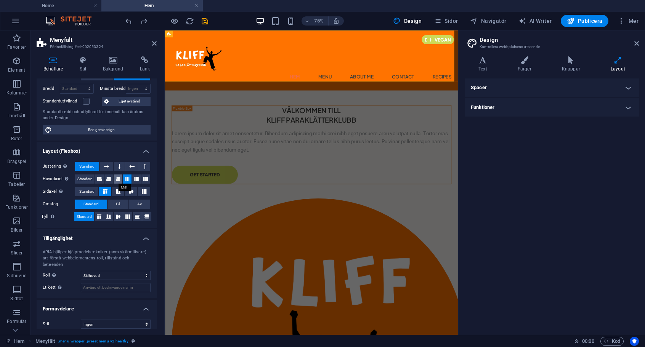
click at [114, 178] on button at bounding box center [118, 179] width 9 height 9
click at [128, 178] on icon at bounding box center [127, 179] width 5 height 9
click at [116, 178] on icon at bounding box center [118, 179] width 5 height 9
click at [108, 179] on icon at bounding box center [108, 179] width 5 height 9
click at [97, 177] on icon at bounding box center [99, 179] width 5 height 9
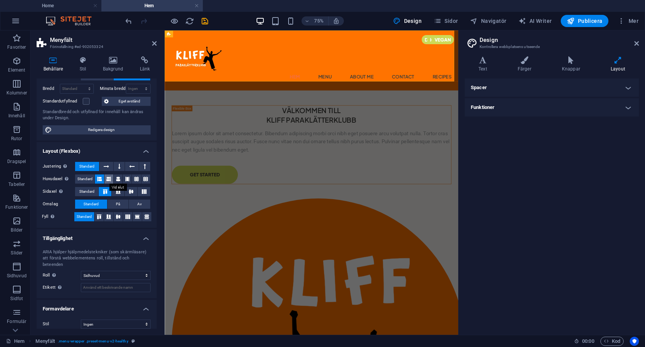
click at [105, 177] on button at bounding box center [108, 179] width 9 height 9
click at [96, 178] on button at bounding box center [99, 179] width 9 height 9
click at [136, 204] on button "Av" at bounding box center [139, 204] width 21 height 9
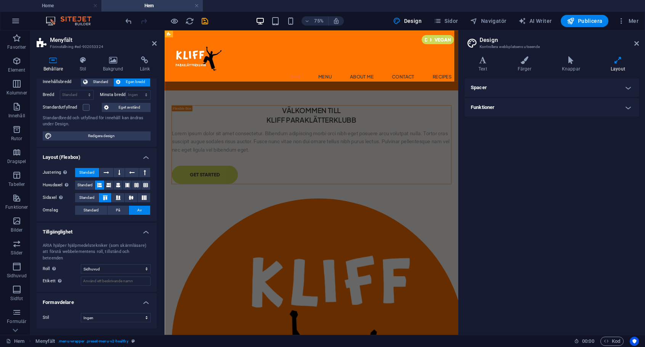
scroll to position [39, 0]
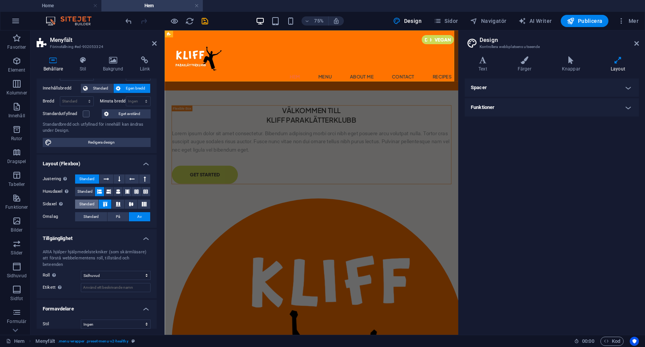
click at [90, 204] on span "Standard" at bounding box center [86, 204] width 15 height 9
click at [91, 217] on span "Standard" at bounding box center [90, 216] width 15 height 9
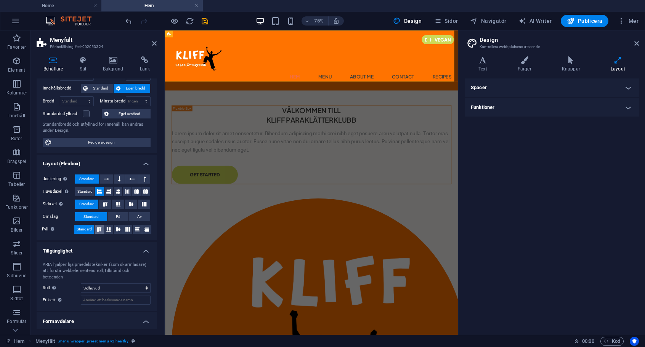
click at [96, 228] on icon at bounding box center [99, 229] width 9 height 5
click at [99, 229] on icon at bounding box center [99, 229] width 9 height 5
click at [89, 230] on span "Standard" at bounding box center [84, 229] width 15 height 9
click at [116, 229] on icon at bounding box center [118, 229] width 9 height 5
click at [87, 232] on span "Standard" at bounding box center [84, 229] width 15 height 9
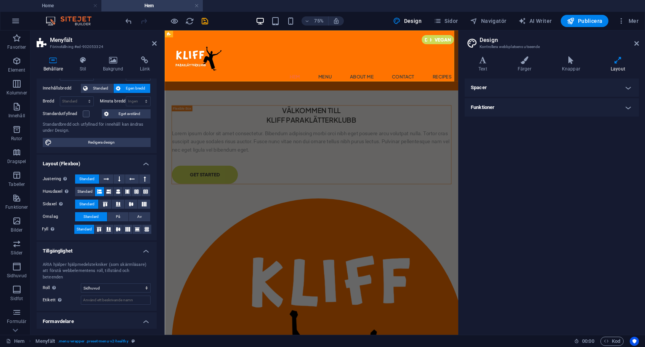
click at [90, 160] on h4 "Layout (Flexbox)" at bounding box center [97, 162] width 120 height 14
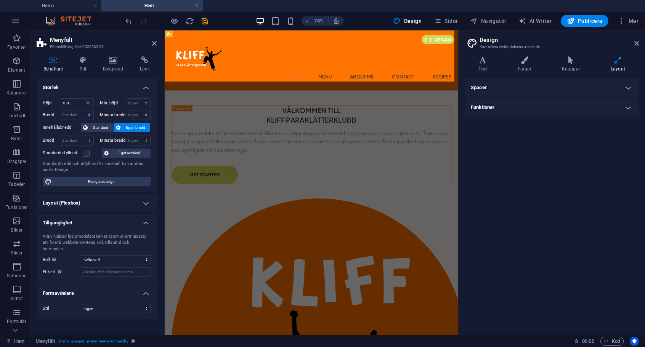
scroll to position [0, 0]
click at [210, 41] on icon at bounding box center [208, 41] width 3 height 6
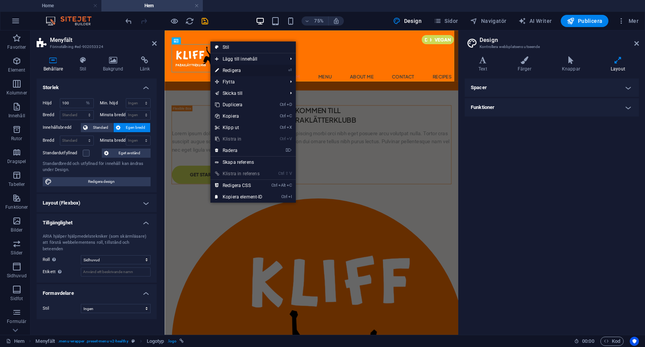
click at [234, 71] on link "⏎ Redigera" at bounding box center [238, 70] width 57 height 11
select select "px"
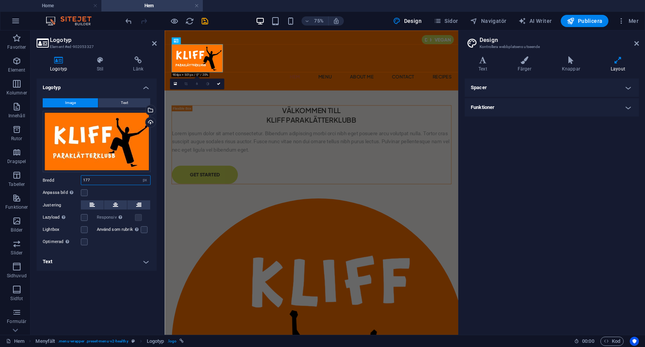
click at [117, 182] on input "177" at bounding box center [115, 180] width 69 height 9
type input "150"
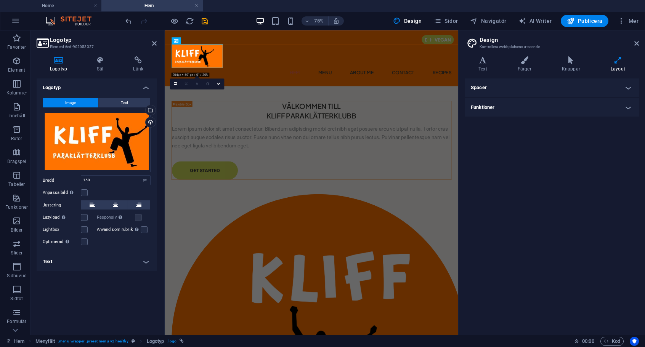
click at [497, 150] on div "Spacer Behållarbredd 73 rem px Spacer (standard) 1.5 rem Vertikal utfyllnad 5 r…" at bounding box center [552, 204] width 174 height 250
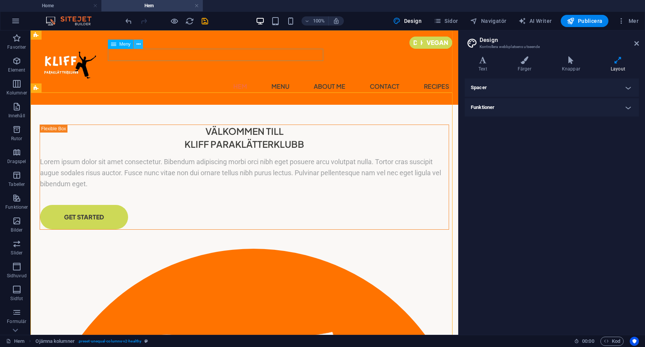
click at [140, 43] on icon at bounding box center [138, 44] width 4 height 8
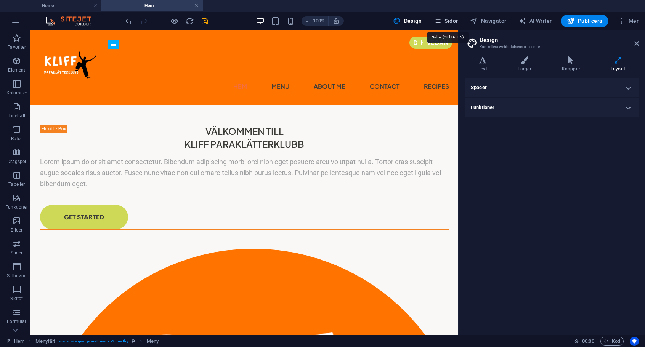
click at [457, 20] on span "Sidor" at bounding box center [446, 21] width 24 height 8
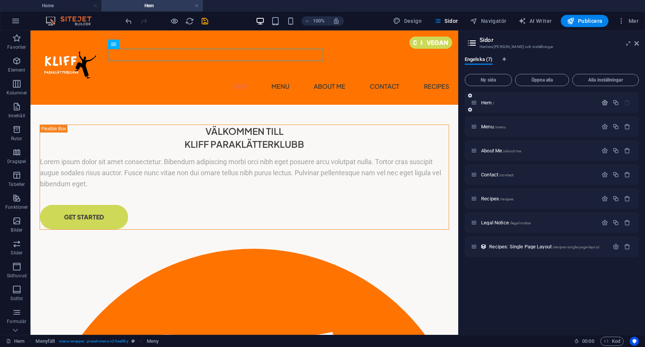
click at [603, 103] on icon "button" at bounding box center [604, 102] width 6 height 6
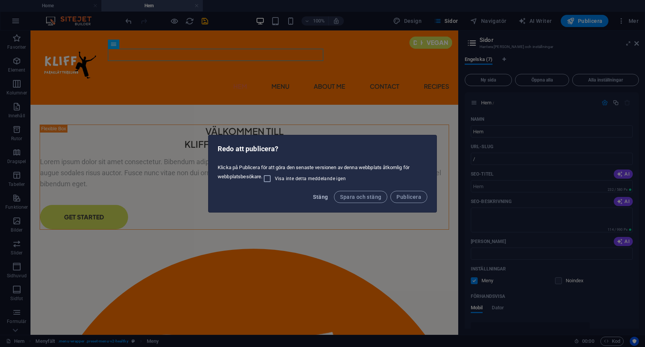
click at [323, 194] on span "Stäng" at bounding box center [320, 197] width 15 height 6
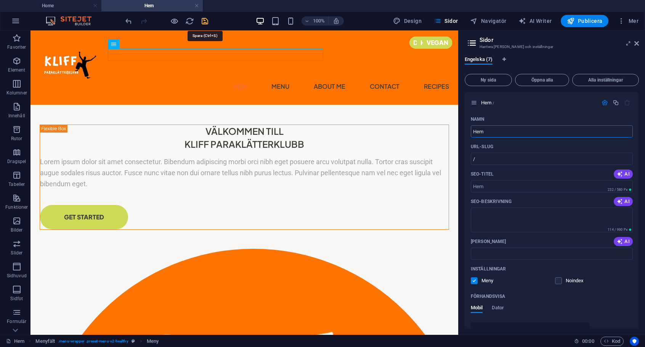
click at [205, 19] on icon "save" at bounding box center [204, 21] width 9 height 9
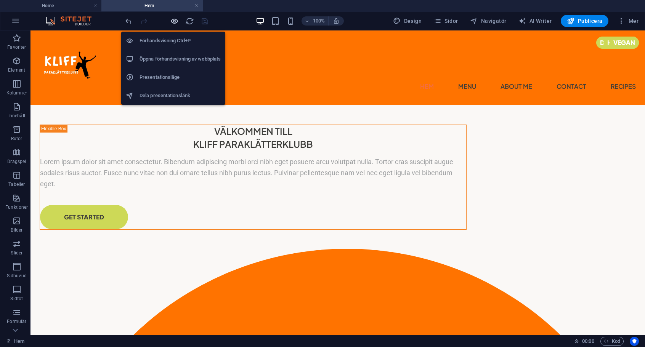
click at [171, 19] on icon "button" at bounding box center [174, 21] width 9 height 9
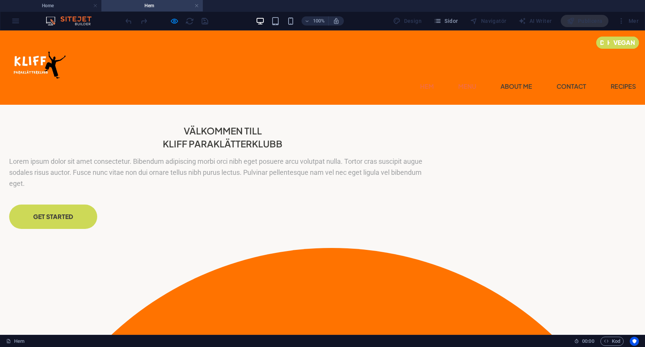
click at [458, 80] on link "Menu" at bounding box center [467, 86] width 18 height 12
